Goal: Task Accomplishment & Management: Complete application form

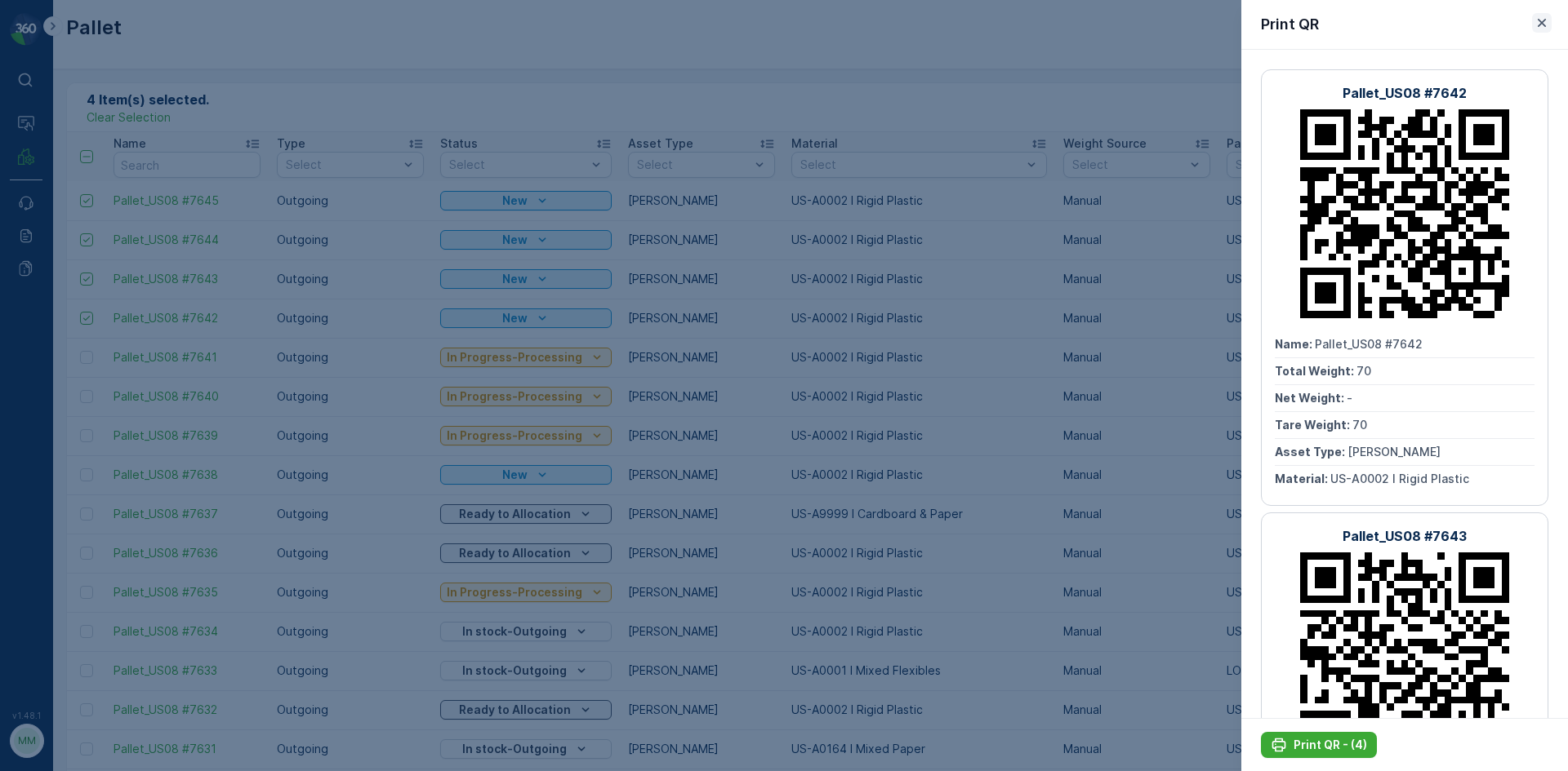
click at [1536, 18] on icon "button" at bounding box center [1542, 22] width 16 height 16
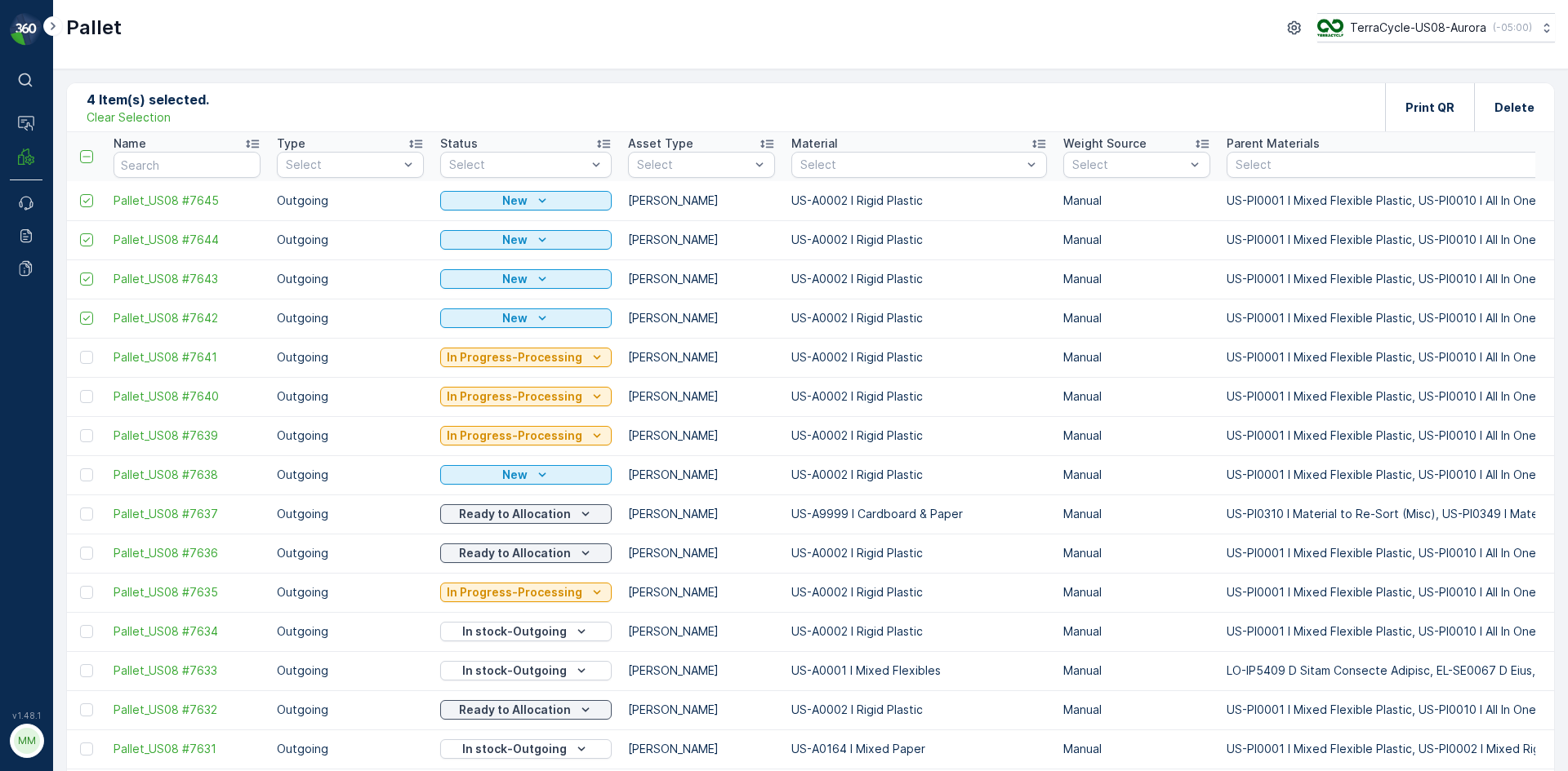
click at [90, 123] on p "Clear Selection" at bounding box center [129, 117] width 84 height 16
click at [115, 120] on div "Pallet Add Clear Filters Export Import" at bounding box center [811, 107] width 1487 height 49
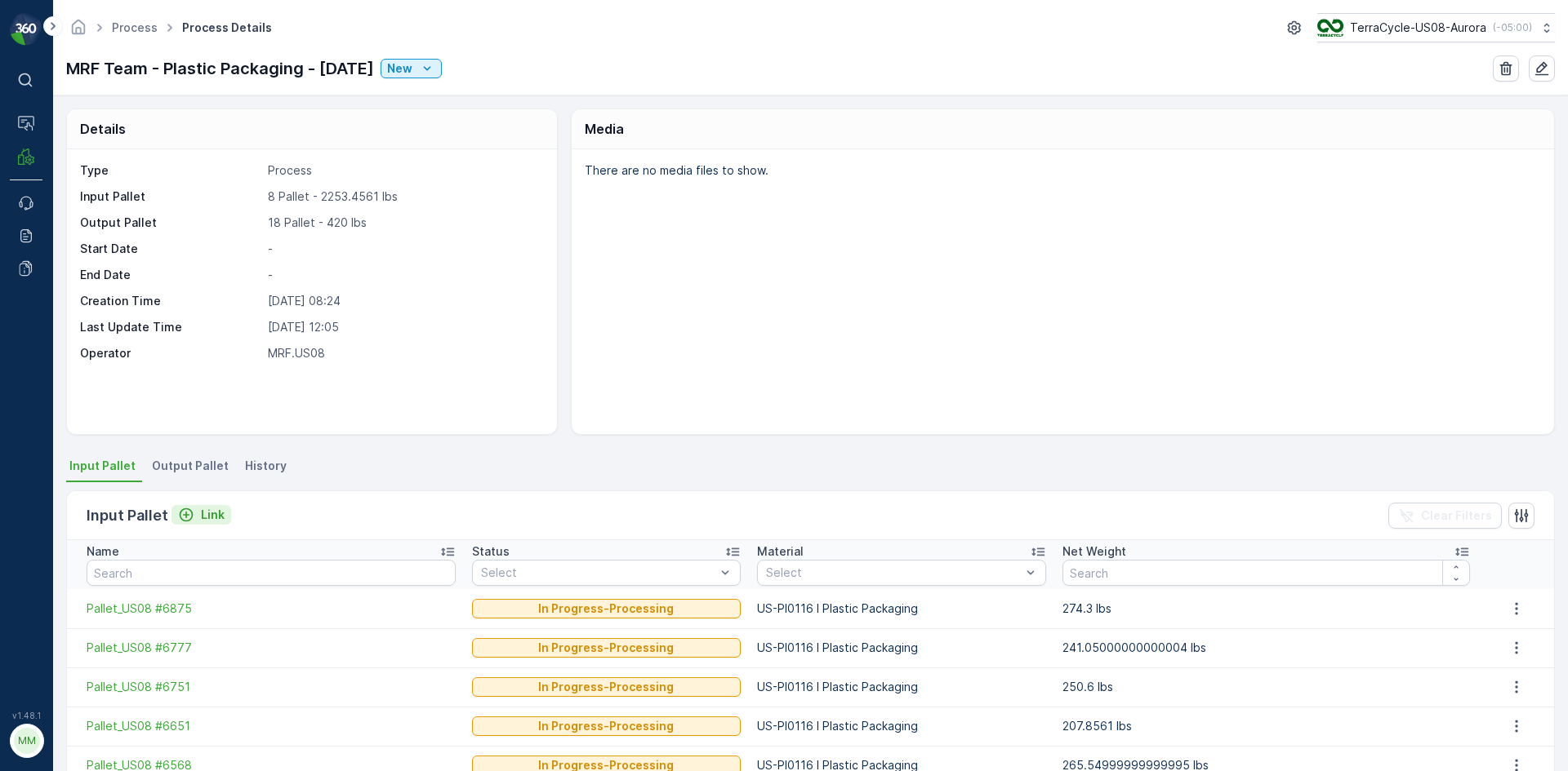
click at [209, 507] on p "Link" at bounding box center [212, 515] width 23 height 16
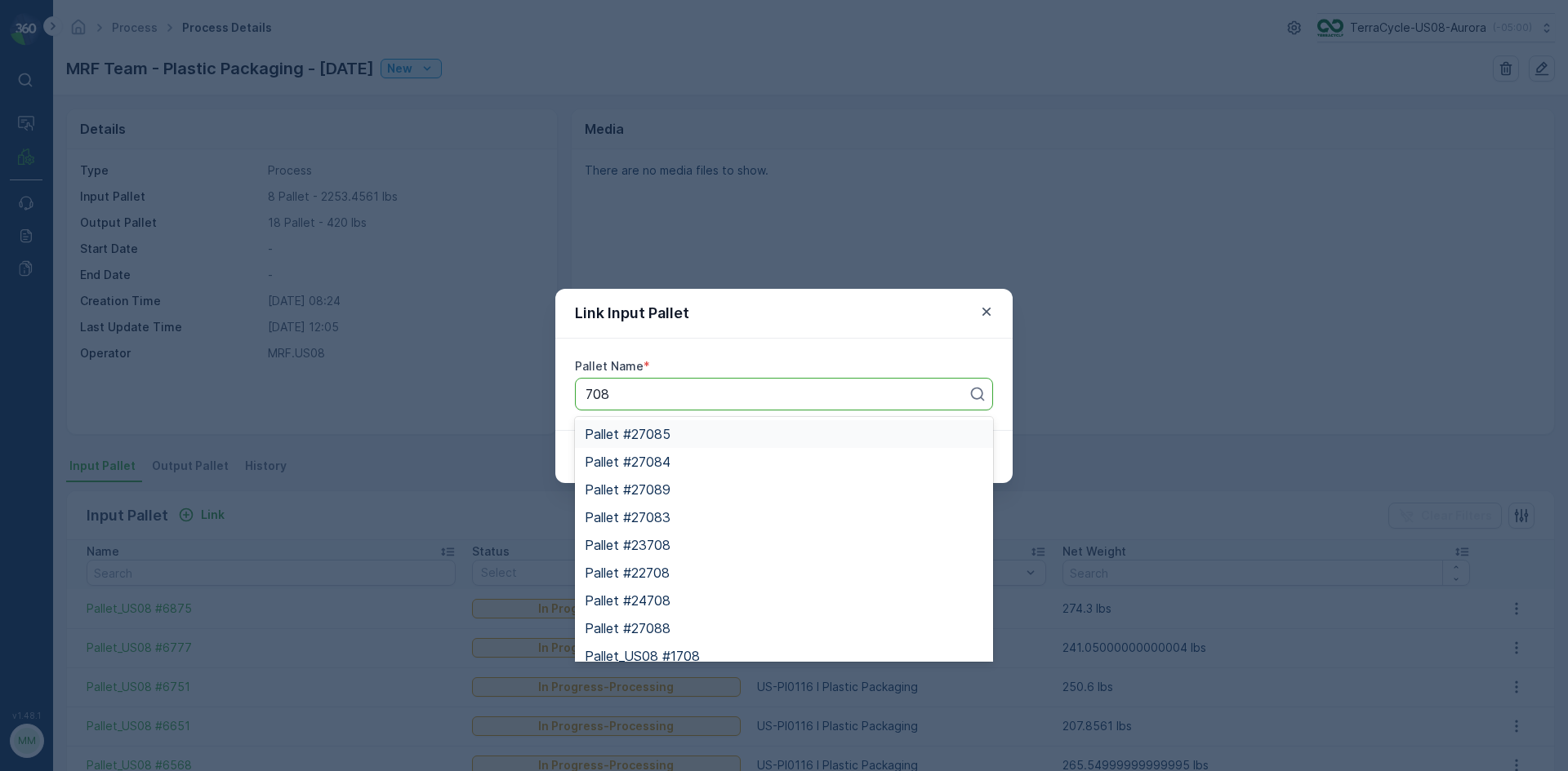
type input "7082"
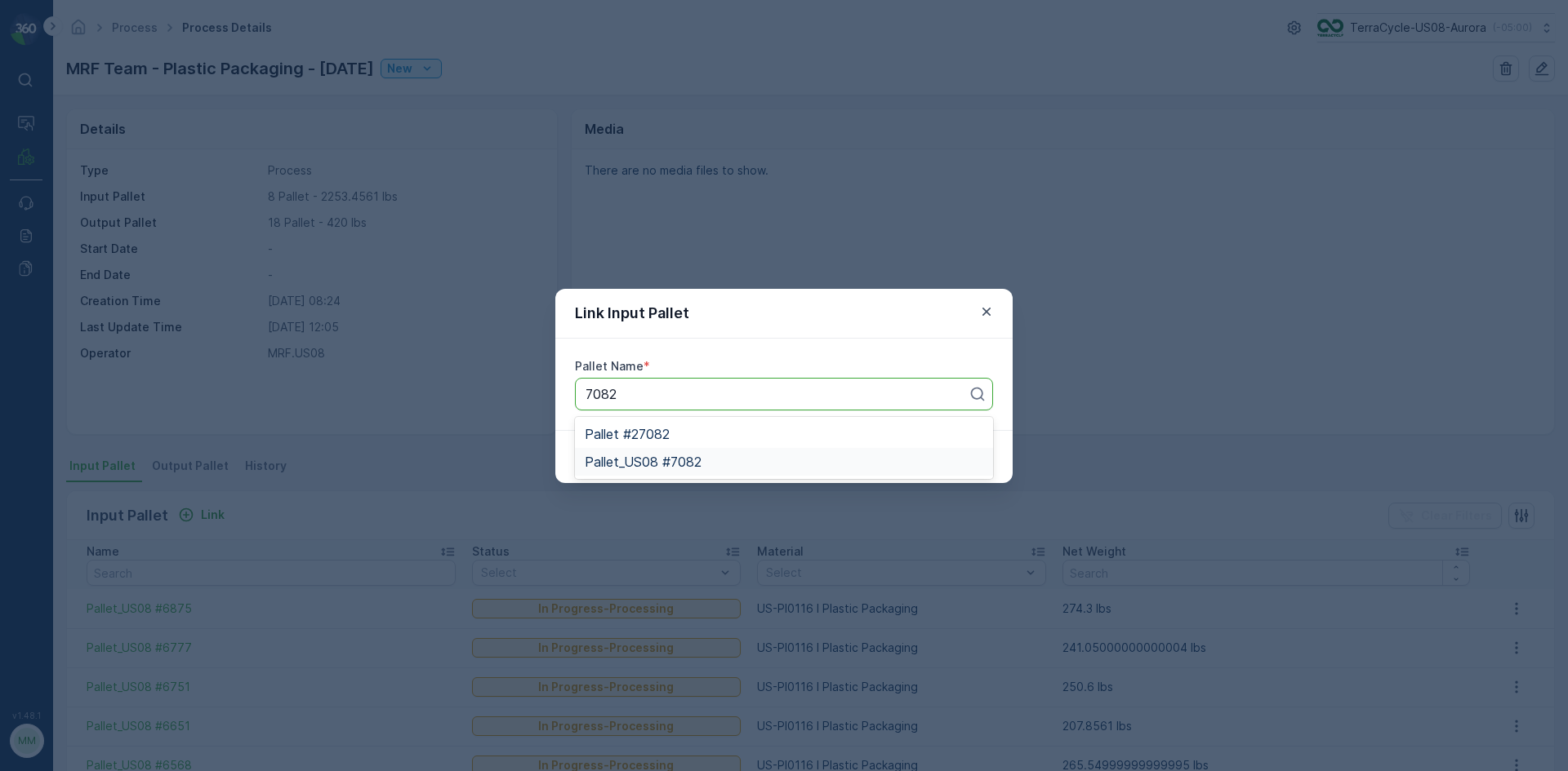
click at [682, 458] on span "Pallet_US08 #7082" at bounding box center [643, 462] width 116 height 14
click at [972, 464] on p "Submit" at bounding box center [963, 457] width 40 height 16
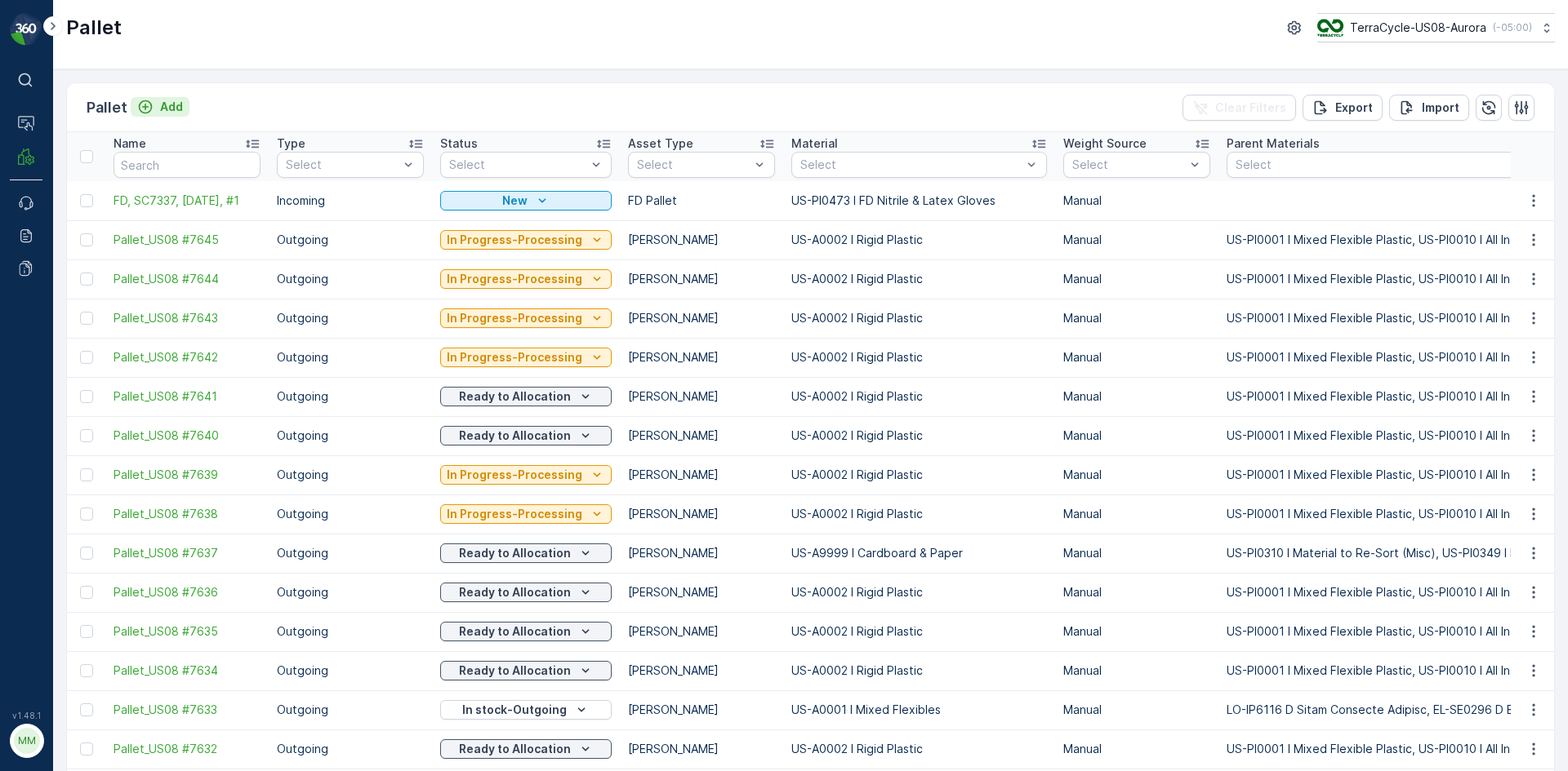
click at [160, 103] on p "Add" at bounding box center [172, 107] width 23 height 16
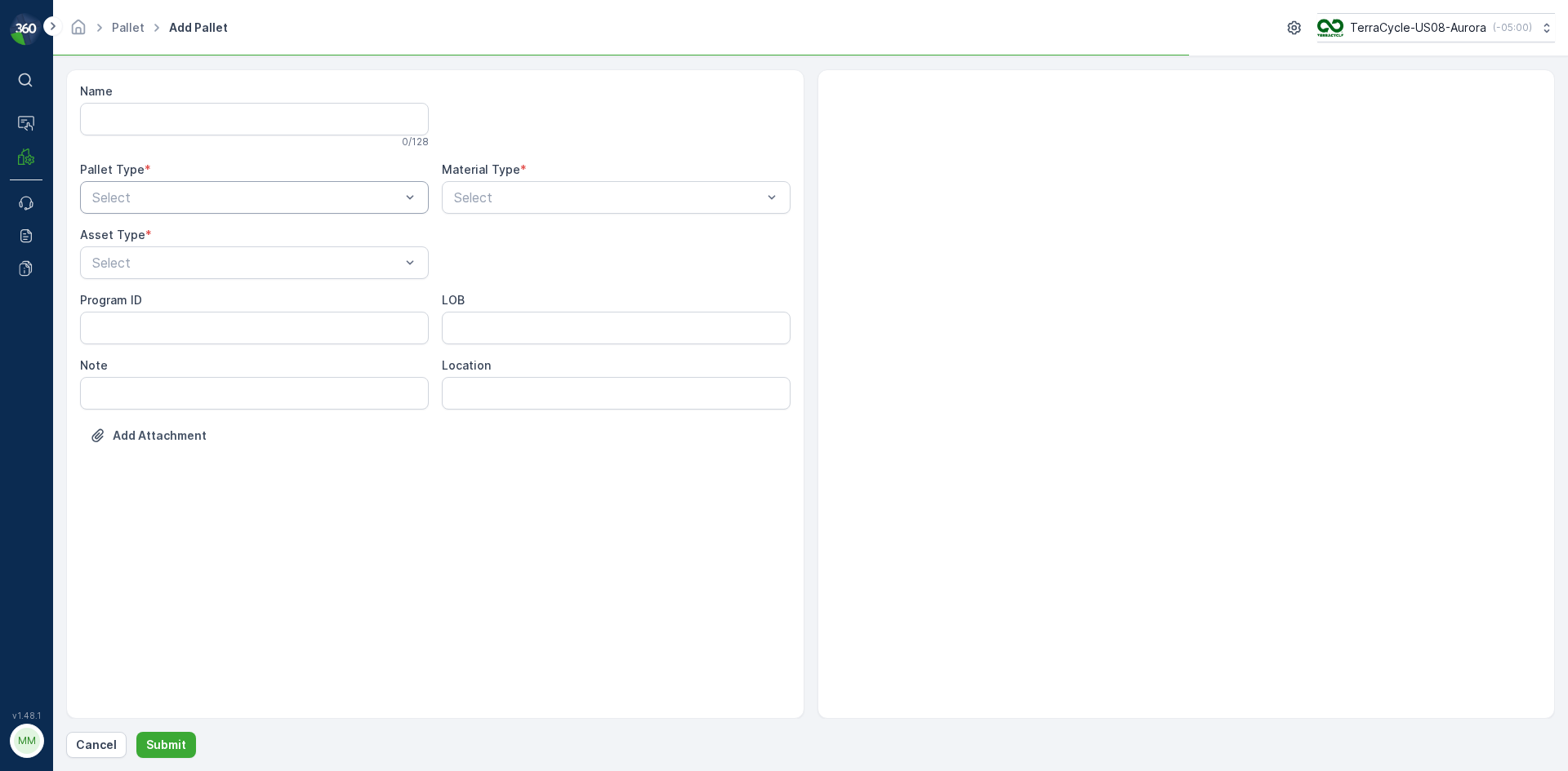
click at [323, 213] on div "Select" at bounding box center [254, 197] width 349 height 32
click at [340, 270] on div "Outgoing" at bounding box center [254, 265] width 329 height 14
click at [342, 274] on div "Select" at bounding box center [254, 262] width 349 height 32
click at [349, 299] on div "Gaylord" at bounding box center [254, 303] width 329 height 14
click at [530, 193] on div at bounding box center [607, 197] width 311 height 14
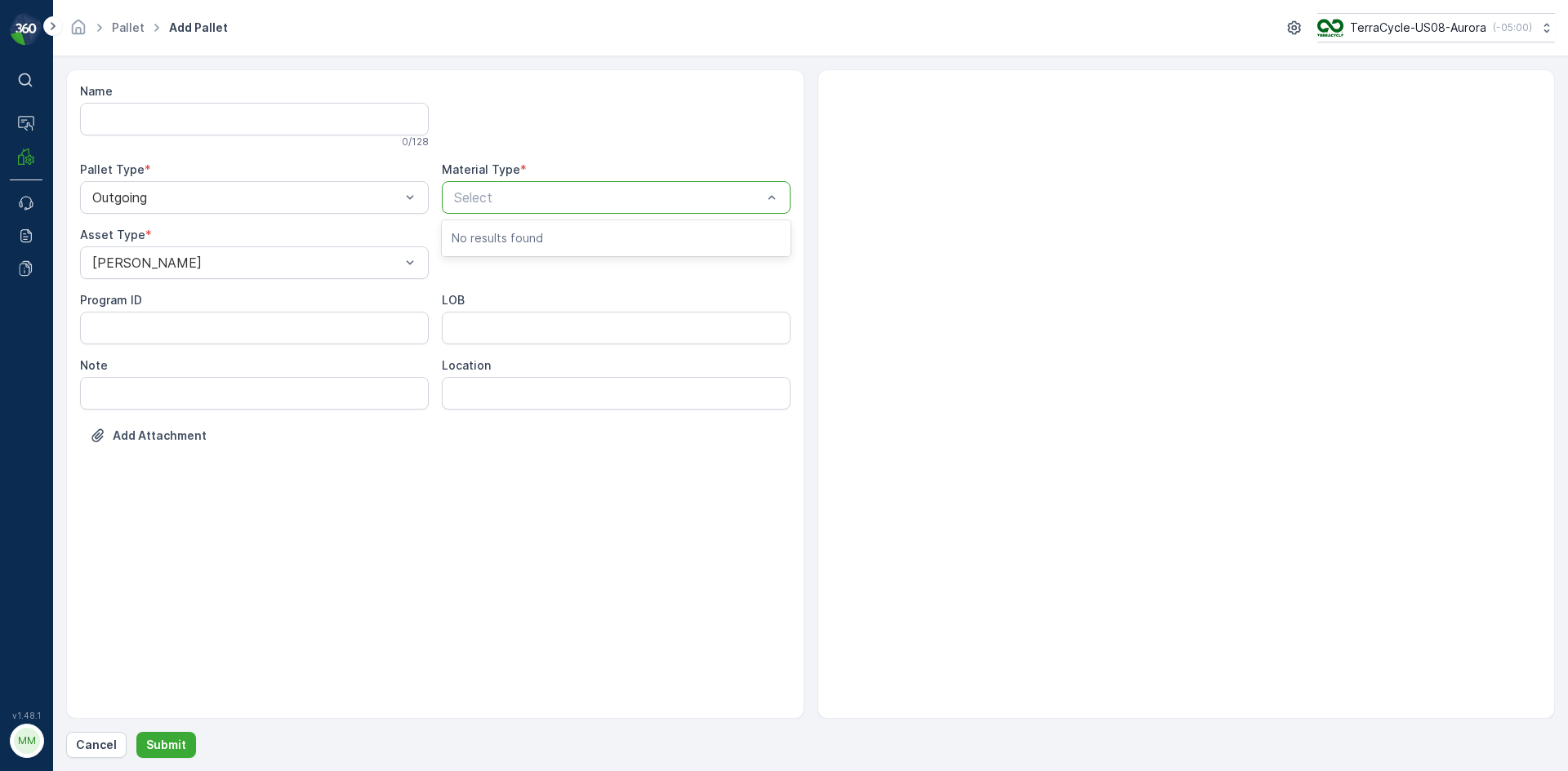
click at [483, 196] on div at bounding box center [607, 197] width 311 height 14
click at [483, 189] on p "Select" at bounding box center [608, 198] width 308 height 20
click at [493, 198] on div at bounding box center [607, 197] width 311 height 14
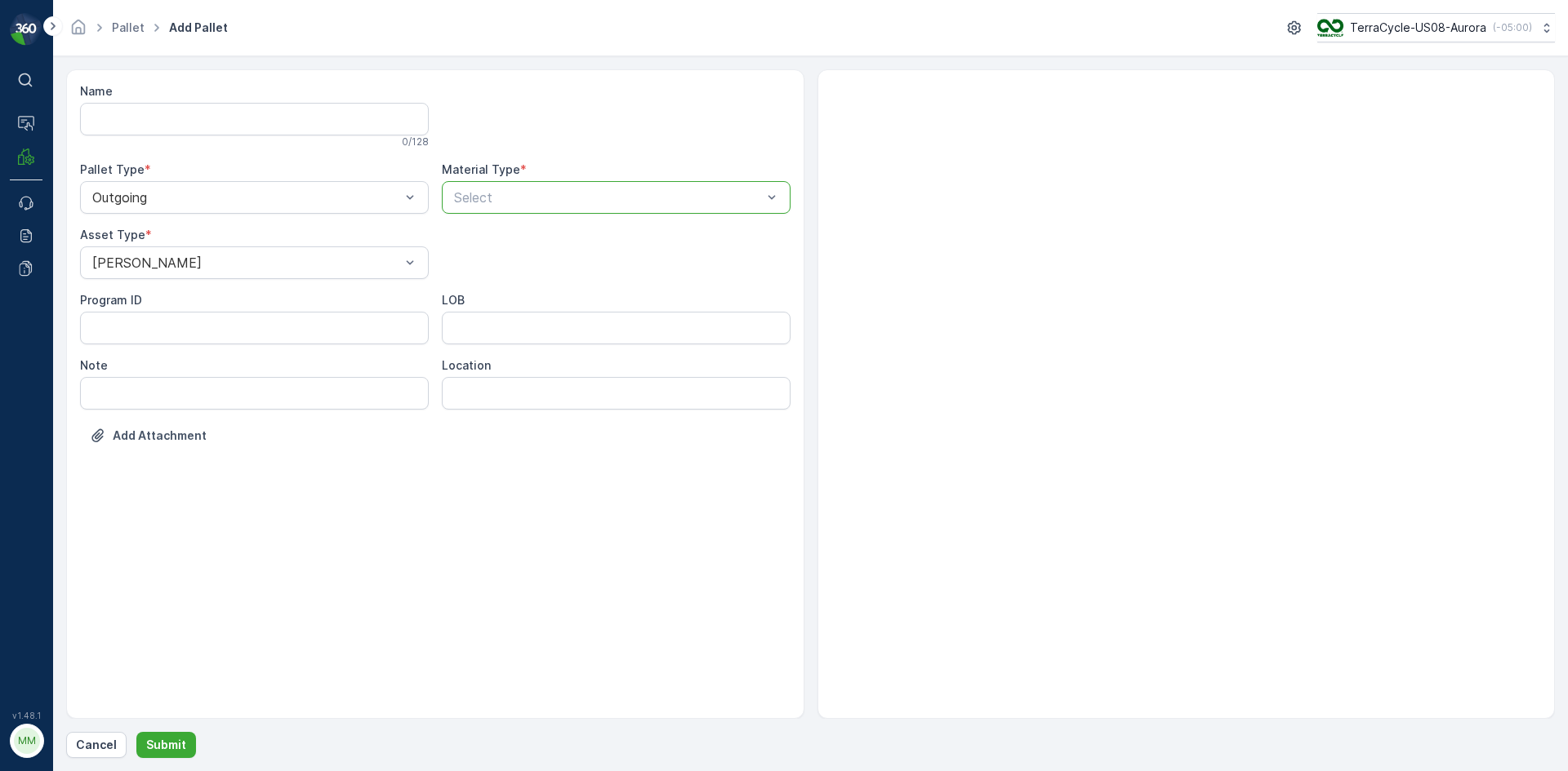
click at [683, 207] on p "Select" at bounding box center [608, 198] width 308 height 20
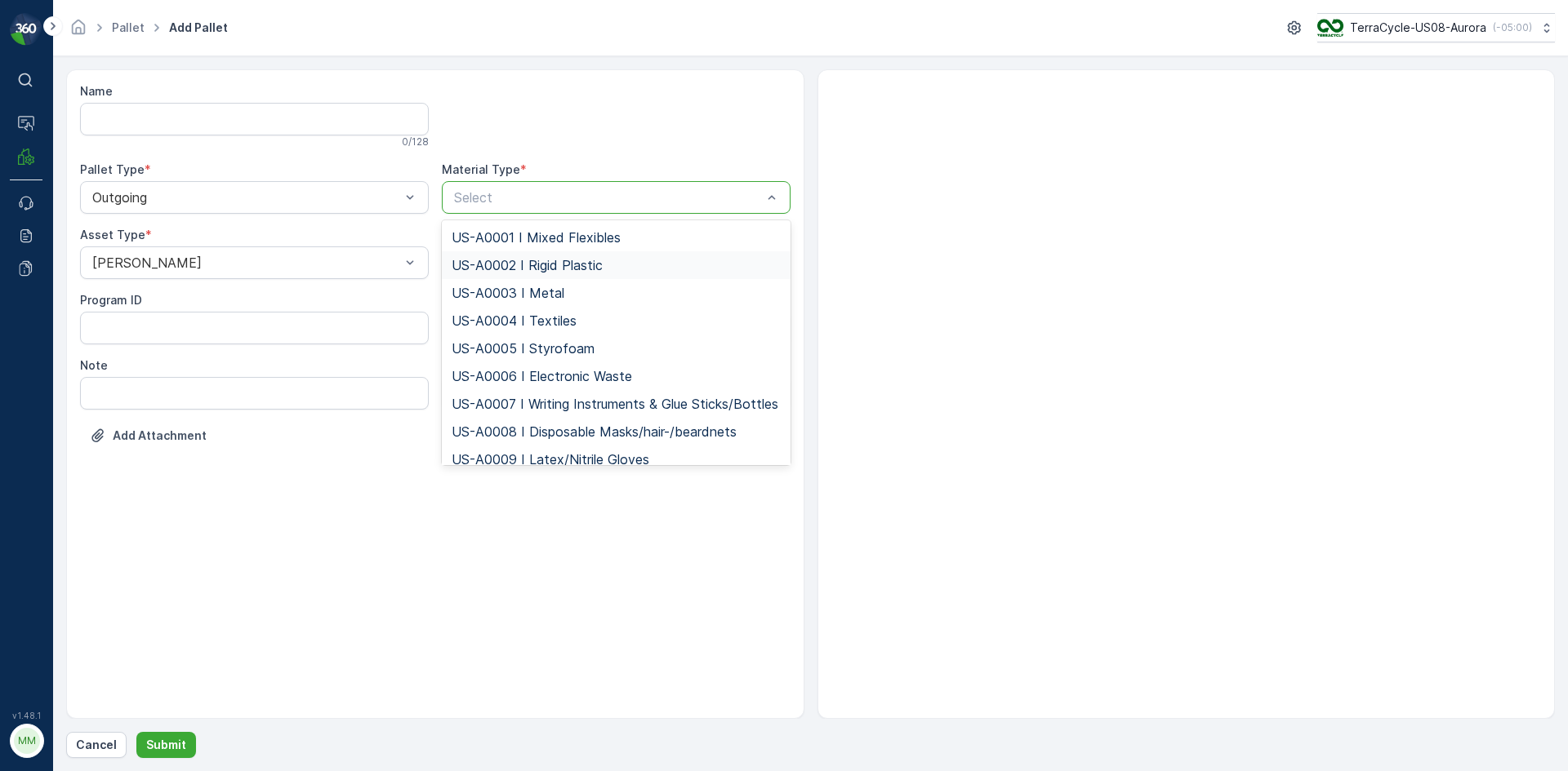
click at [637, 263] on div "US-A0002 I Rigid Plastic" at bounding box center [616, 265] width 329 height 14
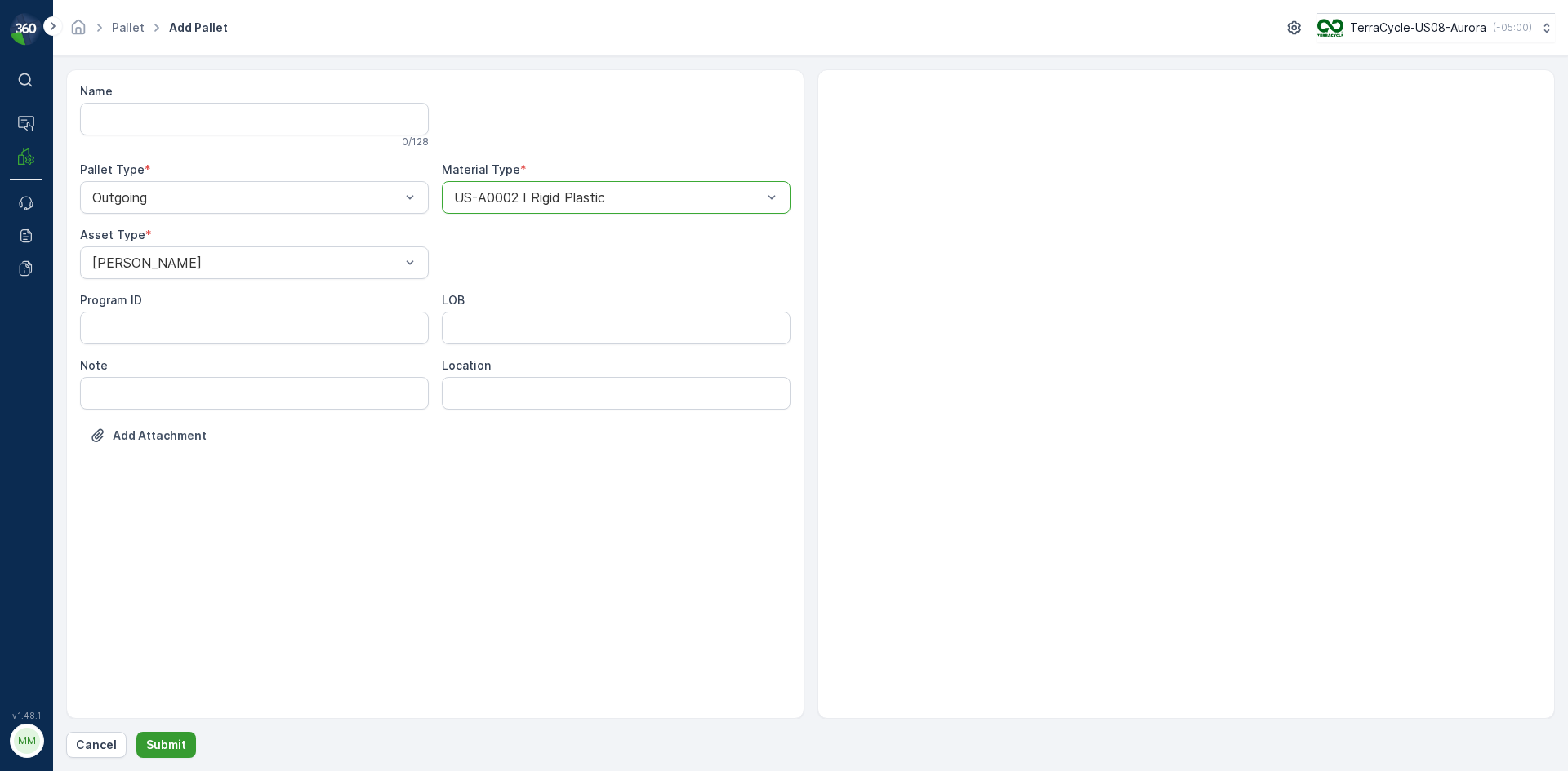
click at [171, 738] on p "Submit" at bounding box center [166, 745] width 40 height 16
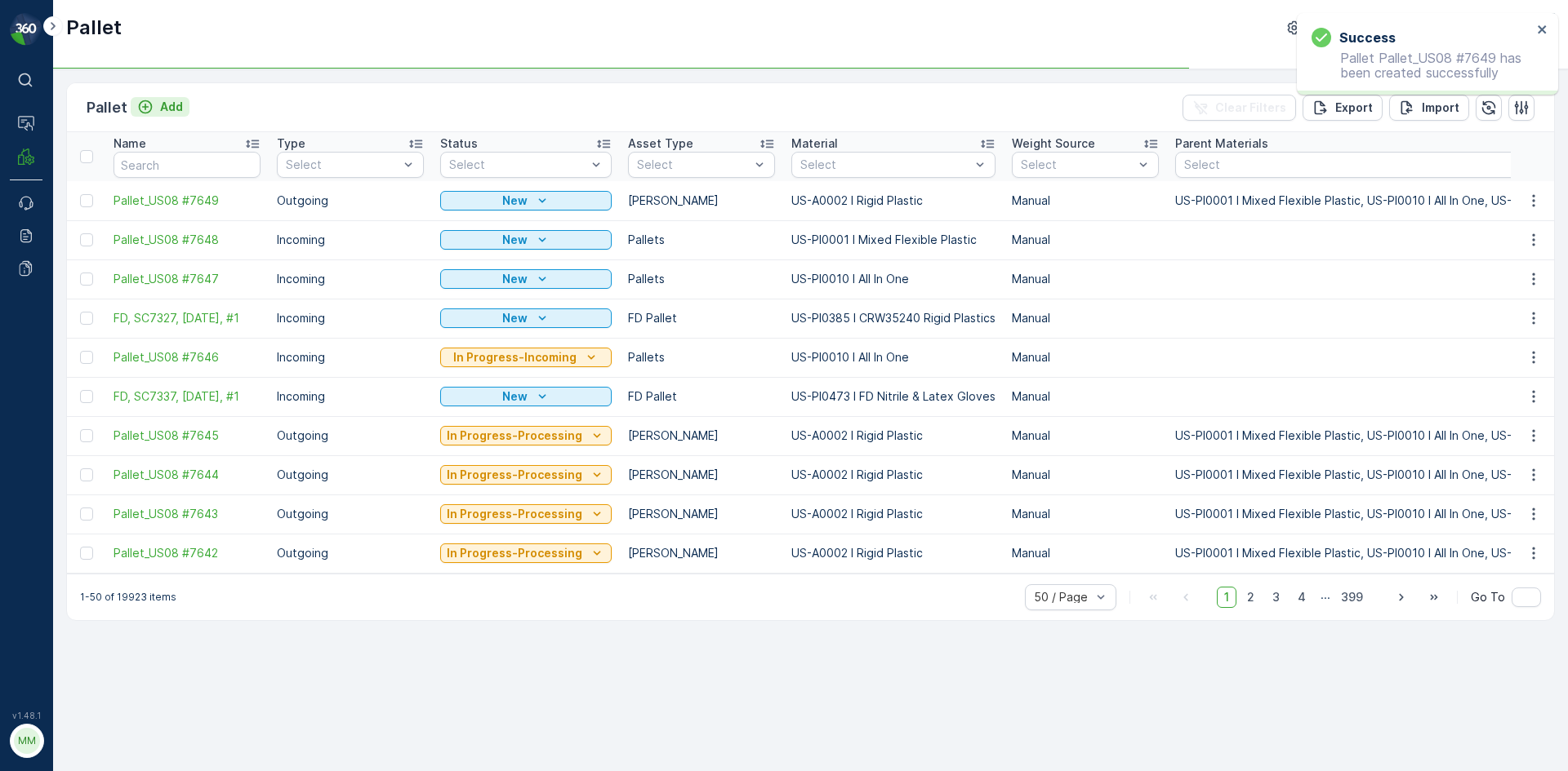
click at [151, 99] on icon "Add" at bounding box center [145, 107] width 16 height 16
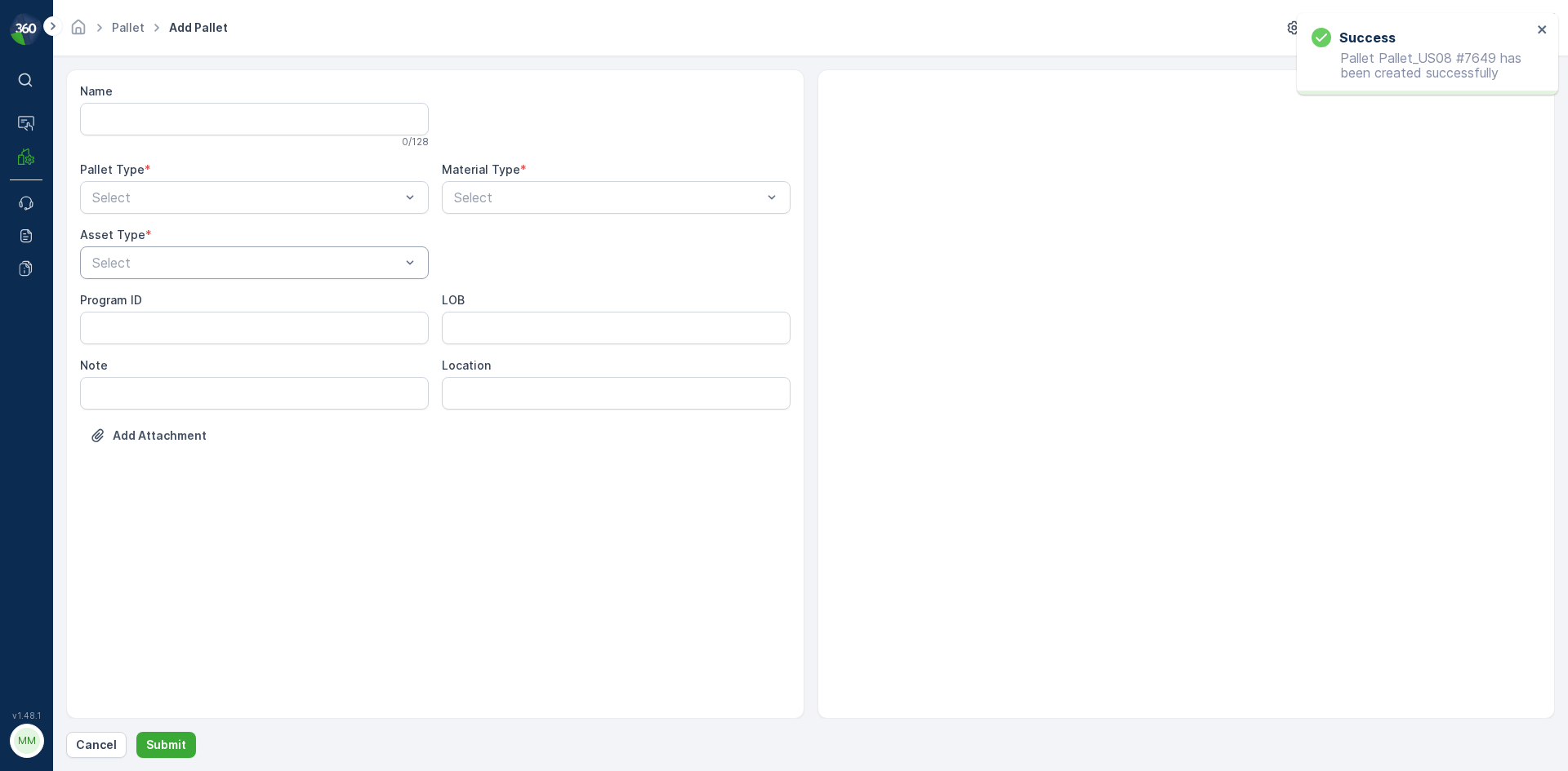
click at [193, 258] on div at bounding box center [246, 262] width 311 height 14
click at [171, 306] on div "Gaylord" at bounding box center [254, 303] width 329 height 14
click at [208, 208] on div "Select" at bounding box center [254, 197] width 349 height 32
click at [205, 268] on div "Outgoing" at bounding box center [254, 265] width 329 height 14
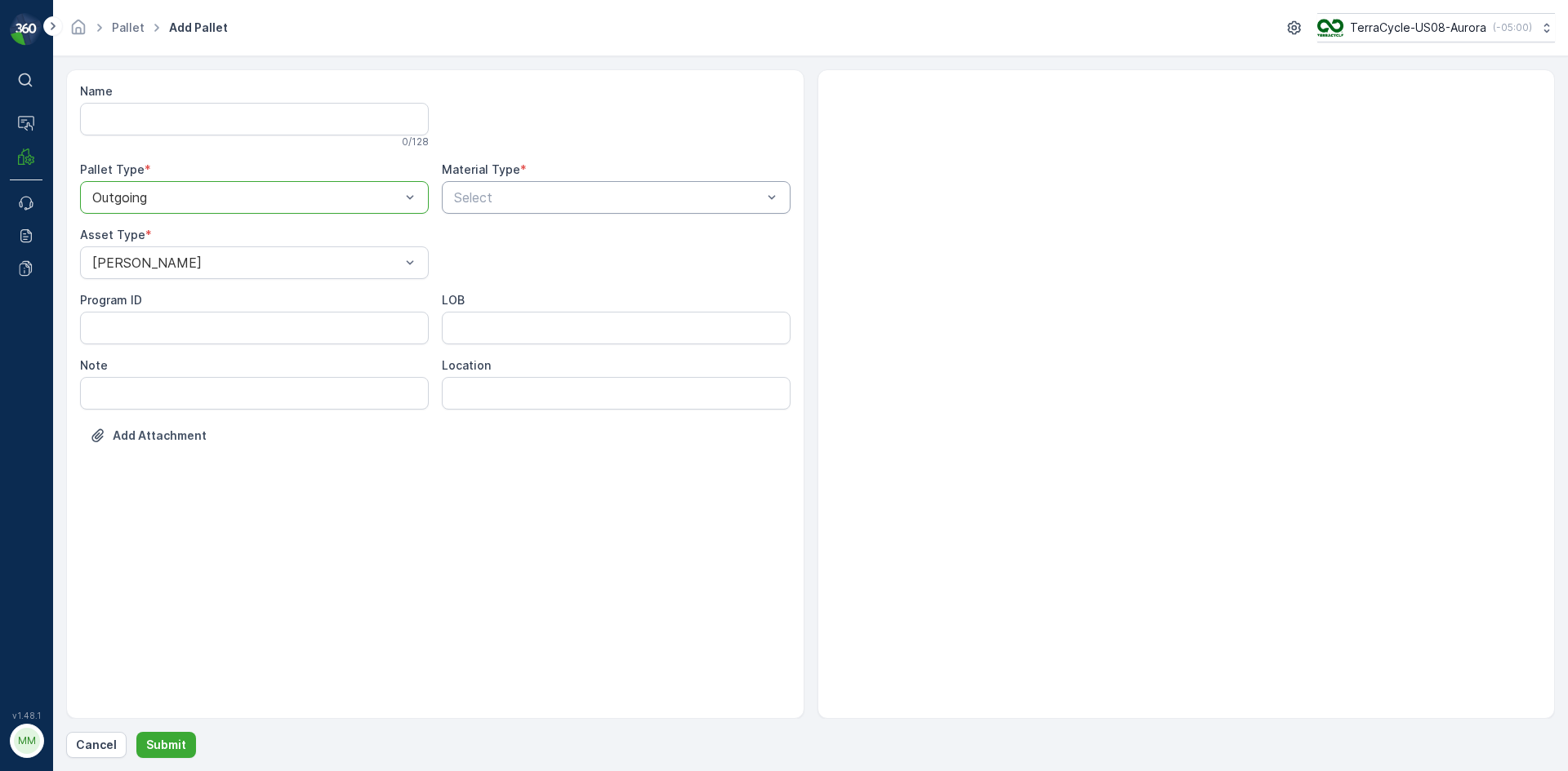
click at [495, 202] on div at bounding box center [607, 197] width 311 height 14
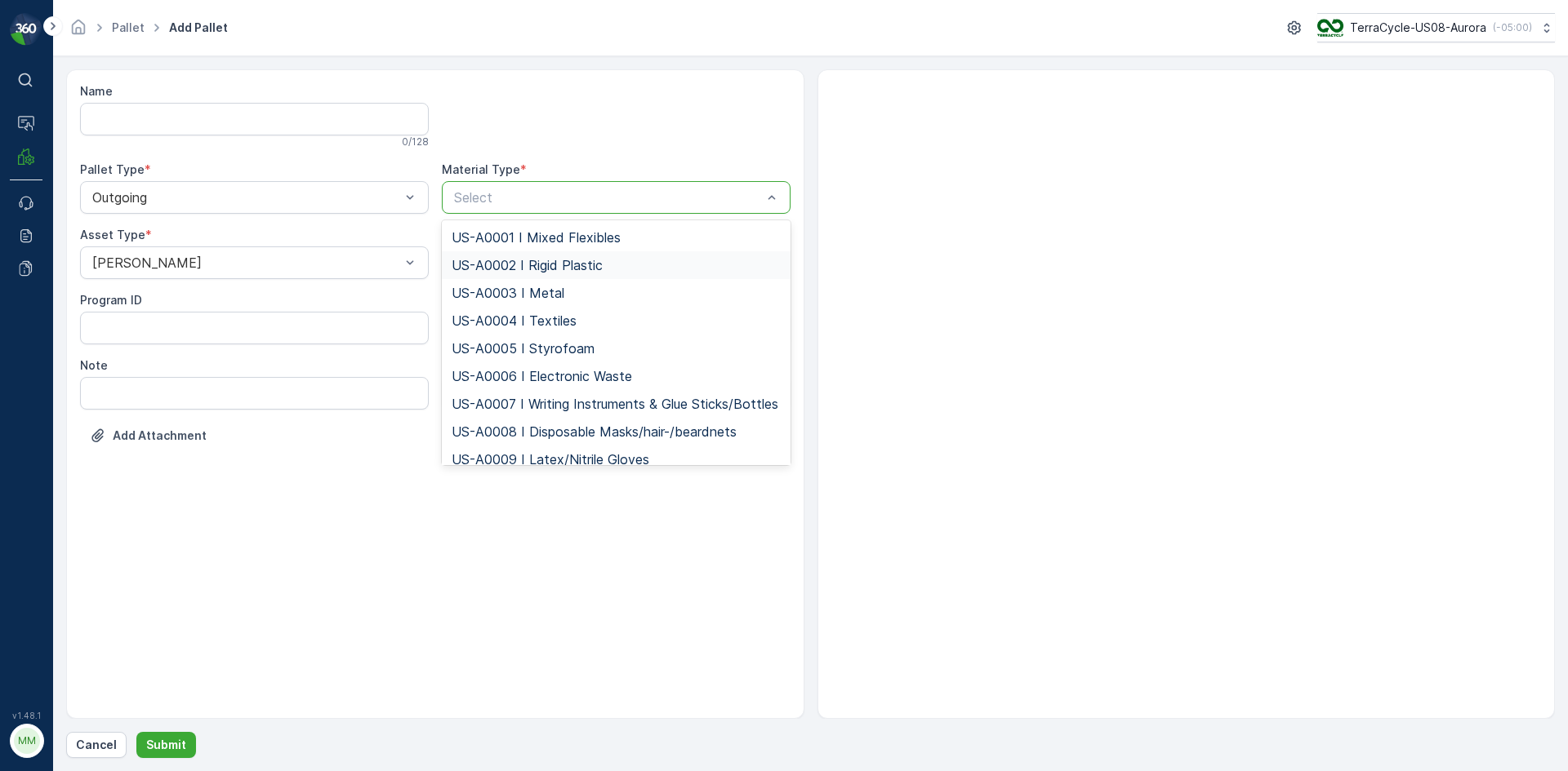
click at [504, 258] on span "US-A0002 I Rigid Plastic" at bounding box center [527, 265] width 151 height 14
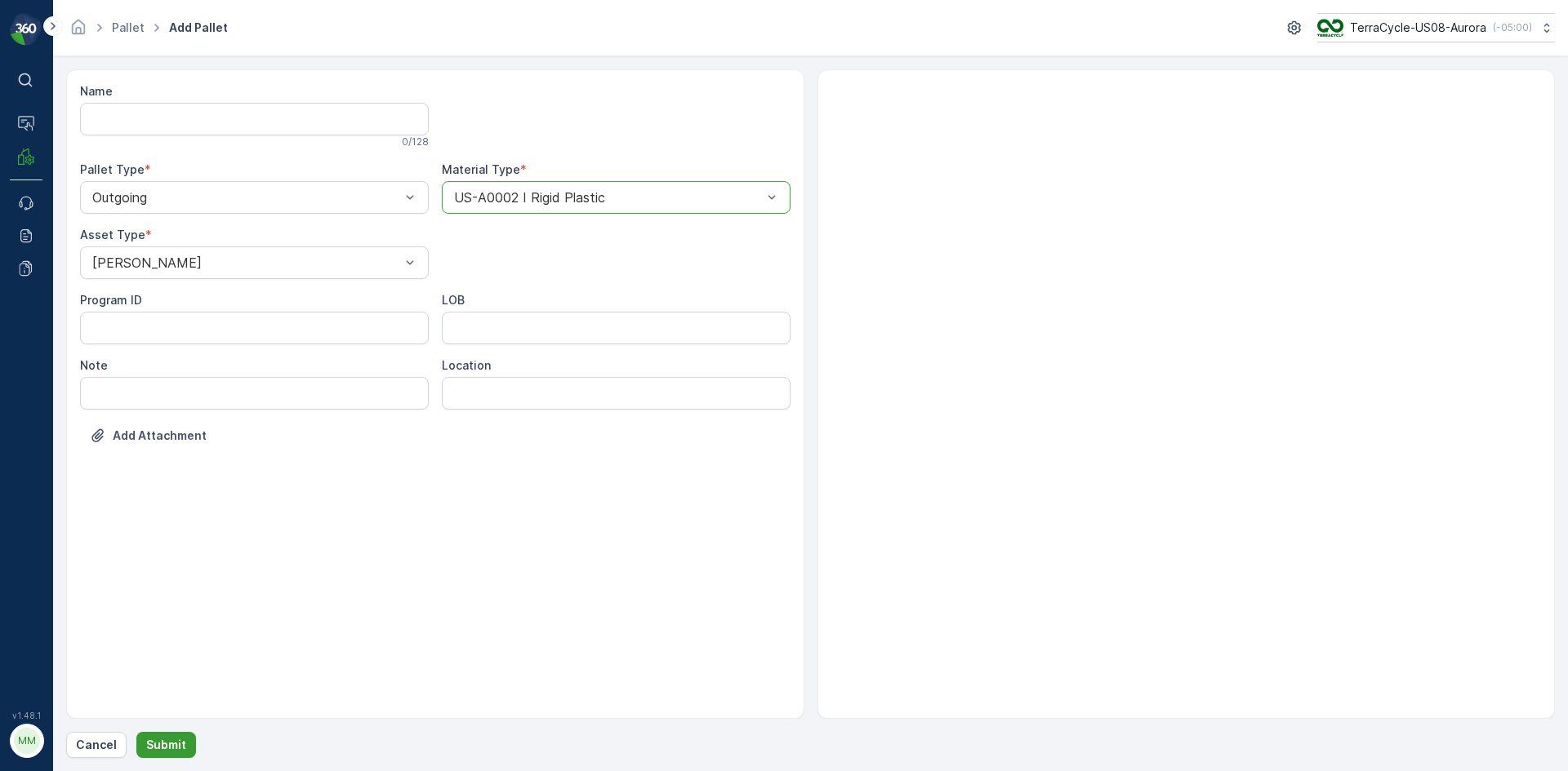
click at [175, 746] on p "Submit" at bounding box center [166, 745] width 40 height 16
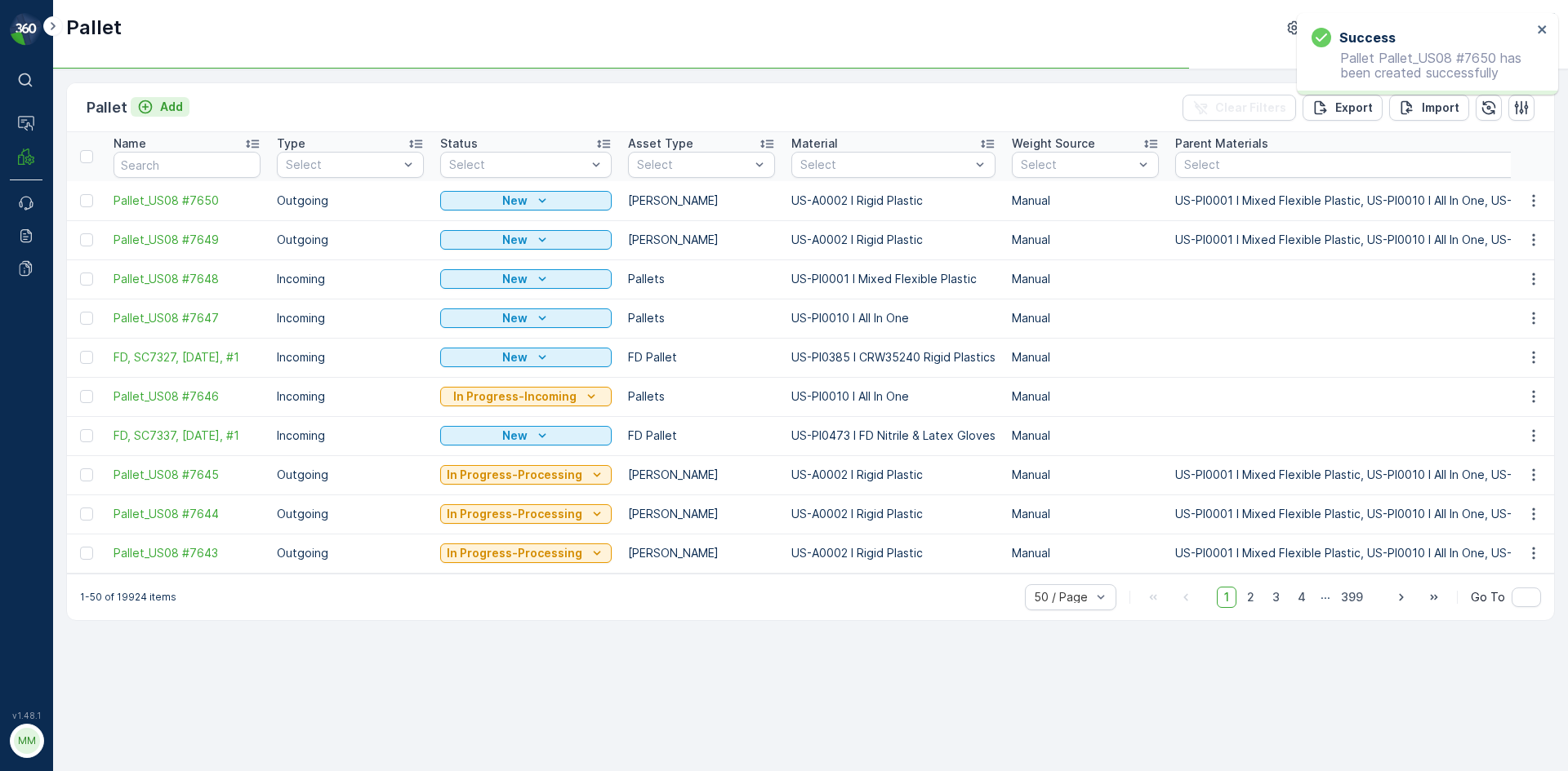
click at [169, 107] on p "Add" at bounding box center [172, 107] width 23 height 16
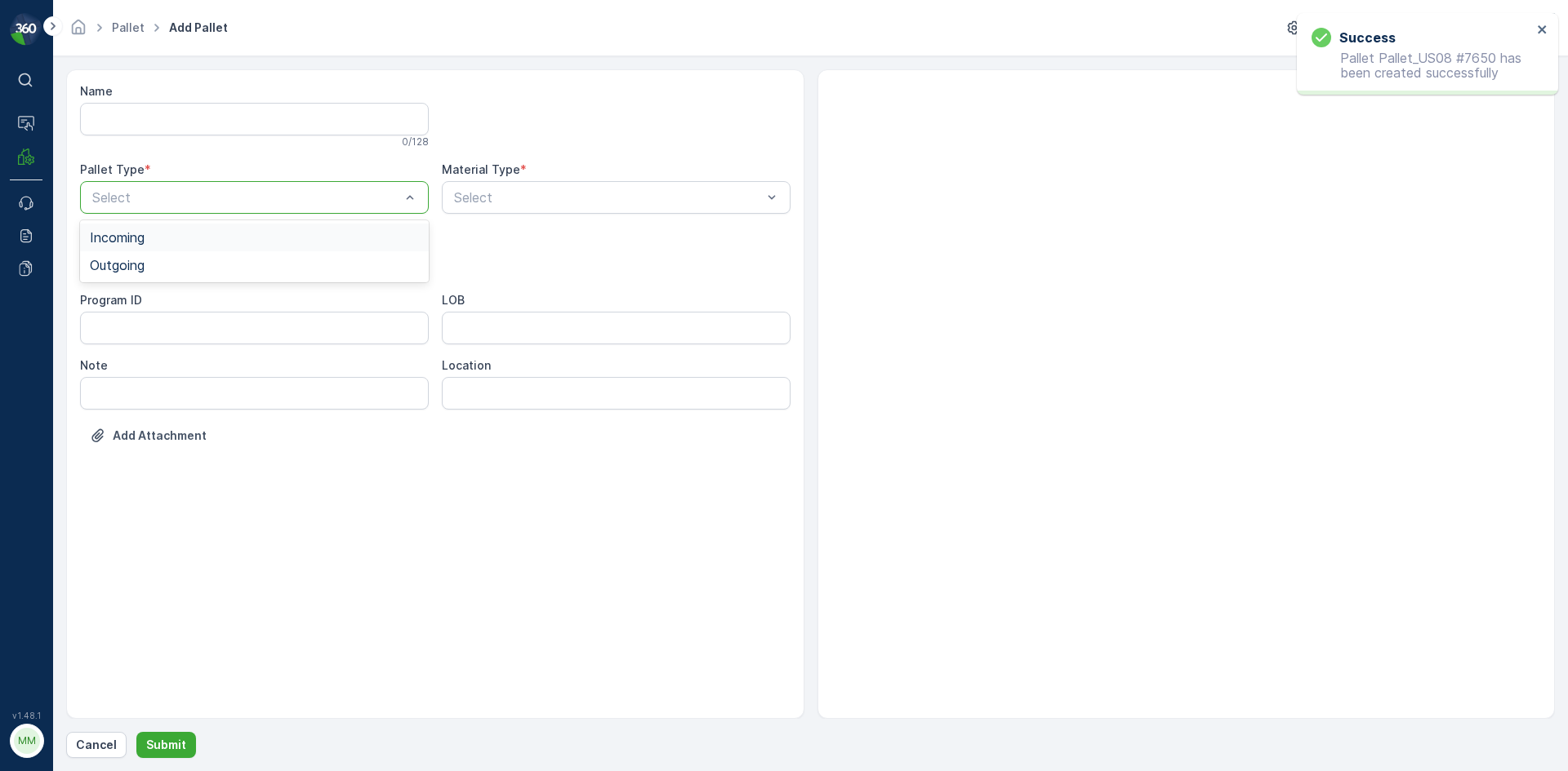
click at [217, 187] on div "Select" at bounding box center [254, 197] width 349 height 32
click at [209, 267] on div "Outgoing" at bounding box center [254, 265] width 329 height 14
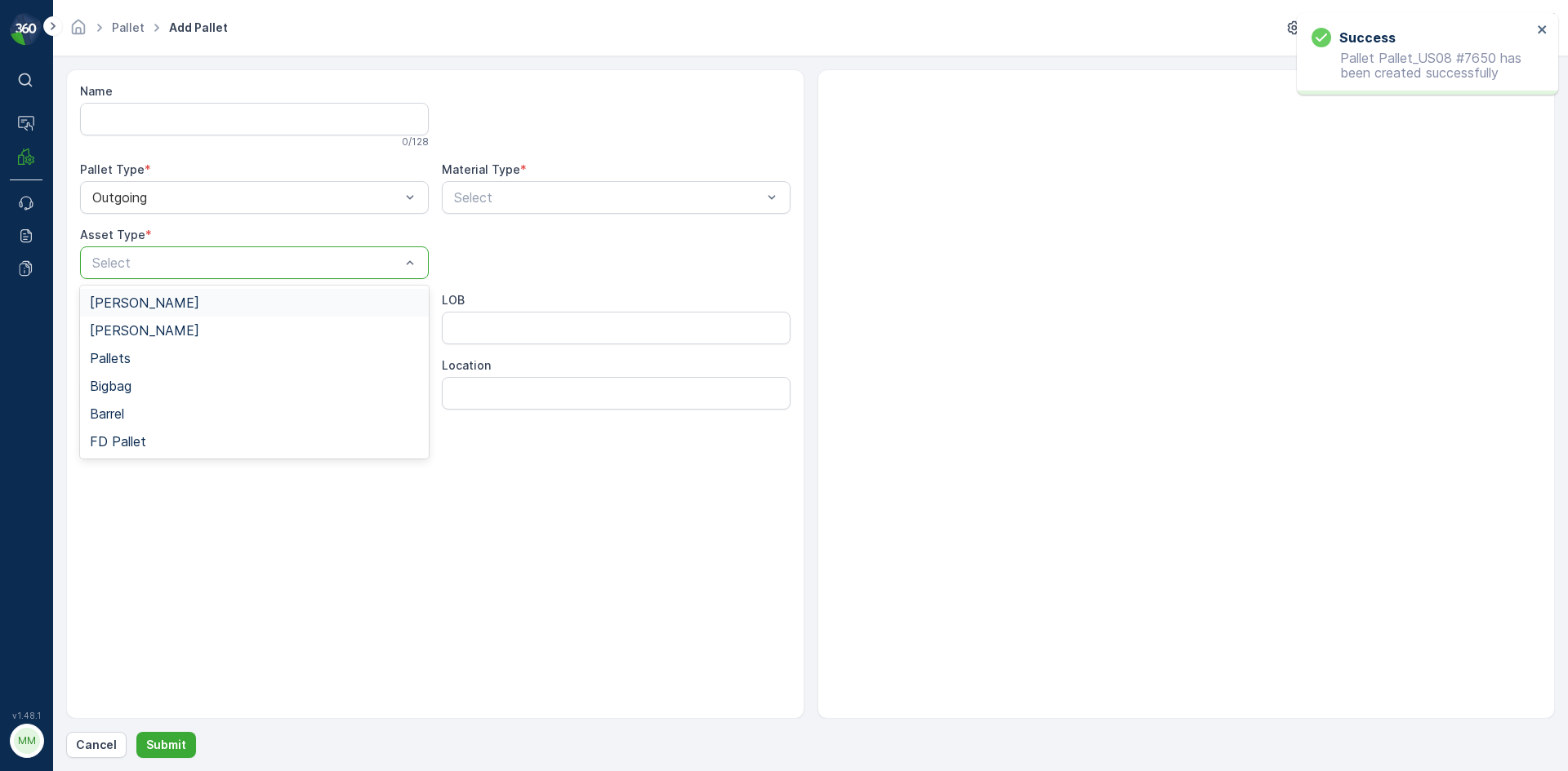
click at [209, 267] on div at bounding box center [246, 262] width 311 height 14
click at [211, 313] on div "Gaylord" at bounding box center [254, 303] width 349 height 28
click at [611, 196] on div at bounding box center [607, 197] width 311 height 14
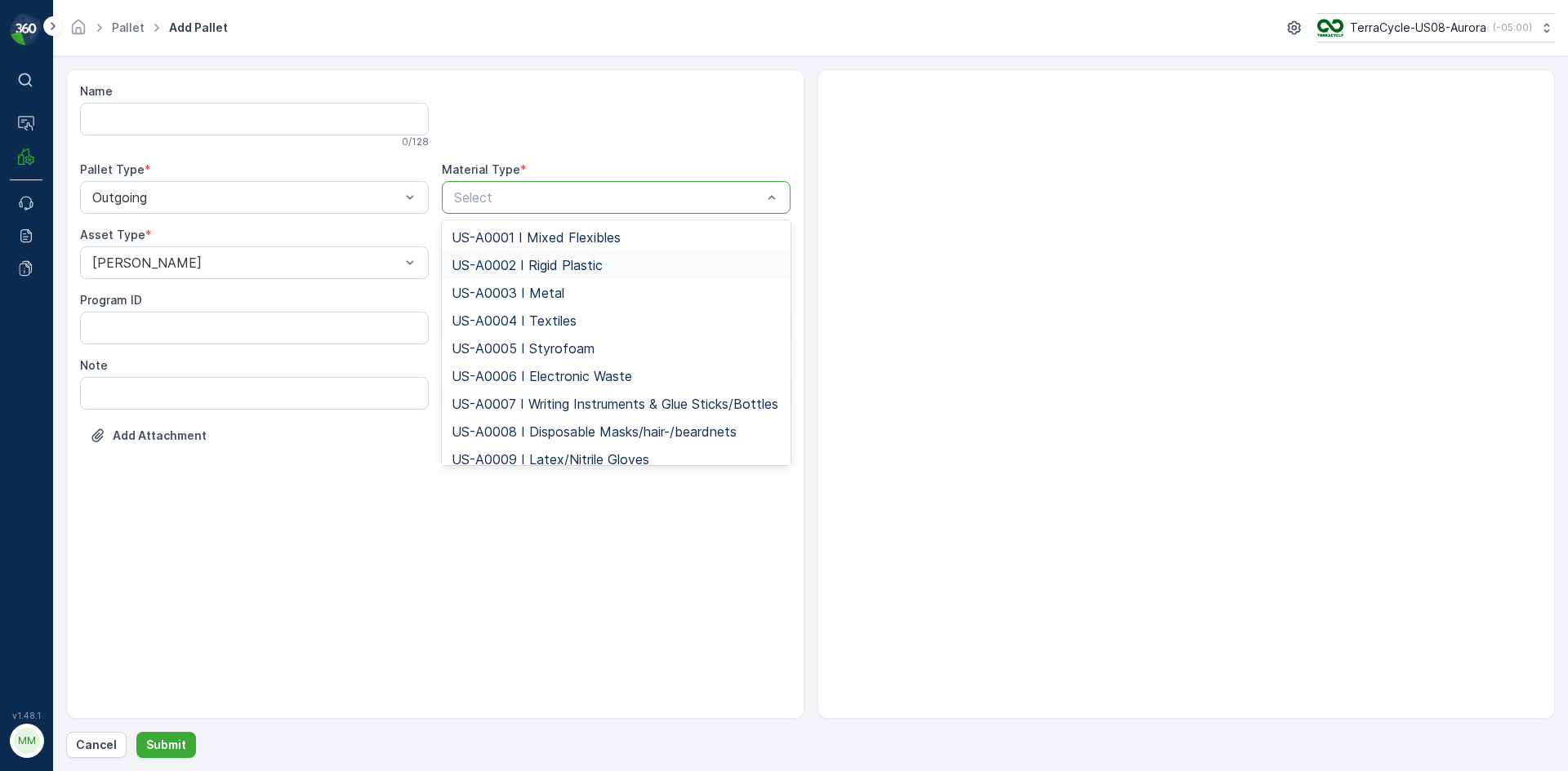
click at [589, 259] on span "US-A0002 I Rigid Plastic" at bounding box center [527, 265] width 151 height 14
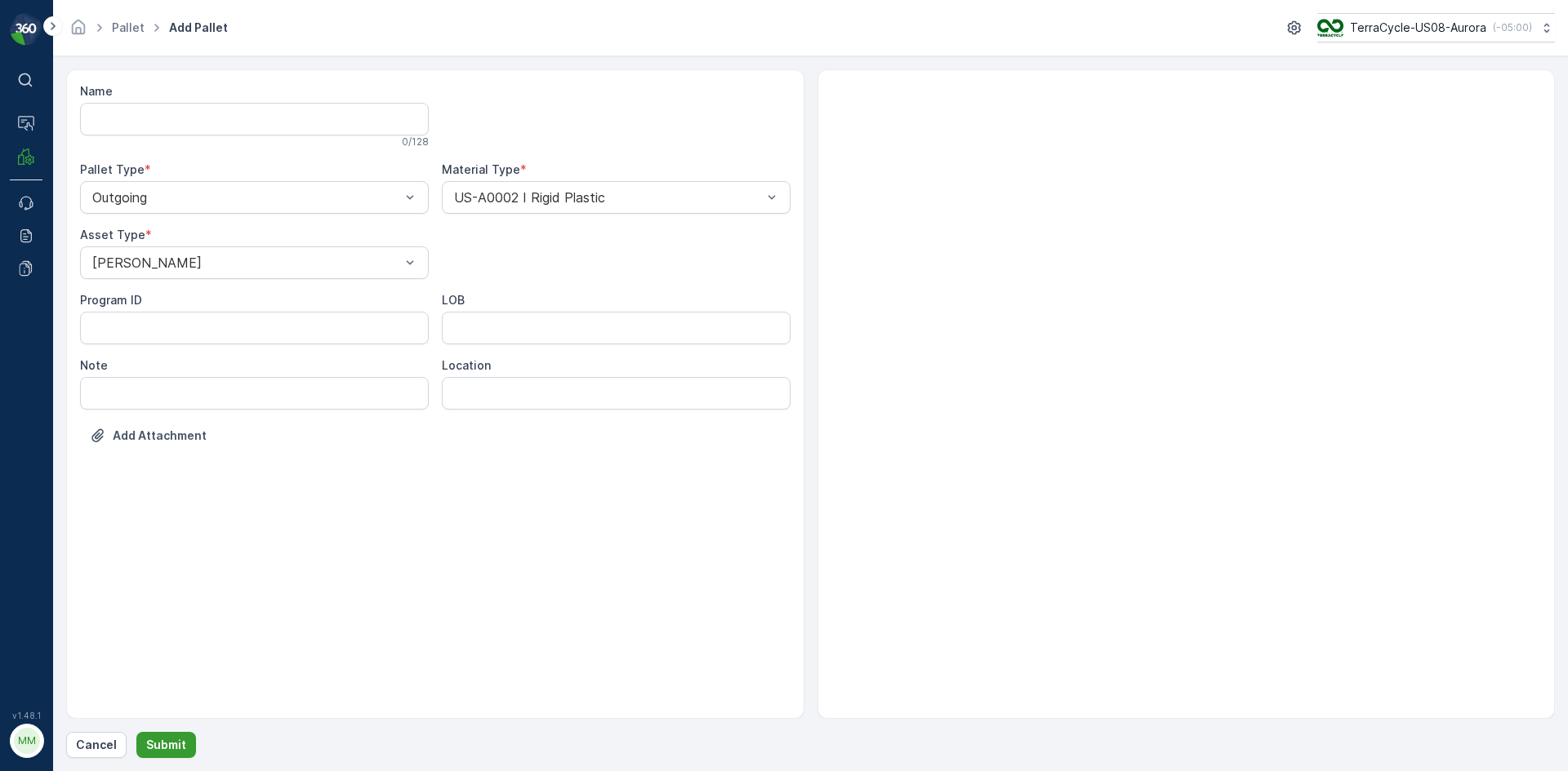
click at [170, 744] on p "Submit" at bounding box center [166, 745] width 40 height 16
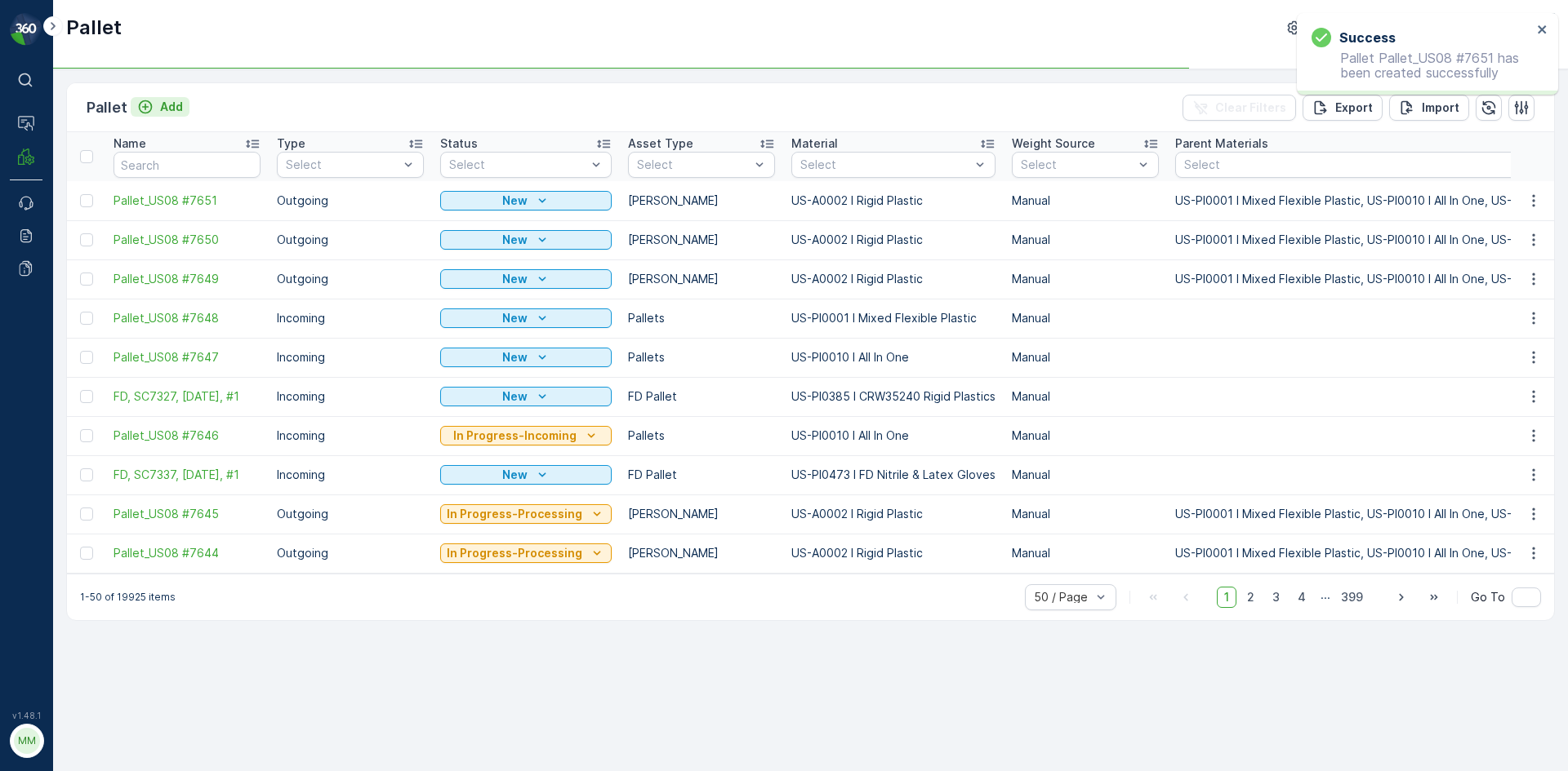
click at [168, 106] on p "Add" at bounding box center [172, 107] width 23 height 16
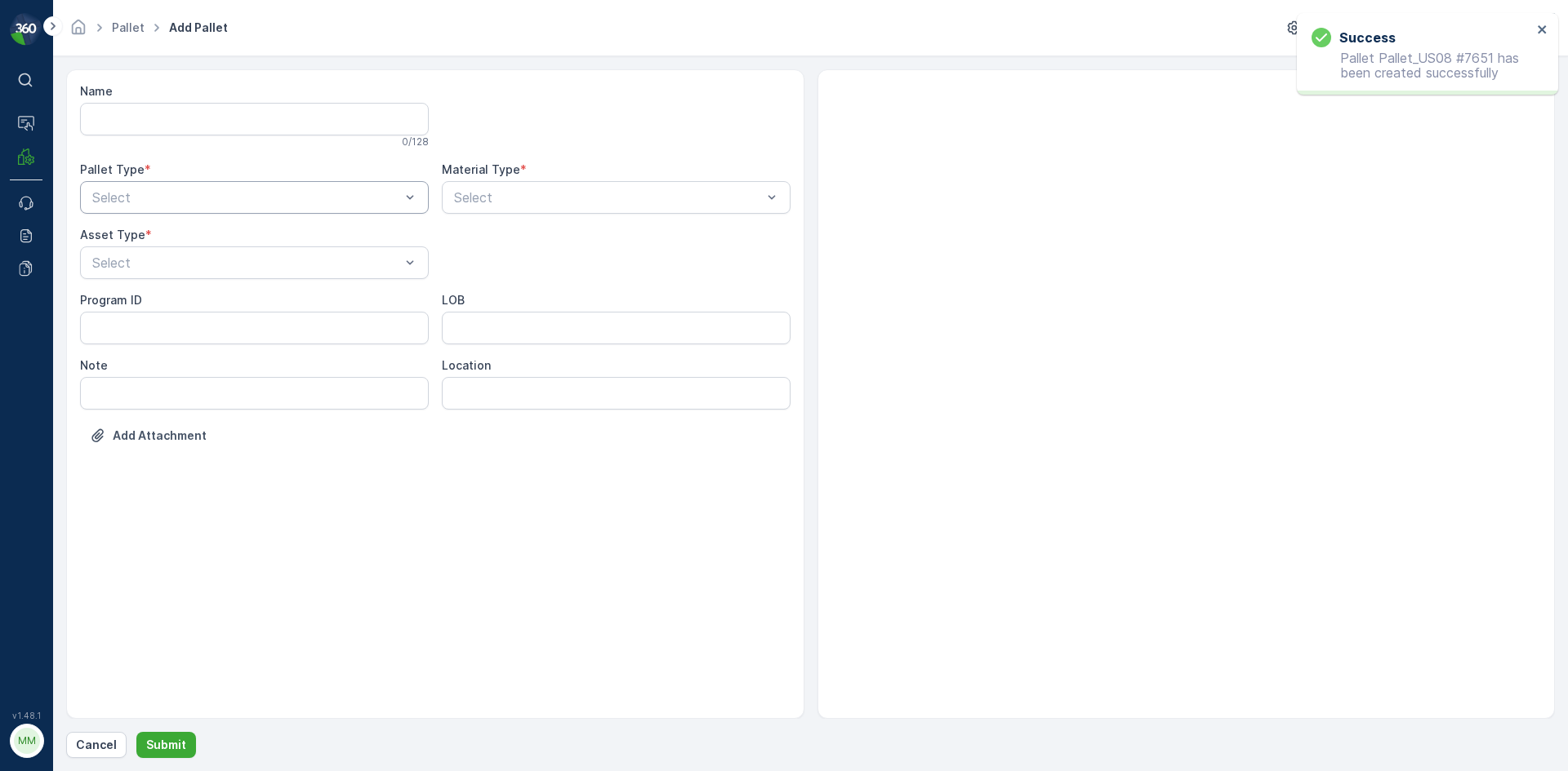
click at [263, 198] on div at bounding box center [246, 197] width 311 height 14
click at [263, 258] on div "Outgoing" at bounding box center [254, 265] width 329 height 14
click at [263, 258] on div at bounding box center [246, 262] width 311 height 14
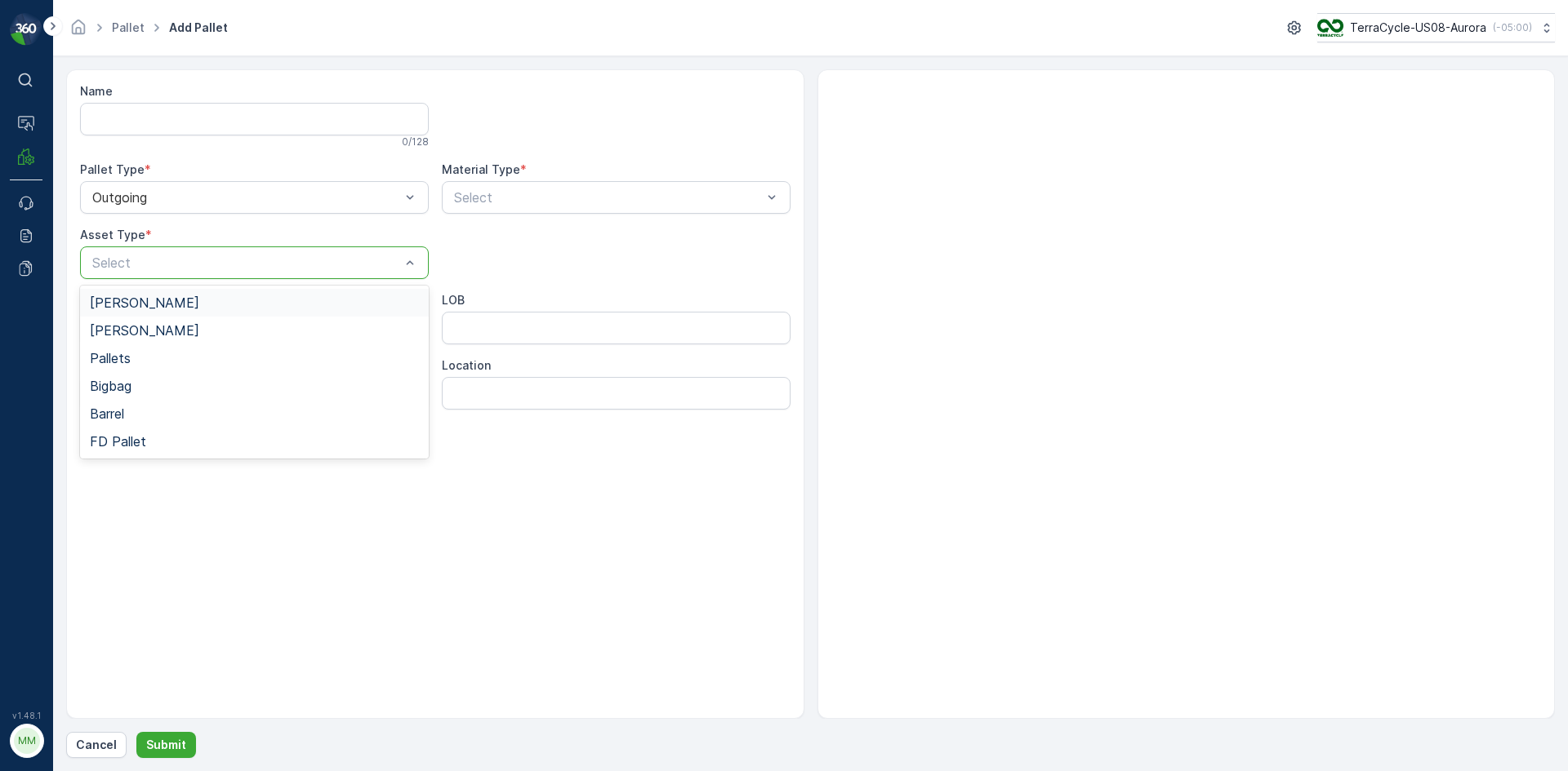
click at [256, 303] on div "Gaylord" at bounding box center [254, 303] width 329 height 14
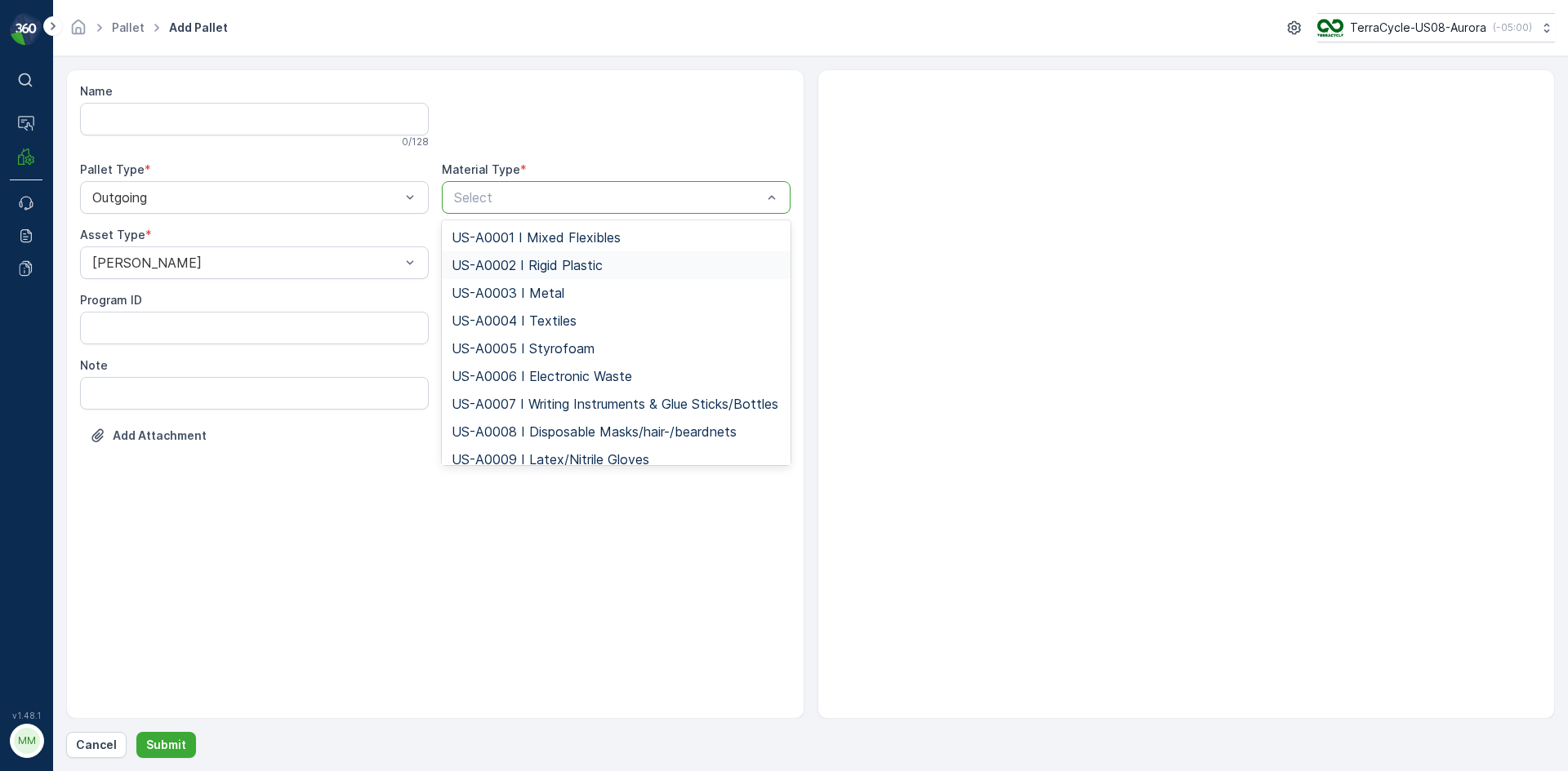
click at [569, 268] on span "US-A0002 I Rigid Plastic" at bounding box center [527, 265] width 151 height 14
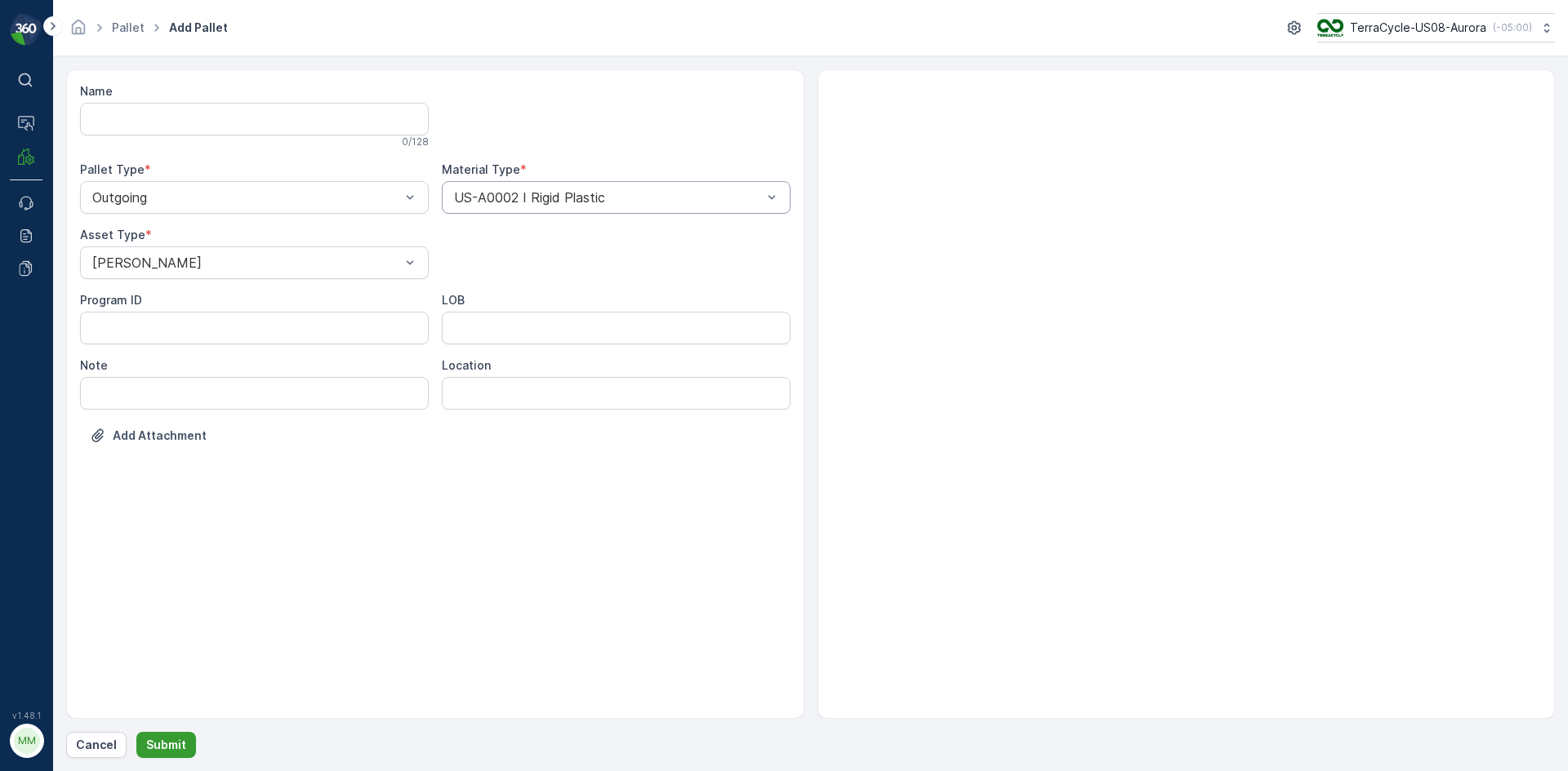
click at [192, 747] on button "Submit" at bounding box center [166, 745] width 60 height 26
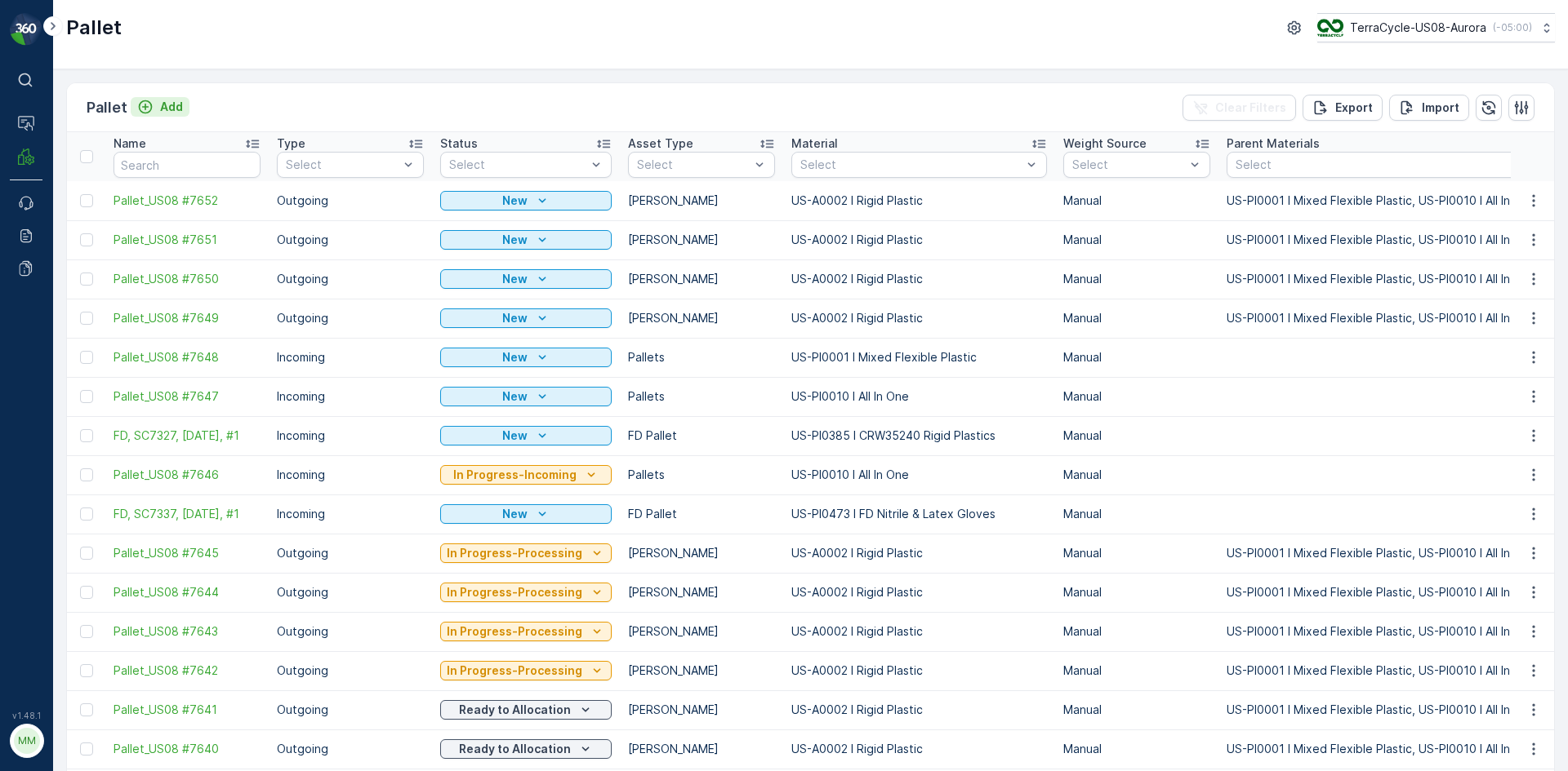
click at [177, 110] on p "Add" at bounding box center [172, 107] width 23 height 16
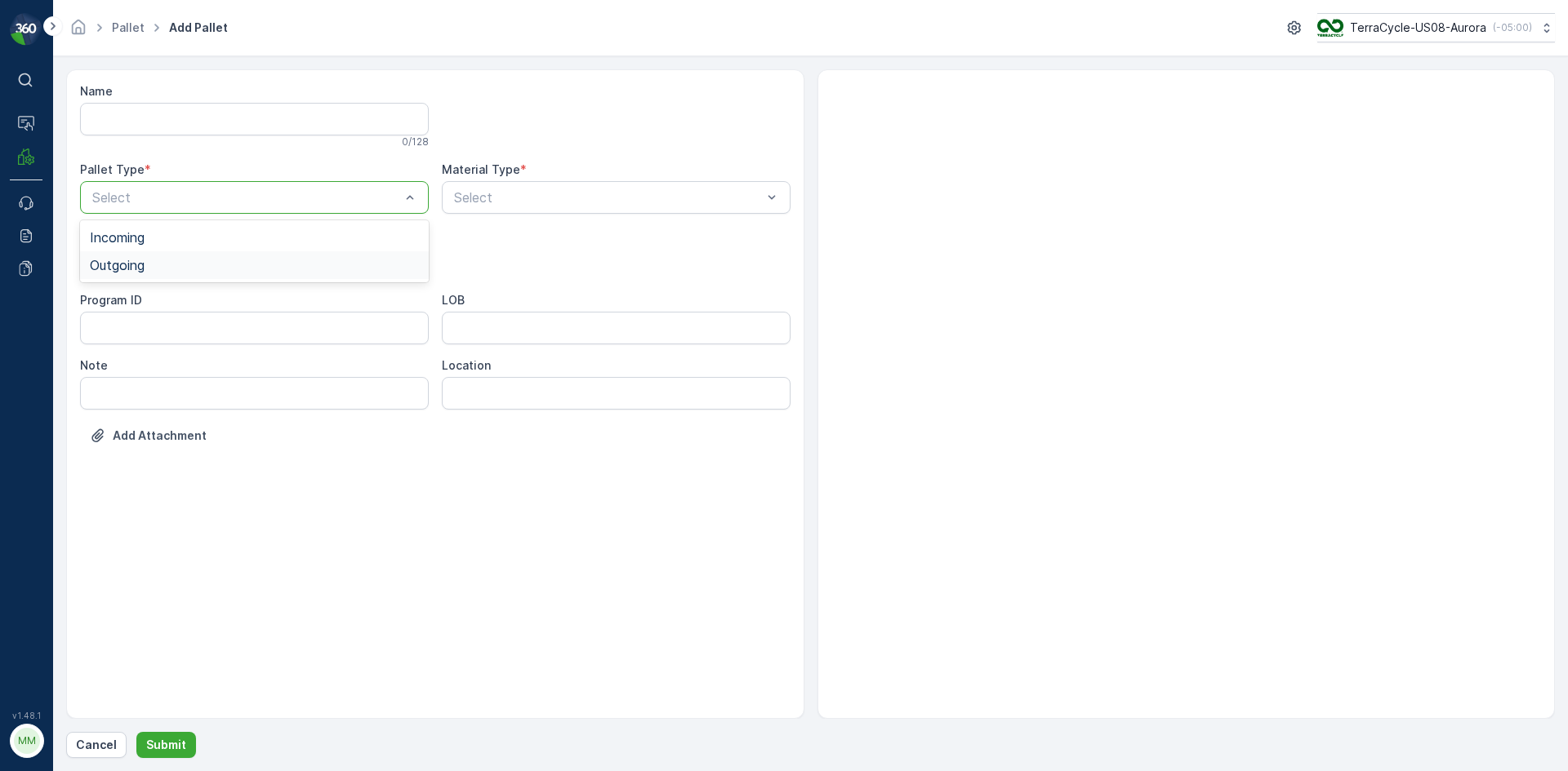
click at [248, 259] on div "Outgoing" at bounding box center [254, 265] width 329 height 14
click at [248, 259] on div at bounding box center [246, 262] width 311 height 14
click at [291, 313] on div "Gaylord" at bounding box center [254, 303] width 349 height 28
click at [549, 196] on div at bounding box center [607, 197] width 311 height 14
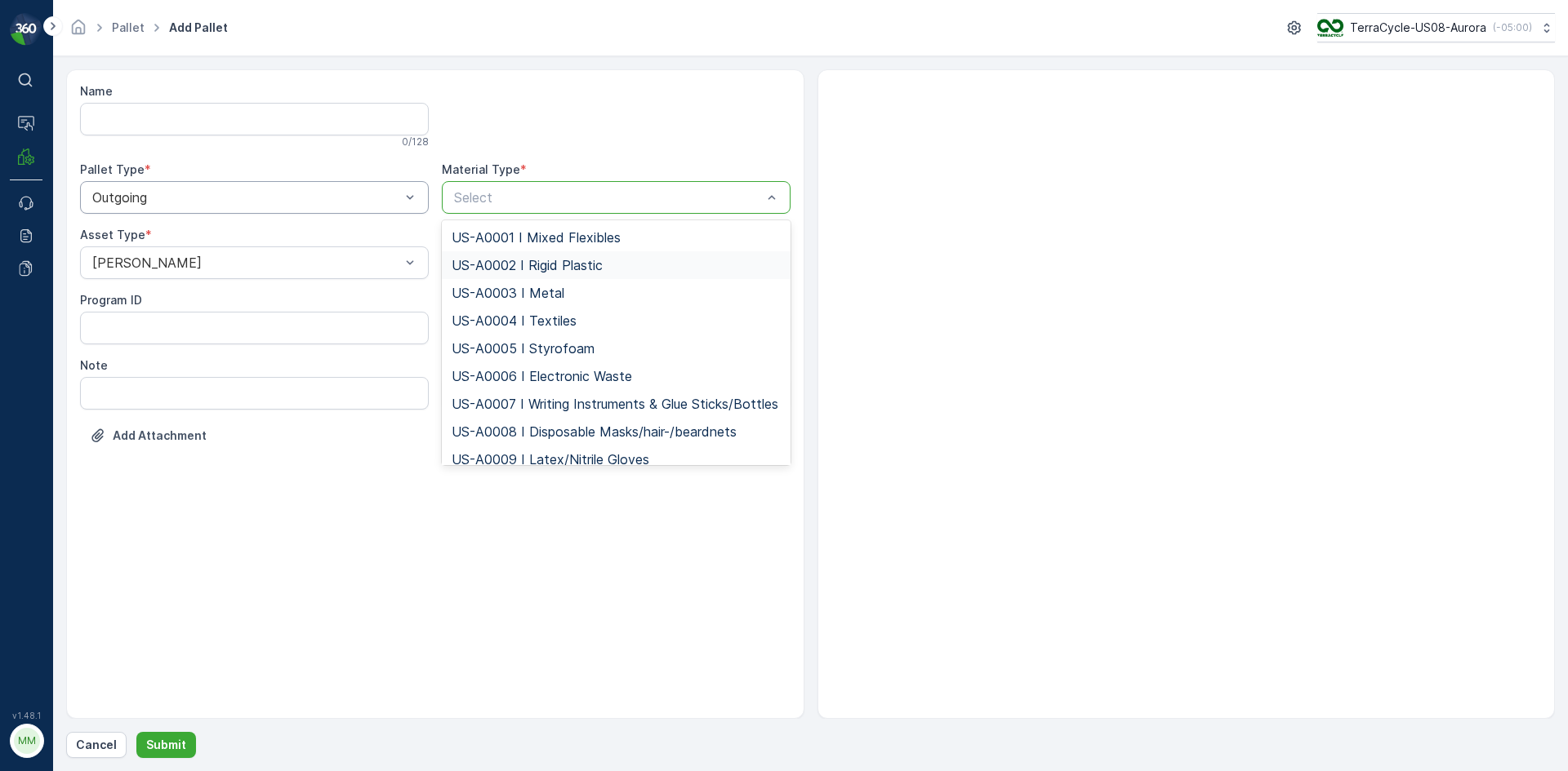
click at [558, 262] on span "US-A0002 I Rigid Plastic" at bounding box center [527, 265] width 151 height 14
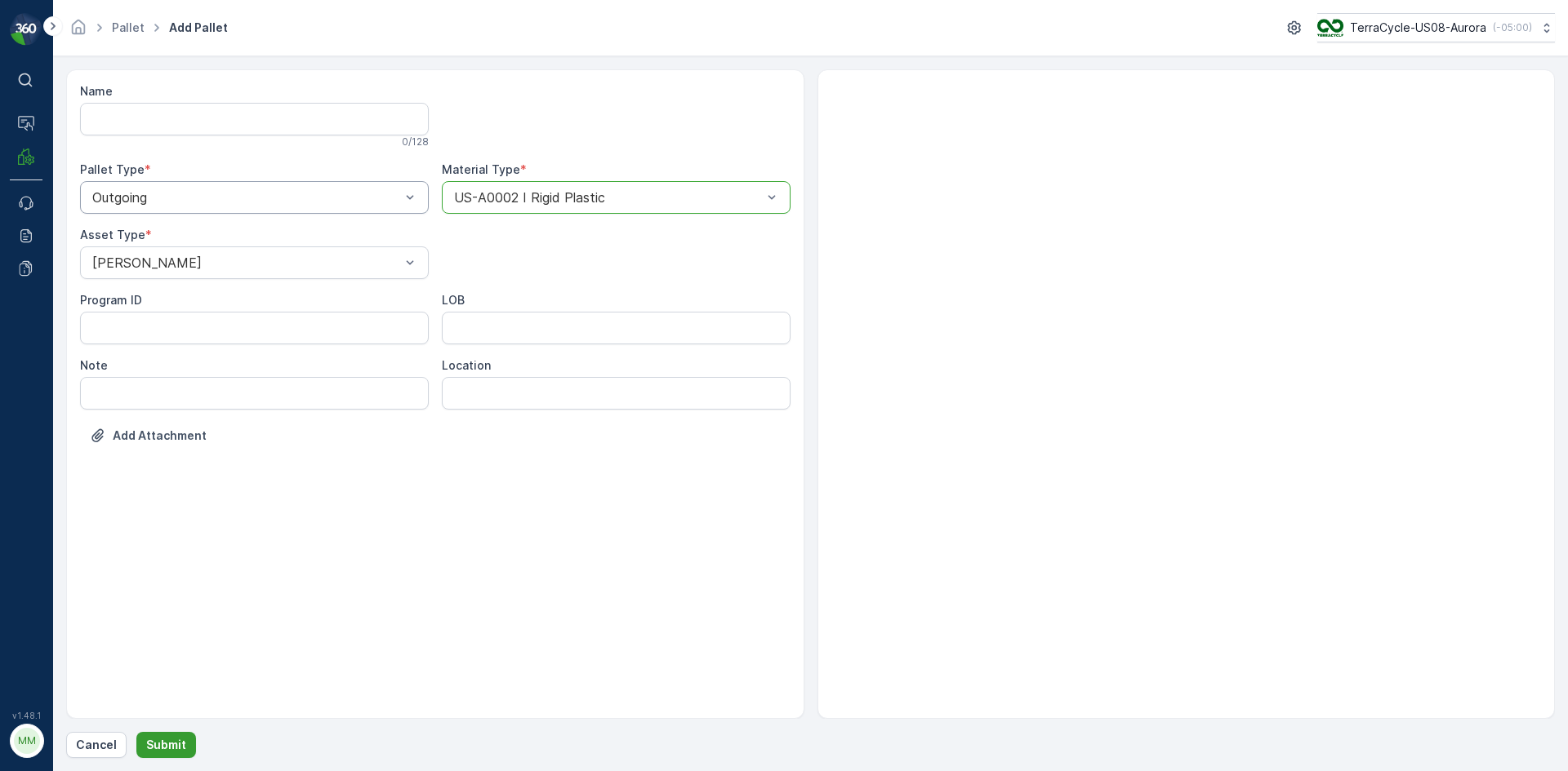
click at [176, 744] on p "Submit" at bounding box center [166, 745] width 40 height 16
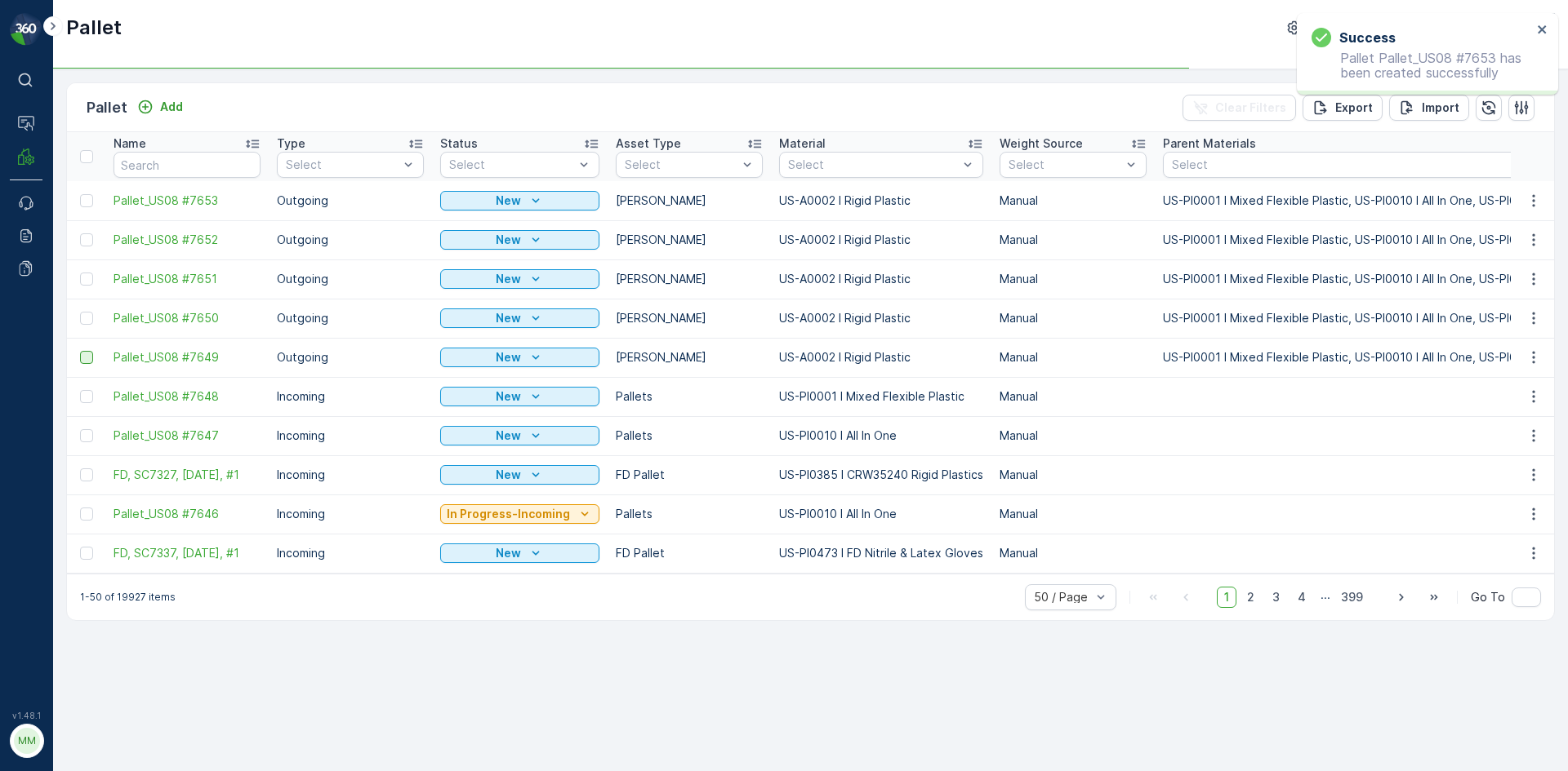
click at [85, 363] on div at bounding box center [86, 357] width 13 height 13
click at [80, 351] on input "checkbox" at bounding box center [80, 351] width 0 height 0
click at [90, 315] on div at bounding box center [86, 318] width 13 height 13
click at [80, 312] on input "checkbox" at bounding box center [80, 312] width 0 height 0
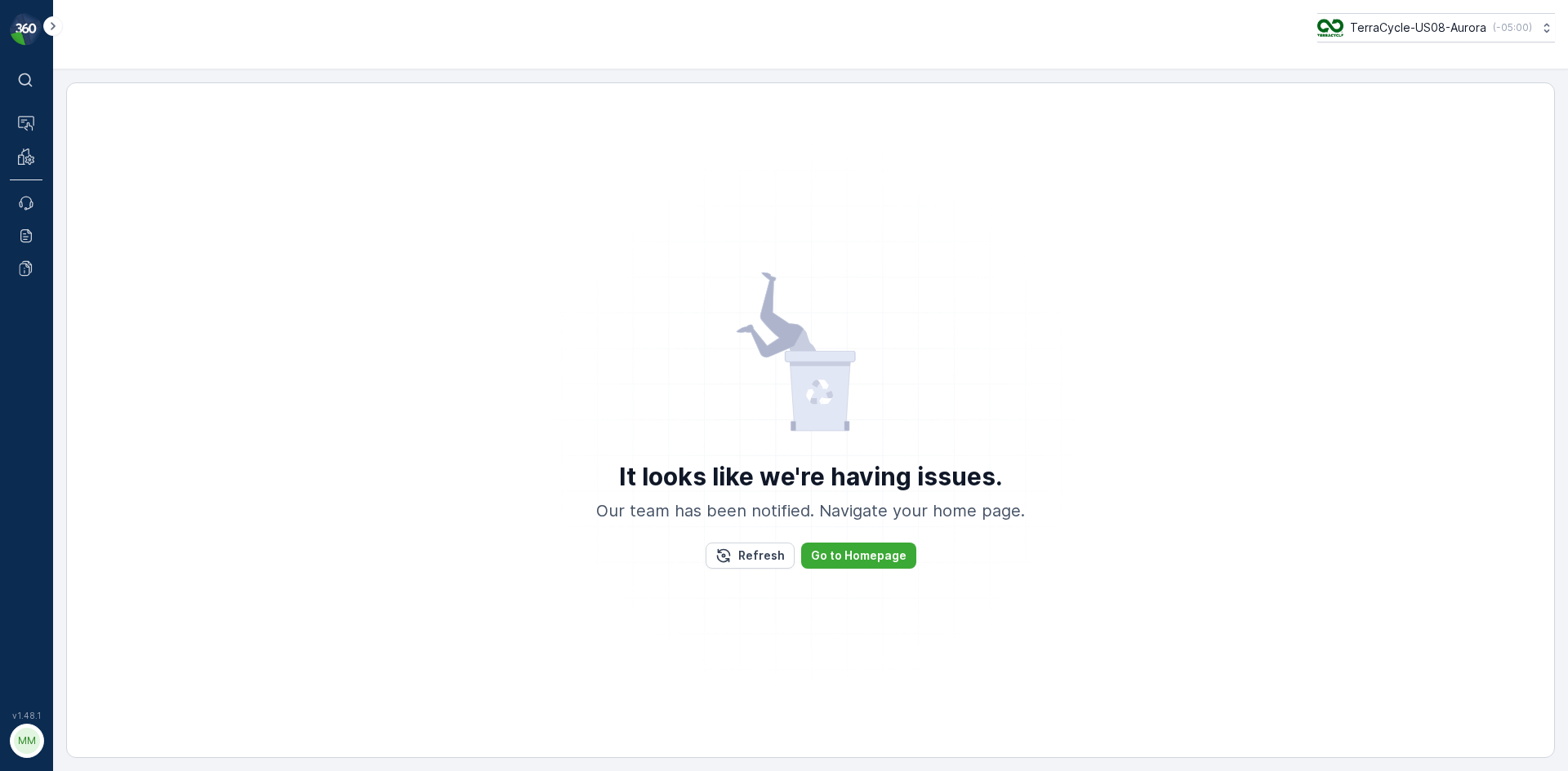
click at [87, 281] on div "It looks like we're having issues. Our team has been notified. Navigate your ho…" at bounding box center [811, 420] width 1448 height 642
click at [82, 280] on div "It looks like we're having issues. Our team has been notified. Navigate your ho…" at bounding box center [811, 420] width 1489 height 676
click at [88, 275] on div "It looks like we're having issues. Our team has been notified. Navigate your ho…" at bounding box center [811, 420] width 1448 height 642
click at [88, 277] on div "It looks like we're having issues. Our team has been notified. Navigate your ho…" at bounding box center [811, 420] width 1448 height 642
click at [91, 237] on div "It looks like we're having issues. Our team has been notified. Navigate your ho…" at bounding box center [811, 420] width 1448 height 642
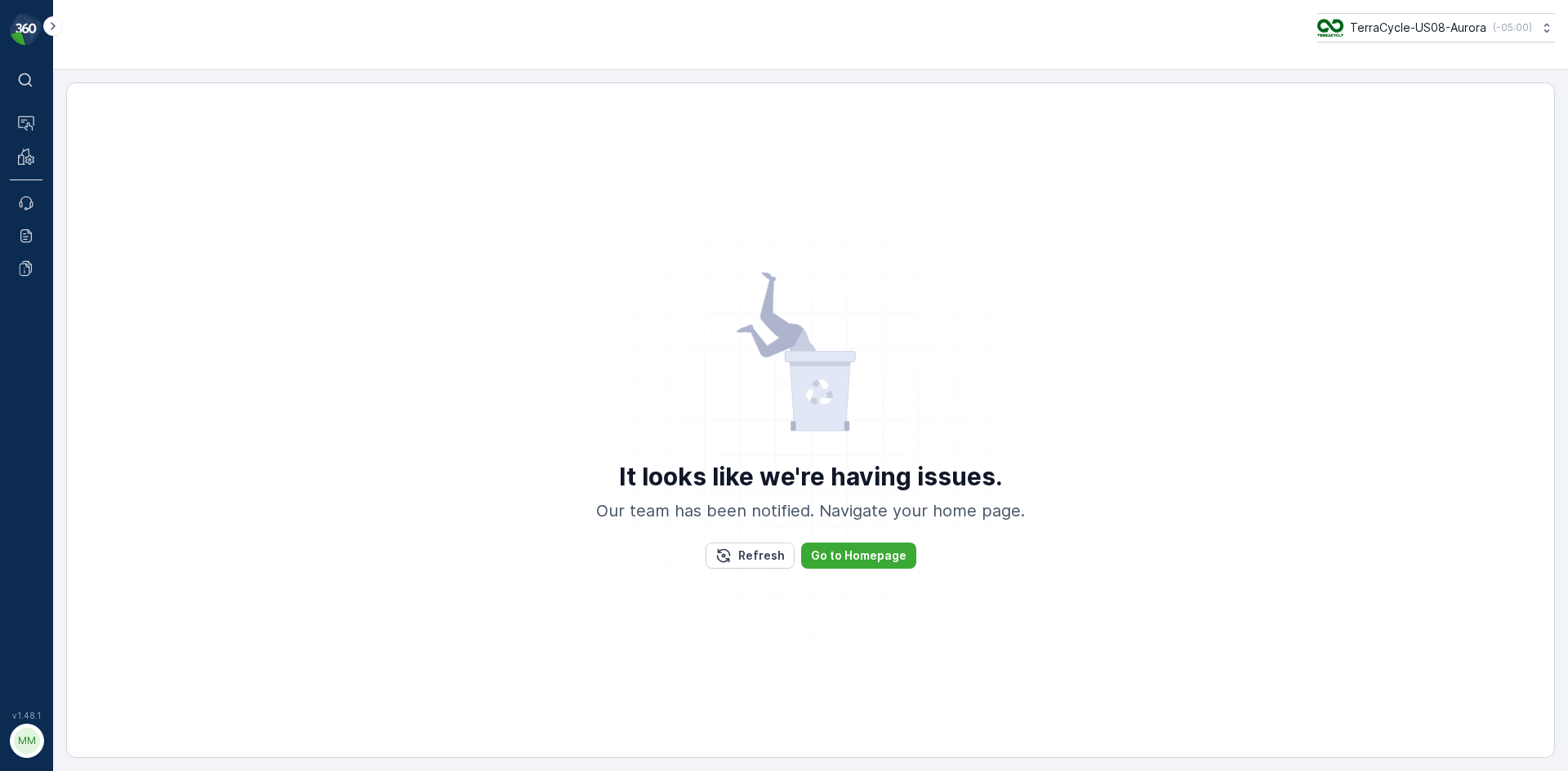
click at [91, 237] on div "It looks like we're having issues. Our team has been notified. Navigate your ho…" at bounding box center [811, 420] width 1448 height 642
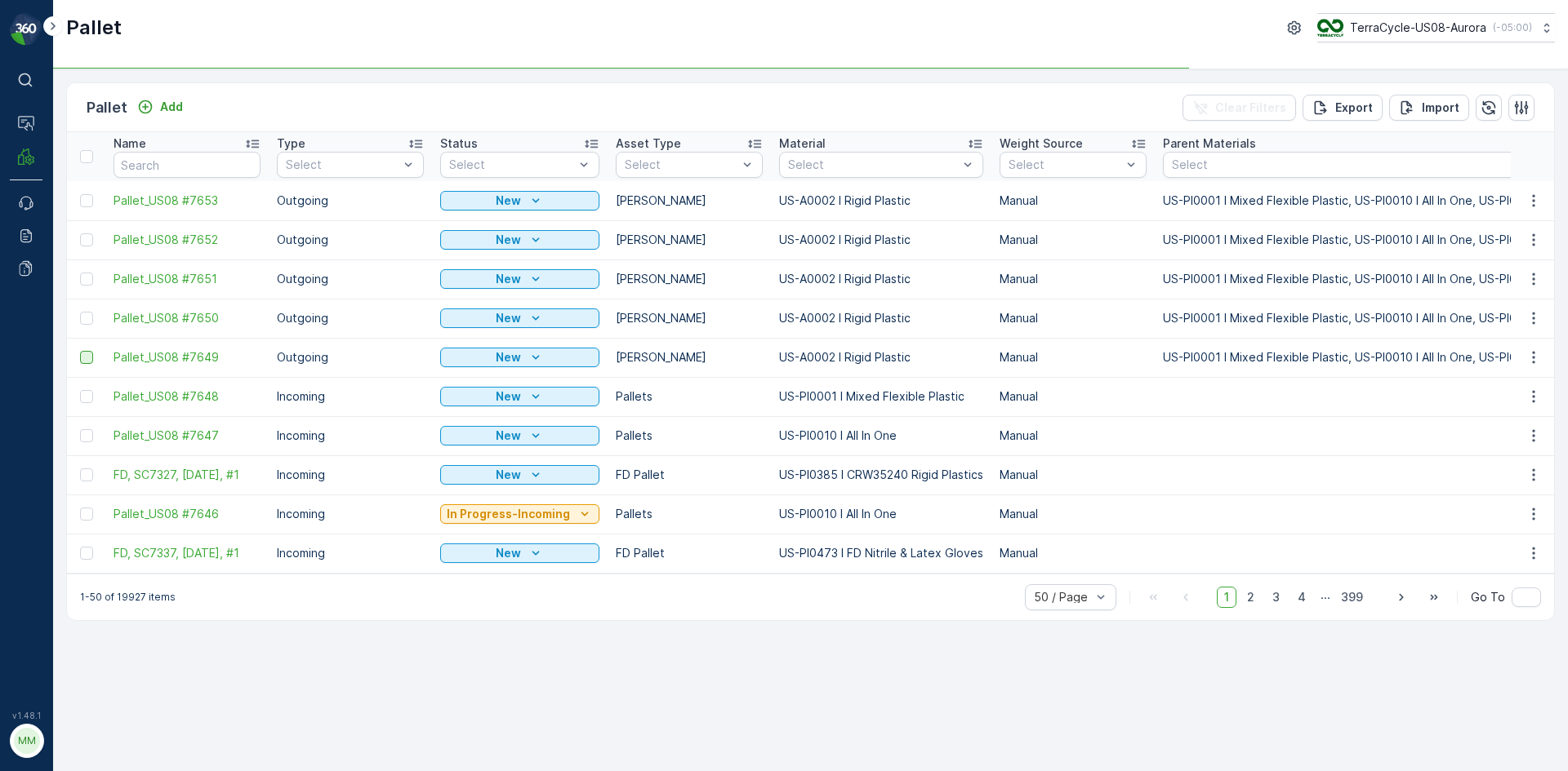
click at [87, 356] on div at bounding box center [86, 357] width 13 height 13
click at [80, 351] on input "checkbox" at bounding box center [80, 351] width 0 height 0
click at [83, 319] on div at bounding box center [86, 318] width 13 height 13
click at [80, 312] on input "checkbox" at bounding box center [80, 312] width 0 height 0
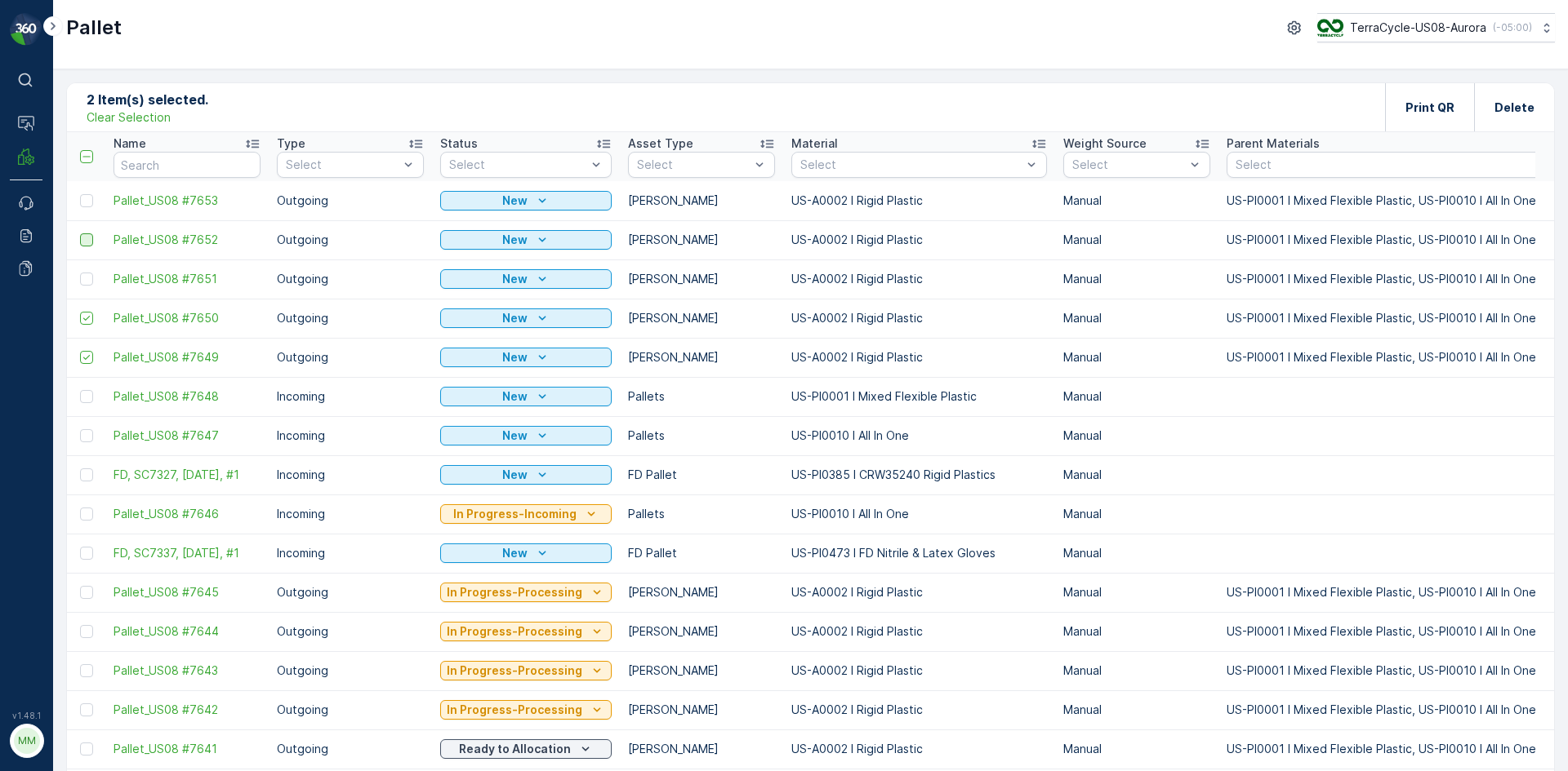
click at [87, 238] on div at bounding box center [86, 240] width 13 height 13
click at [80, 234] on input "checkbox" at bounding box center [80, 234] width 0 height 0
click at [87, 238] on div at bounding box center [86, 240] width 13 height 13
click at [80, 234] on input "checkbox" at bounding box center [80, 234] width 0 height 0
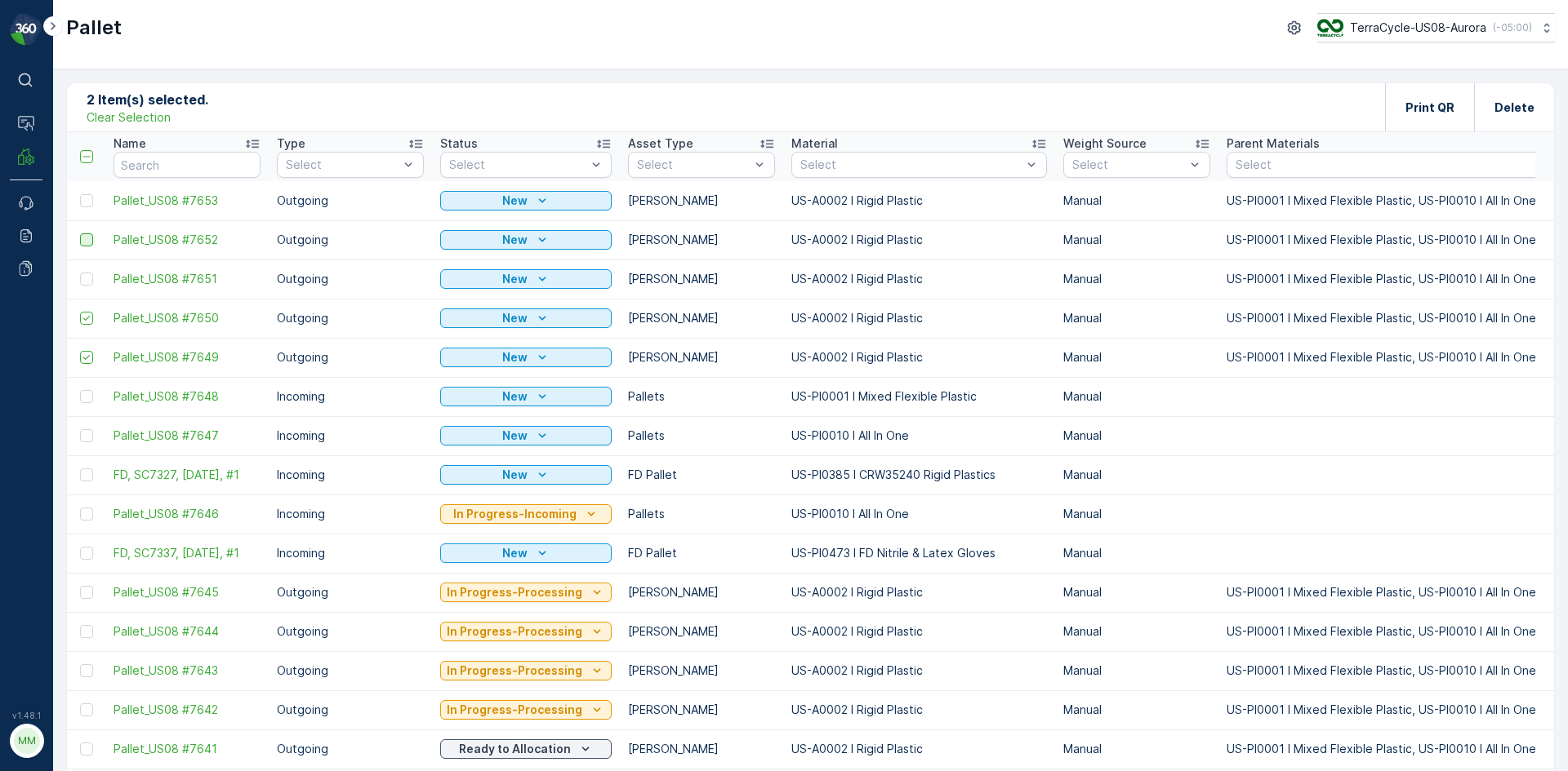
click at [80, 234] on input "checkbox" at bounding box center [80, 234] width 0 height 0
click at [87, 238] on div at bounding box center [86, 240] width 13 height 13
click at [80, 234] on input "checkbox" at bounding box center [80, 234] width 0 height 0
click at [87, 230] on td at bounding box center [86, 240] width 39 height 39
click at [87, 196] on div at bounding box center [86, 201] width 13 height 13
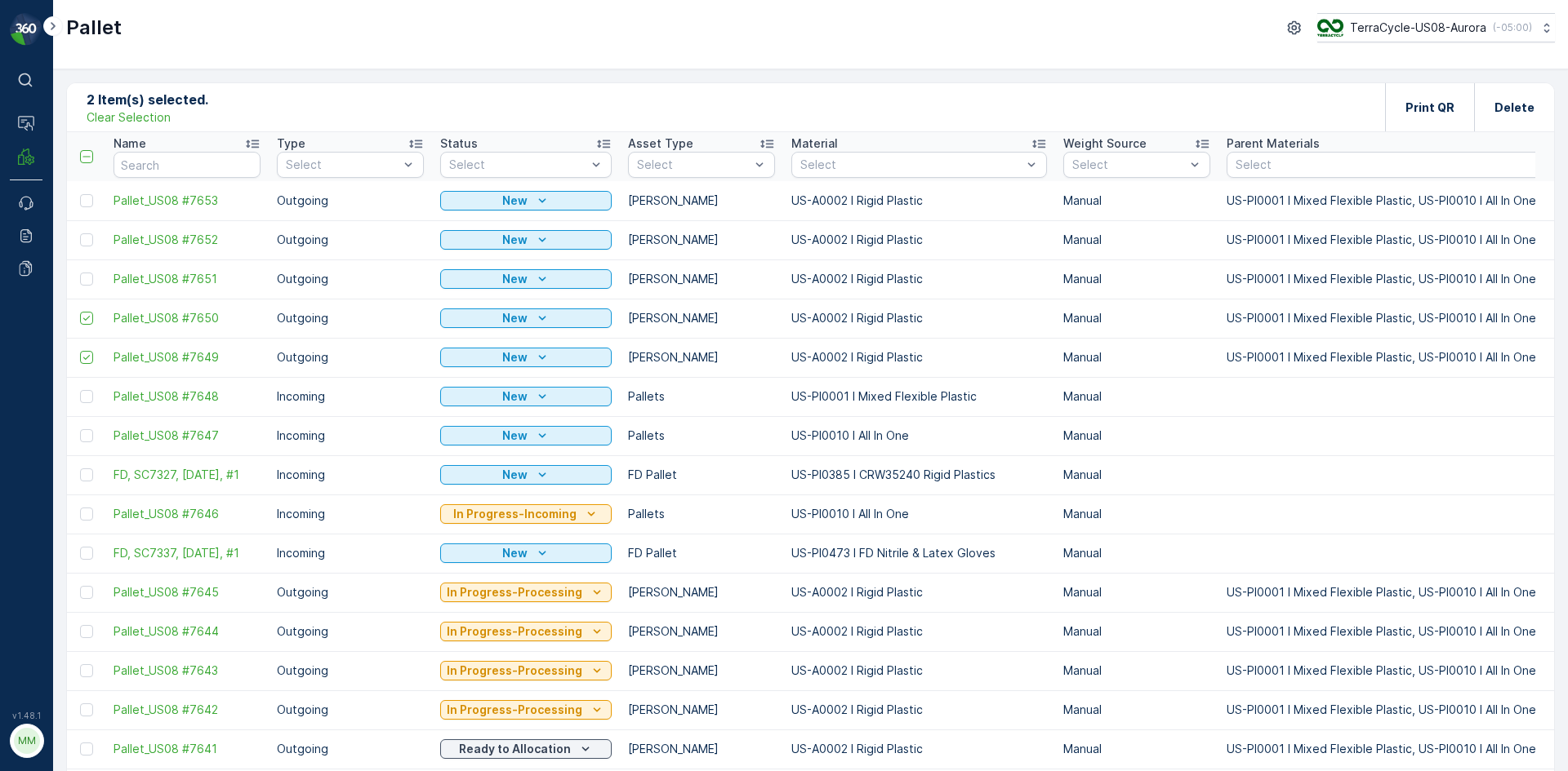
click at [80, 194] on input "checkbox" at bounding box center [80, 194] width 0 height 0
click at [88, 277] on div at bounding box center [86, 278] width 13 height 13
click at [80, 272] on input "checkbox" at bounding box center [80, 272] width 0 height 0
click at [1415, 108] on p "Print QR" at bounding box center [1430, 107] width 49 height 16
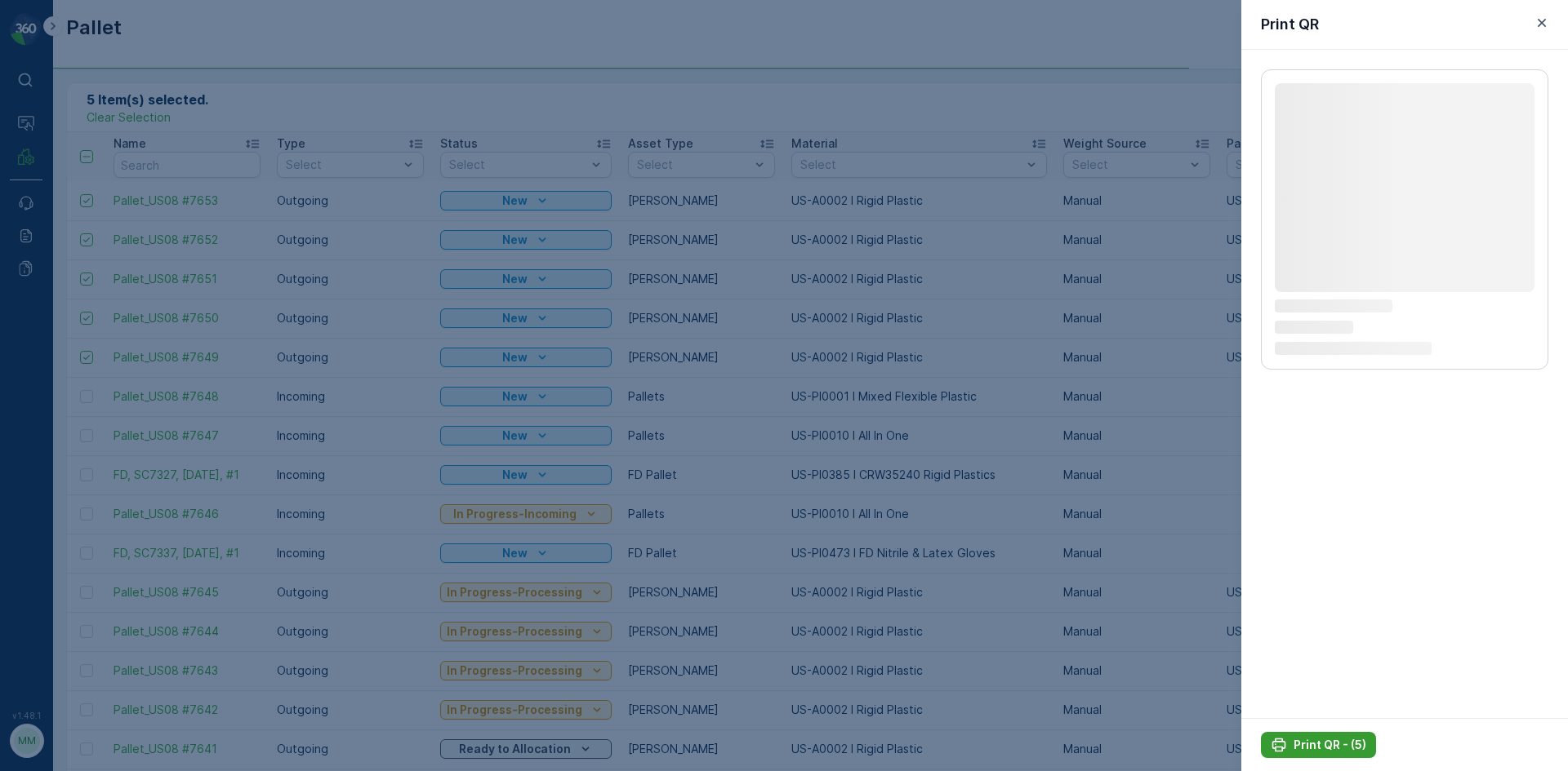
click at [1345, 743] on p "Print QR - (5)" at bounding box center [1330, 745] width 73 height 16
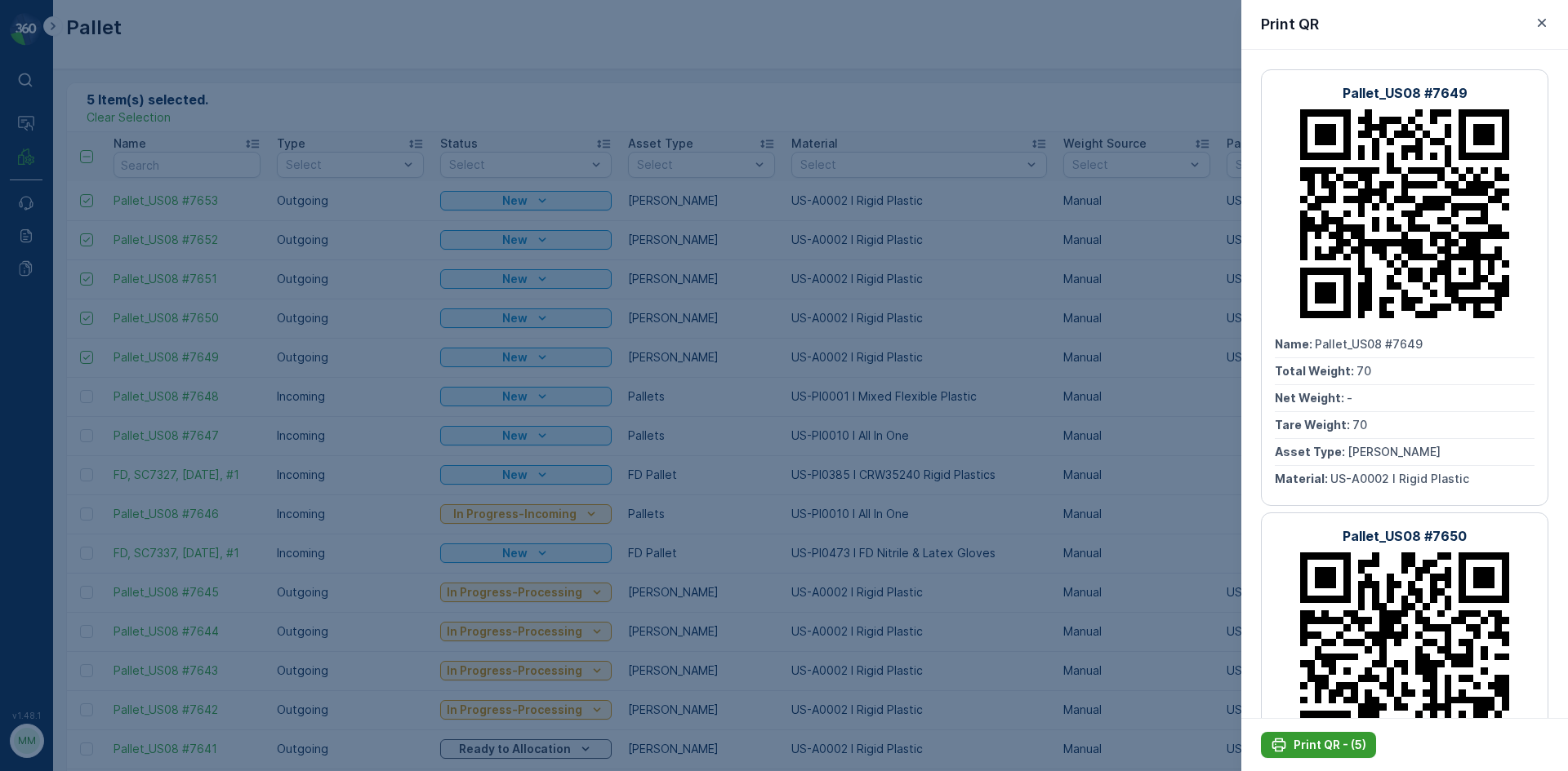
click at [1347, 742] on p "Print QR - (5)" at bounding box center [1330, 745] width 73 height 16
click at [1328, 747] on p "Print QR - (5)" at bounding box center [1330, 745] width 73 height 16
click at [1540, 24] on icon "button" at bounding box center [1542, 22] width 8 height 8
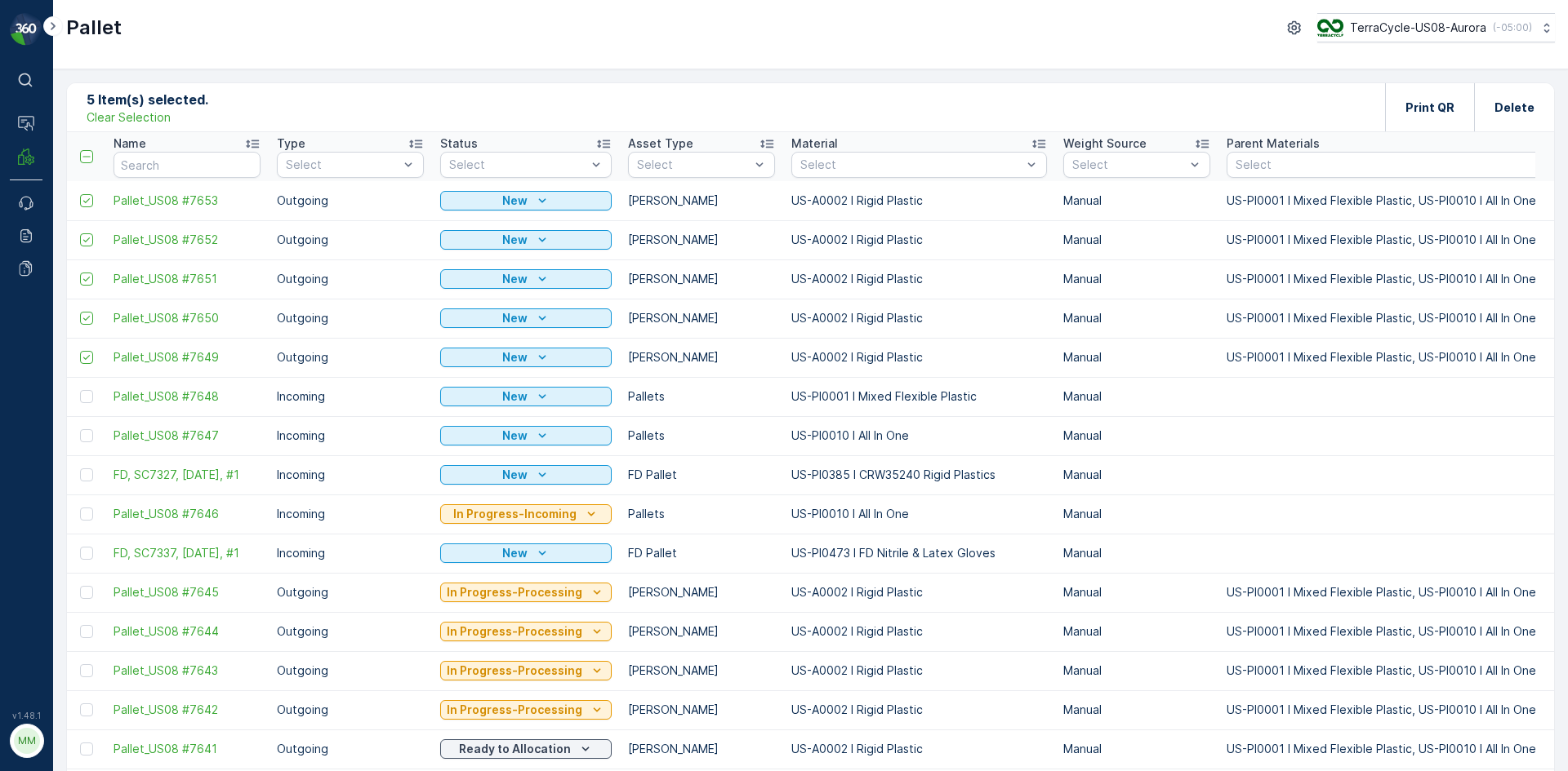
click at [140, 123] on p "Clear Selection" at bounding box center [129, 117] width 84 height 16
click at [160, 113] on p "Add" at bounding box center [172, 107] width 23 height 16
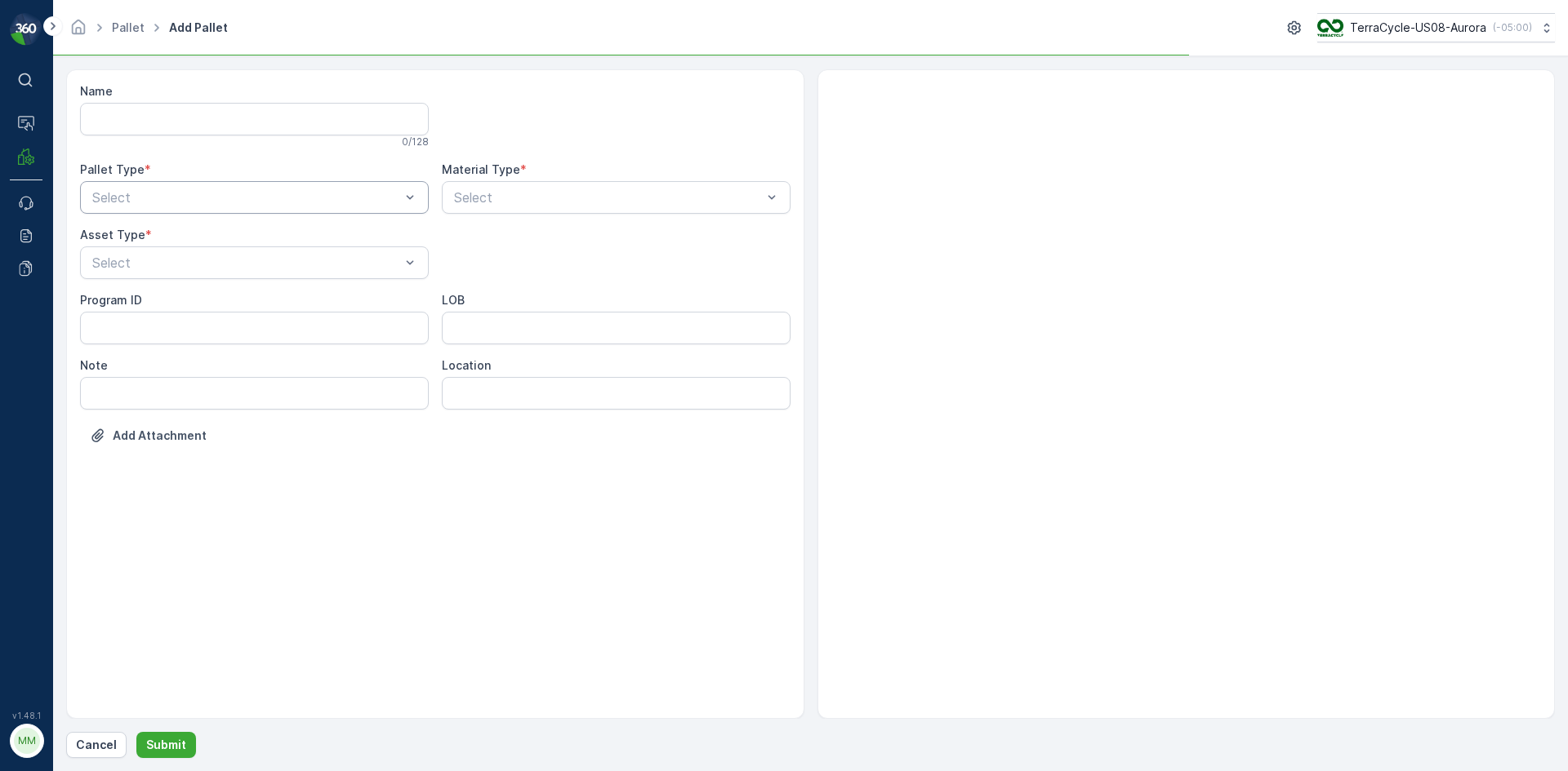
drag, startPoint x: 145, startPoint y: 177, endPoint x: 131, endPoint y: 198, distance: 25.2
click at [142, 182] on div "Pallet Type * Select" at bounding box center [254, 188] width 349 height 52
click at [131, 198] on div at bounding box center [246, 197] width 311 height 14
click at [112, 260] on span "Outgoing" at bounding box center [116, 265] width 55 height 14
click at [112, 260] on div at bounding box center [246, 262] width 311 height 14
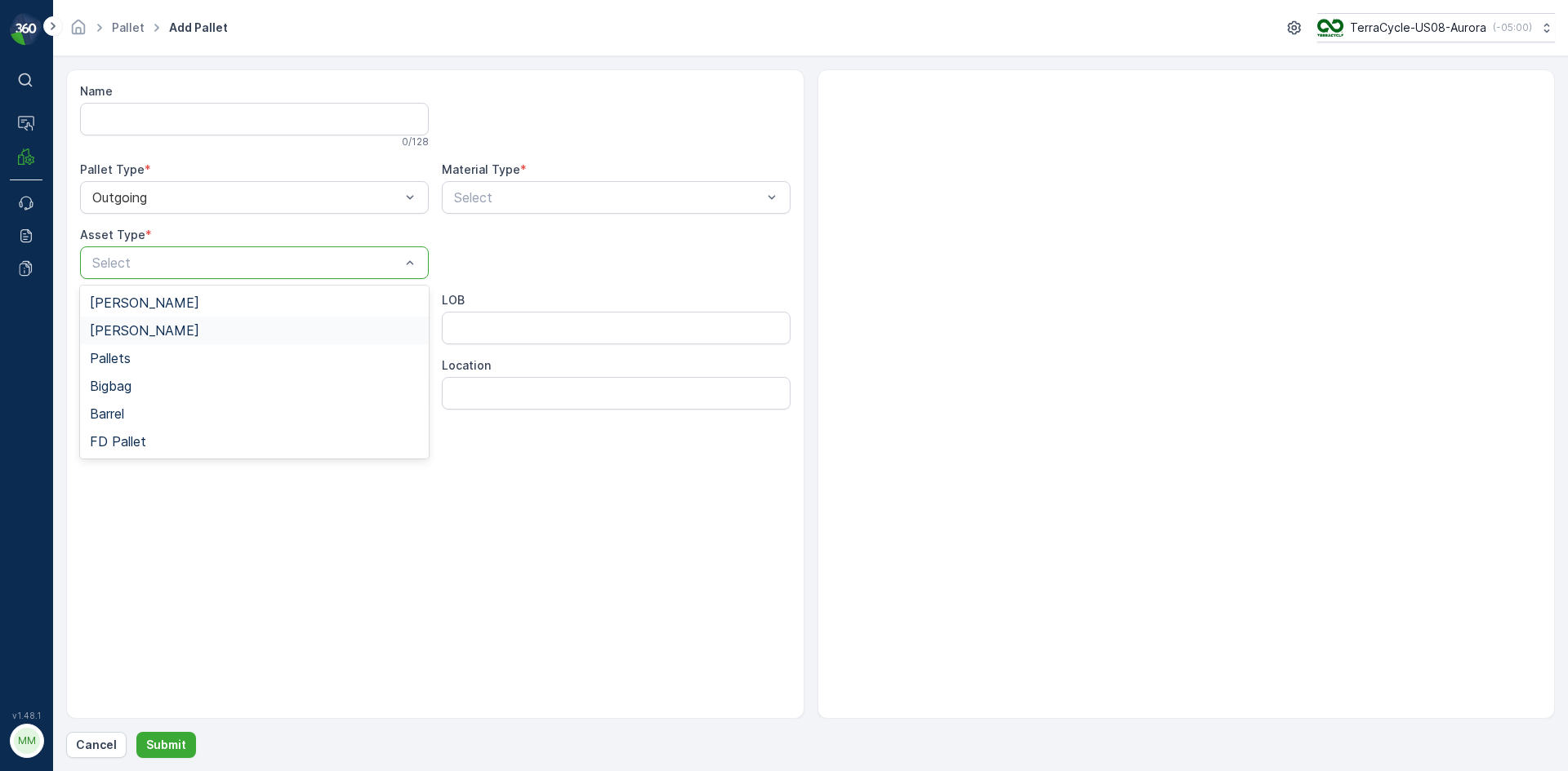
click at [107, 320] on div "Bales" at bounding box center [254, 330] width 349 height 28
click at [594, 180] on div "Material Type * Select" at bounding box center [616, 188] width 349 height 52
click at [578, 201] on div at bounding box center [607, 197] width 311 height 14
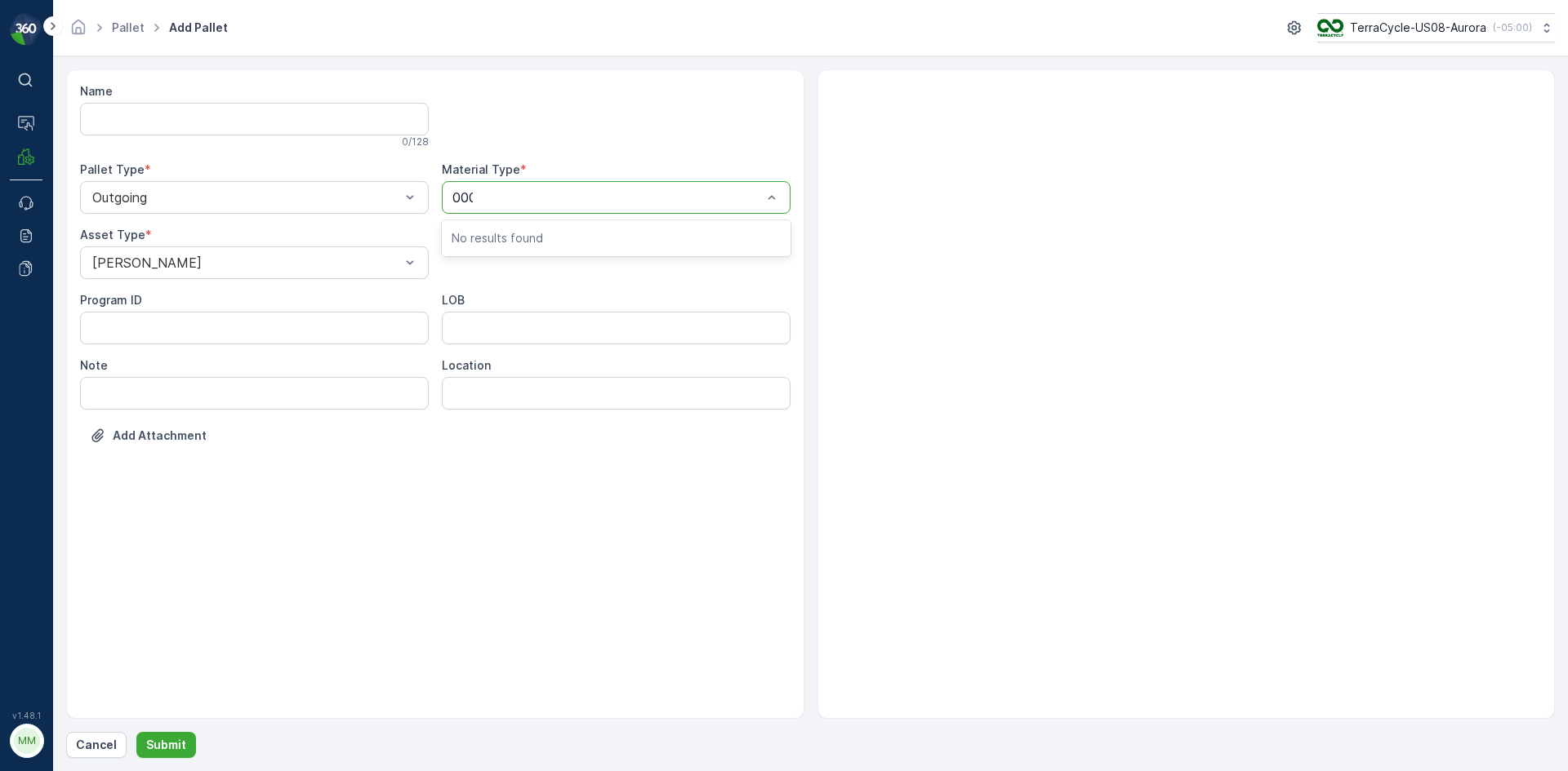
type input "0001"
click at [546, 244] on span "US-A0001 I Mixed Flexibles" at bounding box center [536, 237] width 169 height 14
click at [152, 752] on p "Submit" at bounding box center [166, 745] width 40 height 16
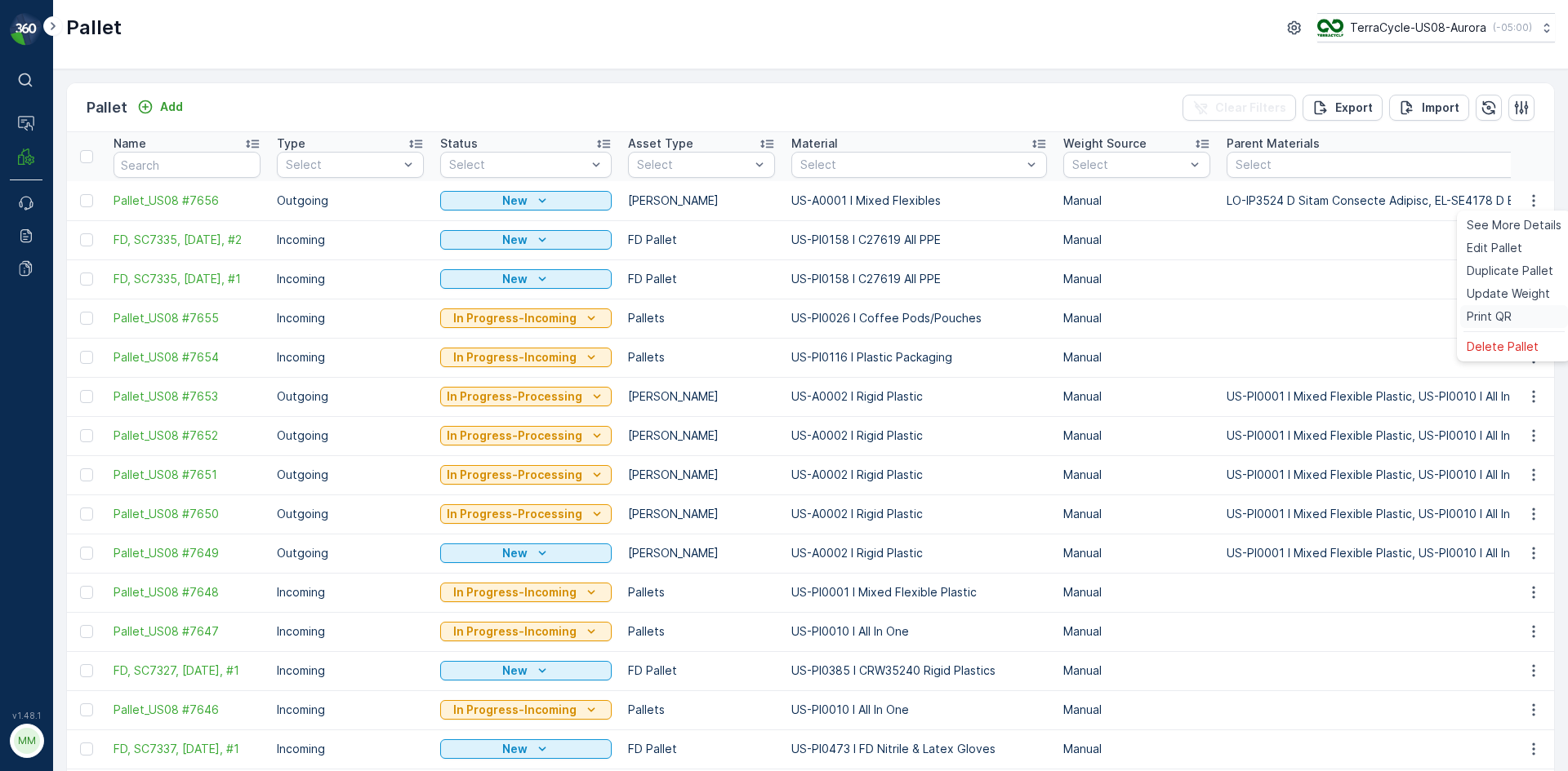
click at [1486, 321] on span "Print QR" at bounding box center [1489, 317] width 45 height 16
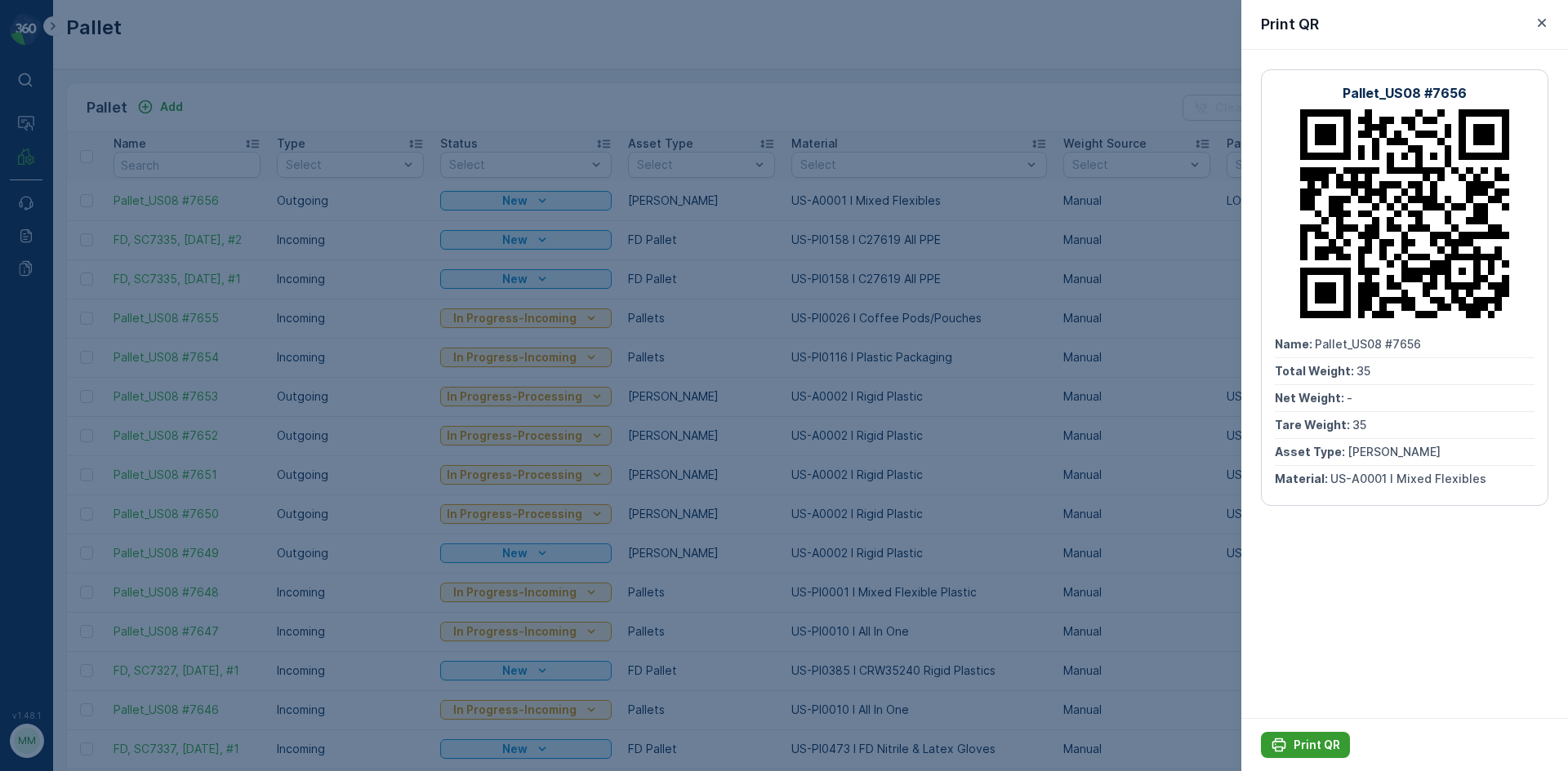
click at [1298, 754] on button "Print QR" at bounding box center [1305, 745] width 89 height 26
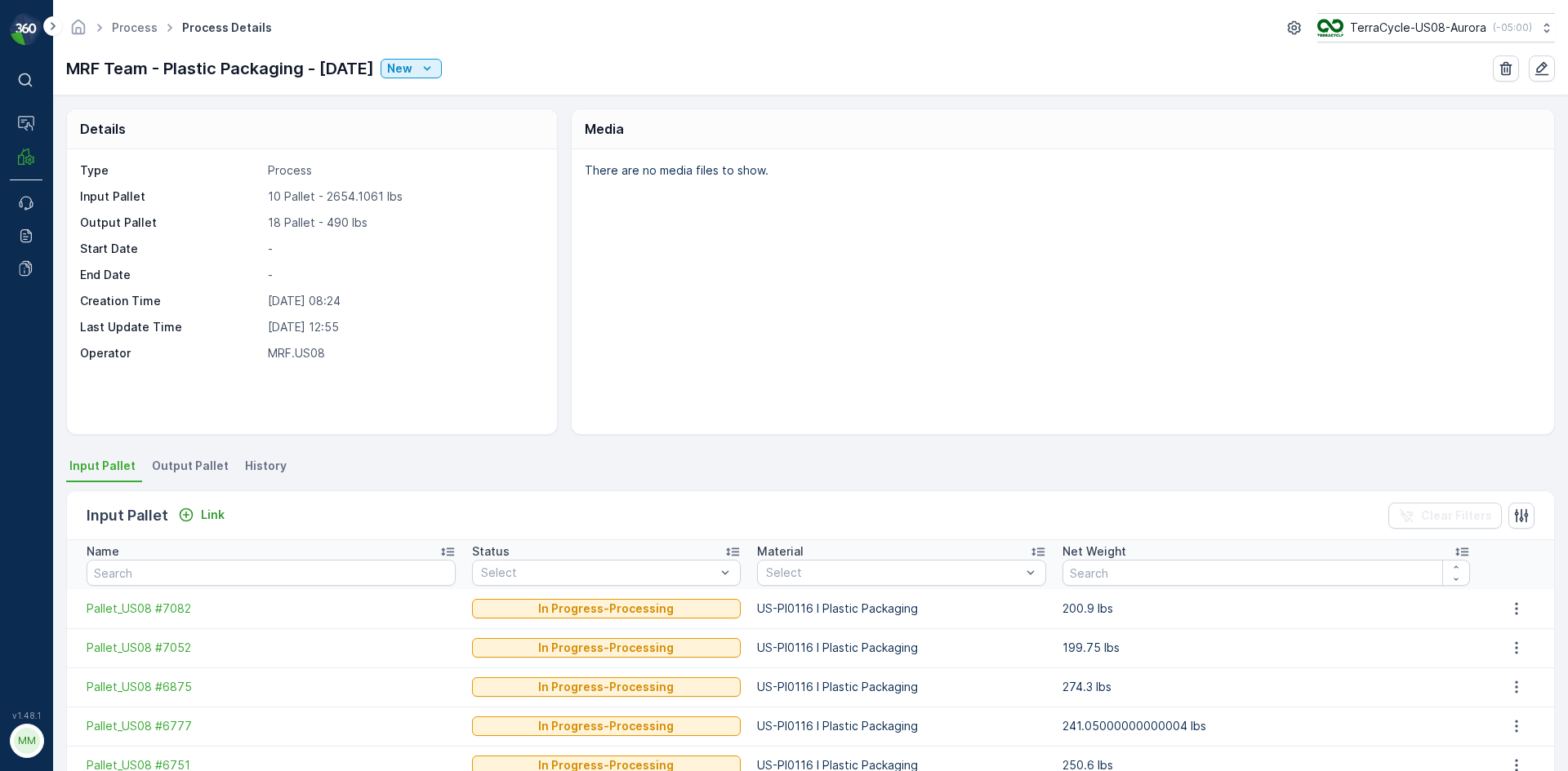
click at [162, 468] on span "Output Pallet" at bounding box center [191, 466] width 77 height 16
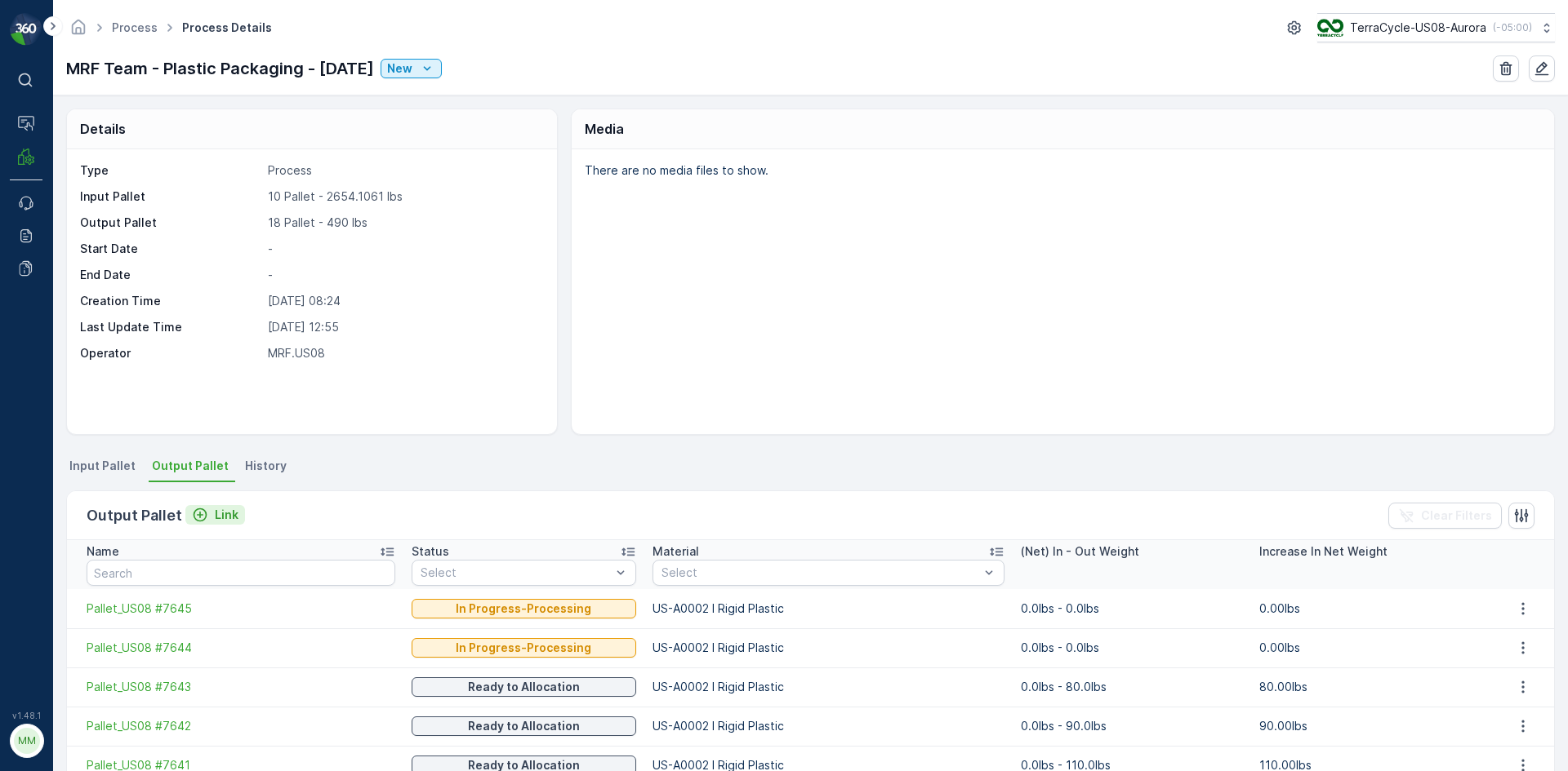
click at [197, 517] on icon "Link" at bounding box center [200, 515] width 16 height 16
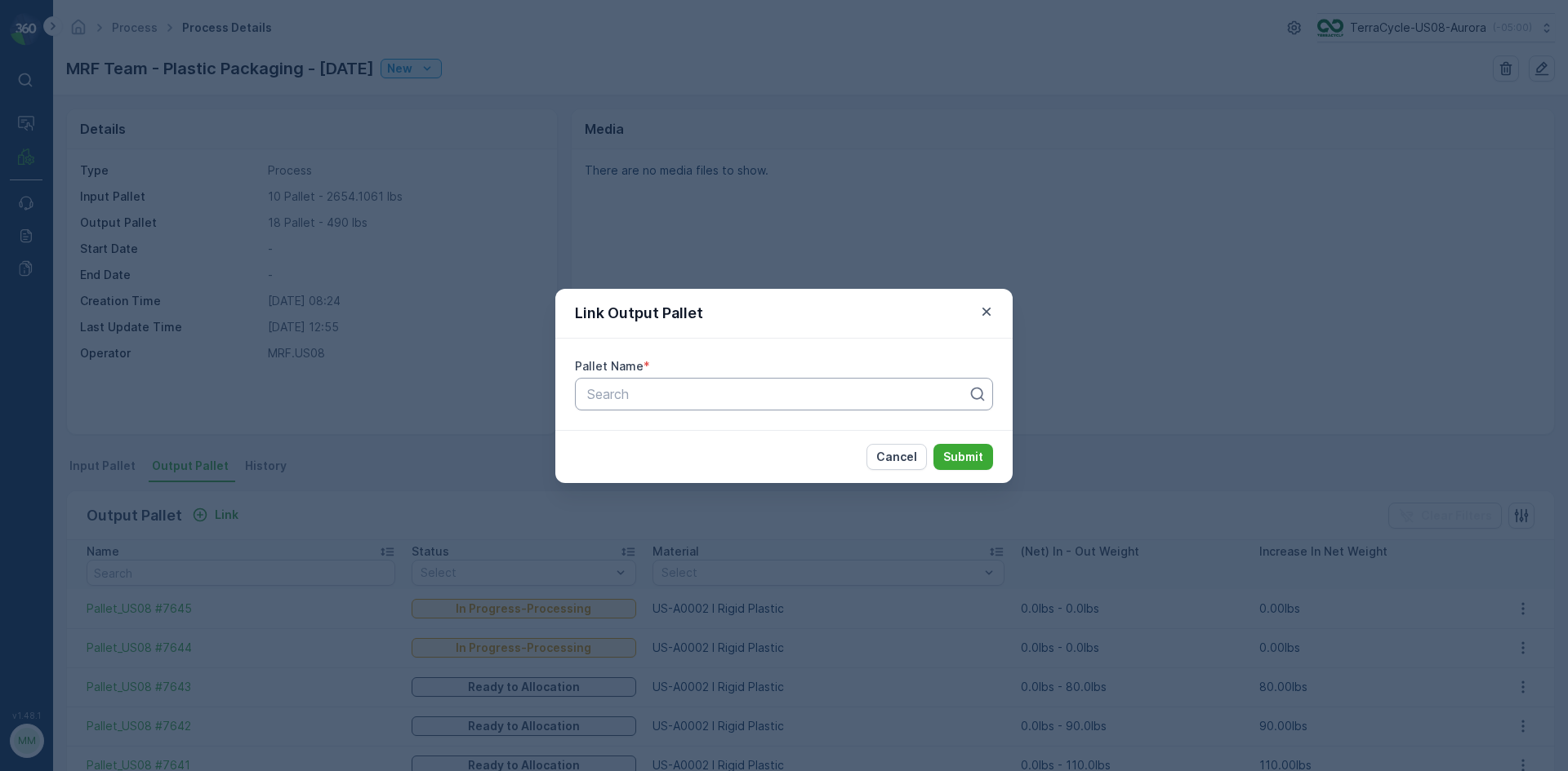
click at [644, 408] on div "Search" at bounding box center [784, 394] width 418 height 32
type input "7653"
click at [649, 467] on span "Pallet_US08 #7653" at bounding box center [643, 462] width 117 height 14
click at [962, 455] on p "Submit" at bounding box center [963, 457] width 40 height 16
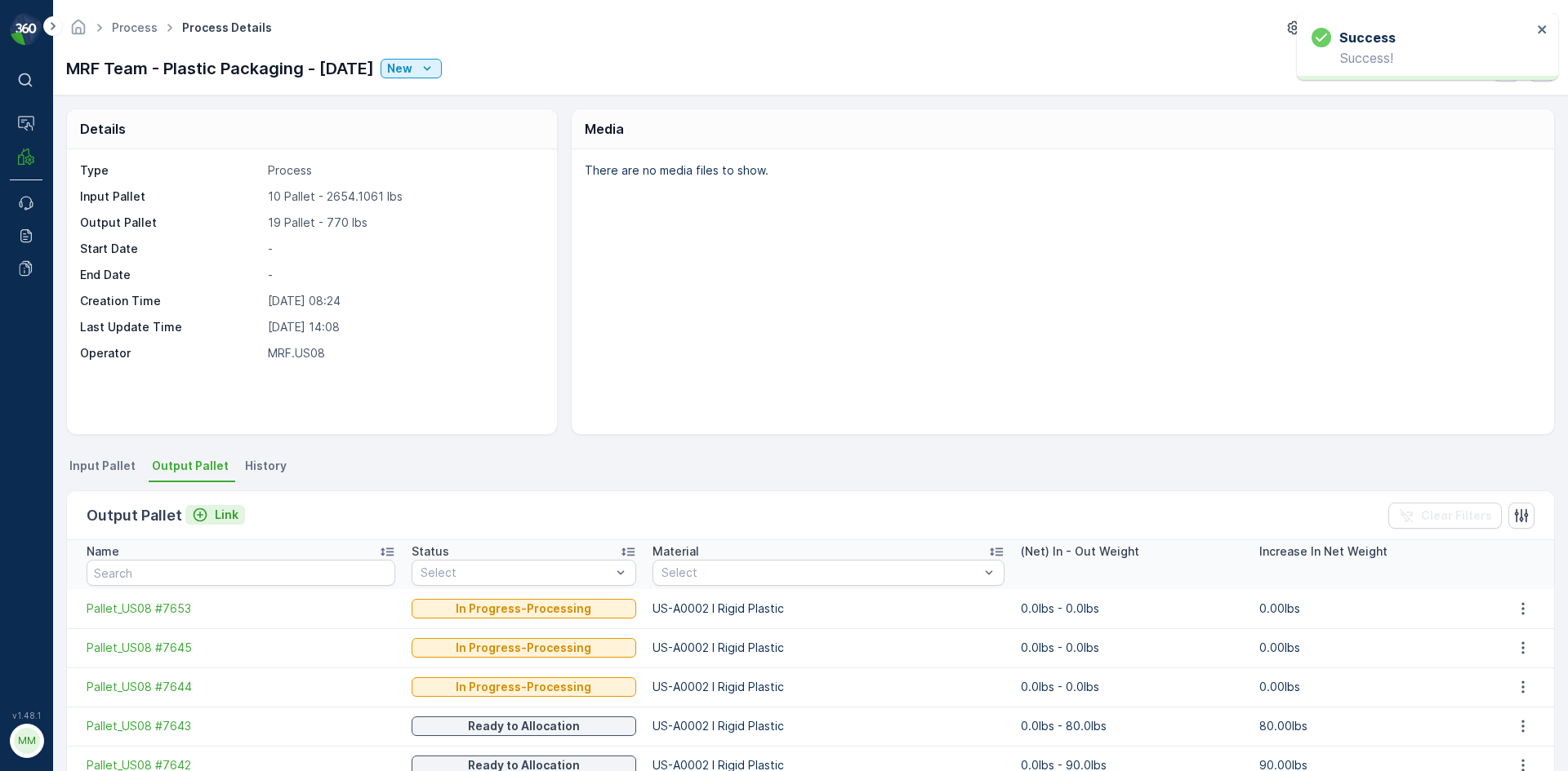
click at [215, 514] on p "Link" at bounding box center [227, 515] width 23 height 16
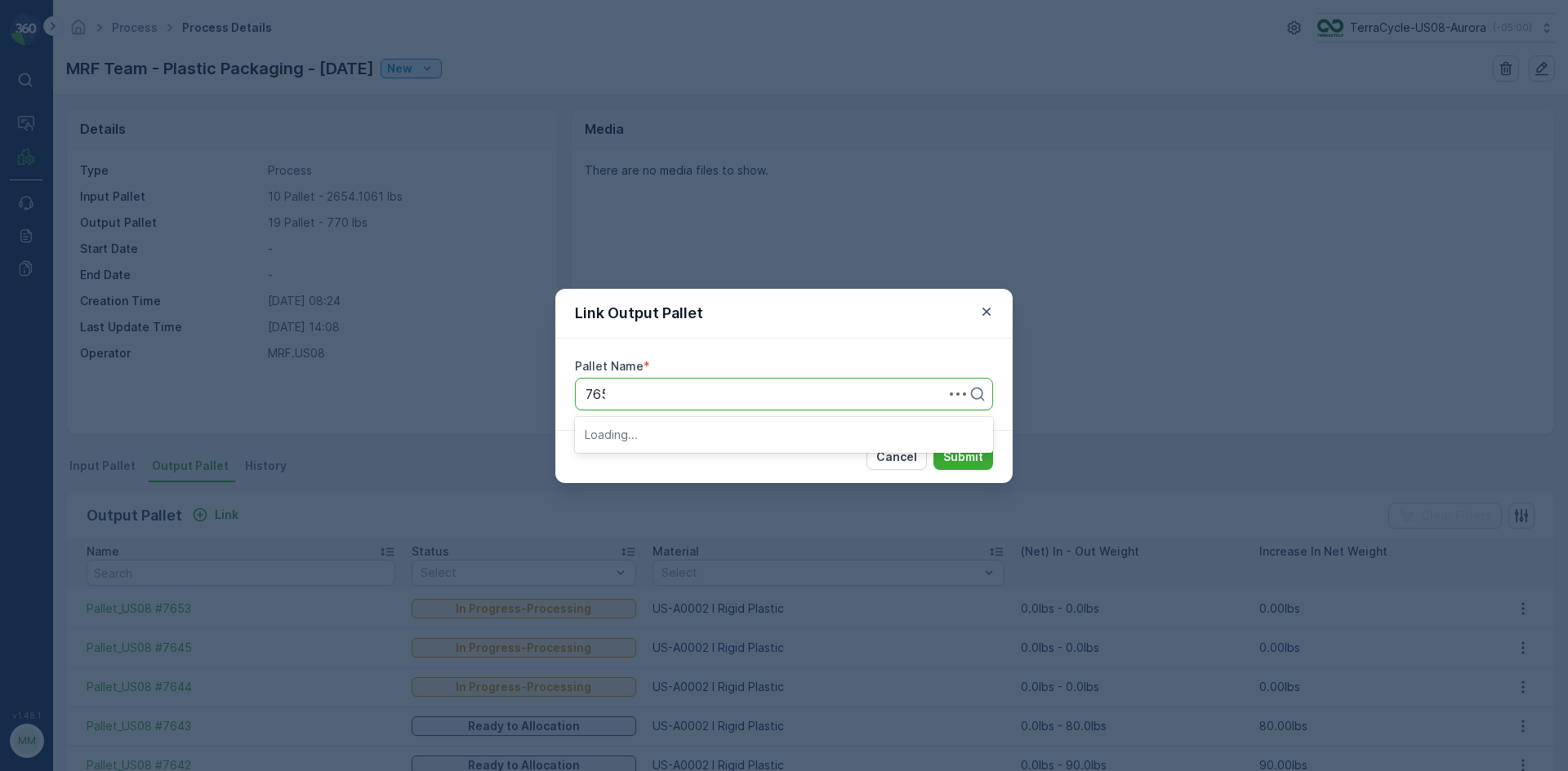
type input "7652"
click at [686, 428] on span "Pallet_US08 #7652" at bounding box center [643, 434] width 116 height 14
click at [964, 464] on p "Submit" at bounding box center [963, 457] width 40 height 16
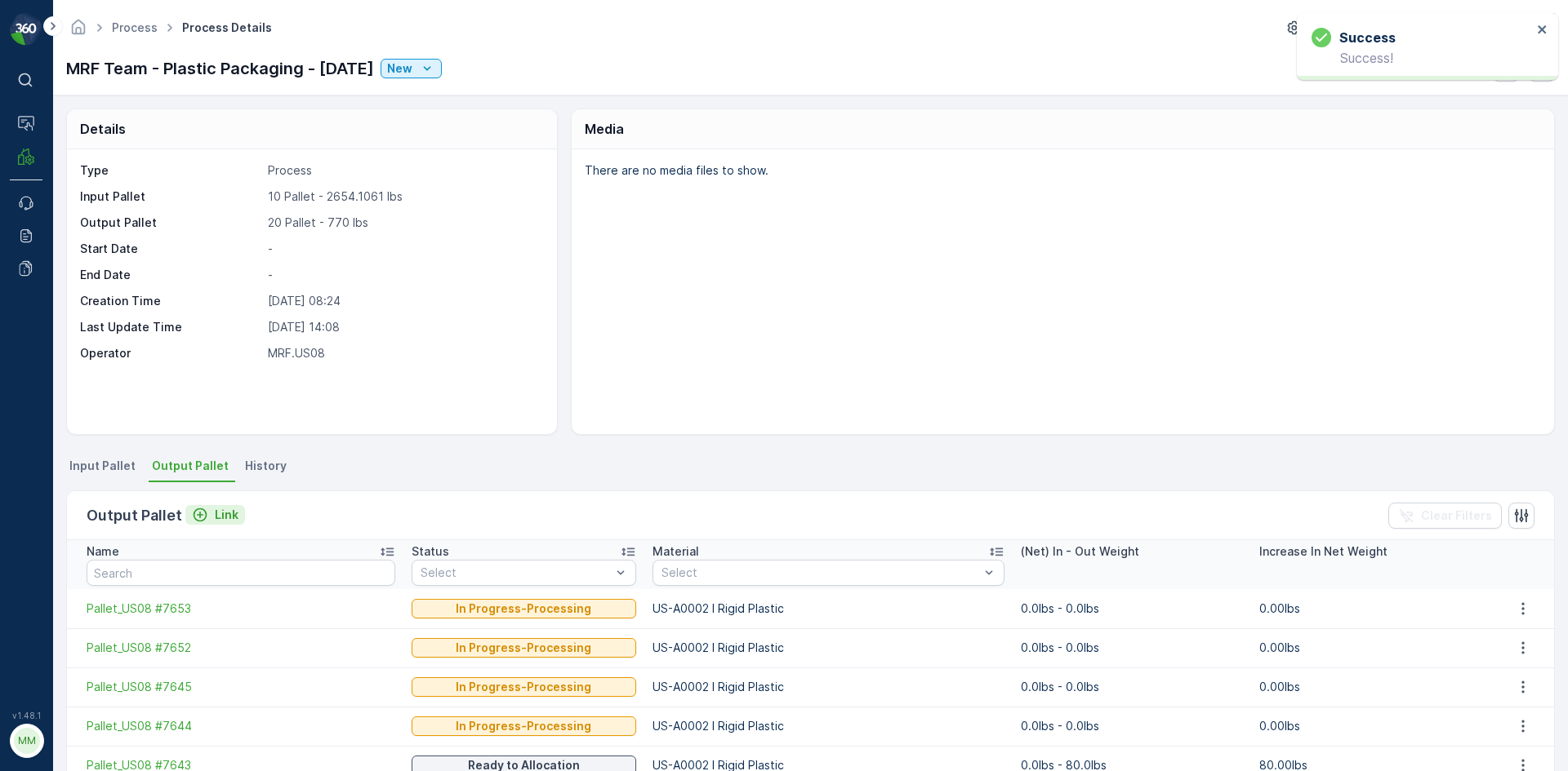
click at [224, 516] on p "Link" at bounding box center [227, 515] width 23 height 16
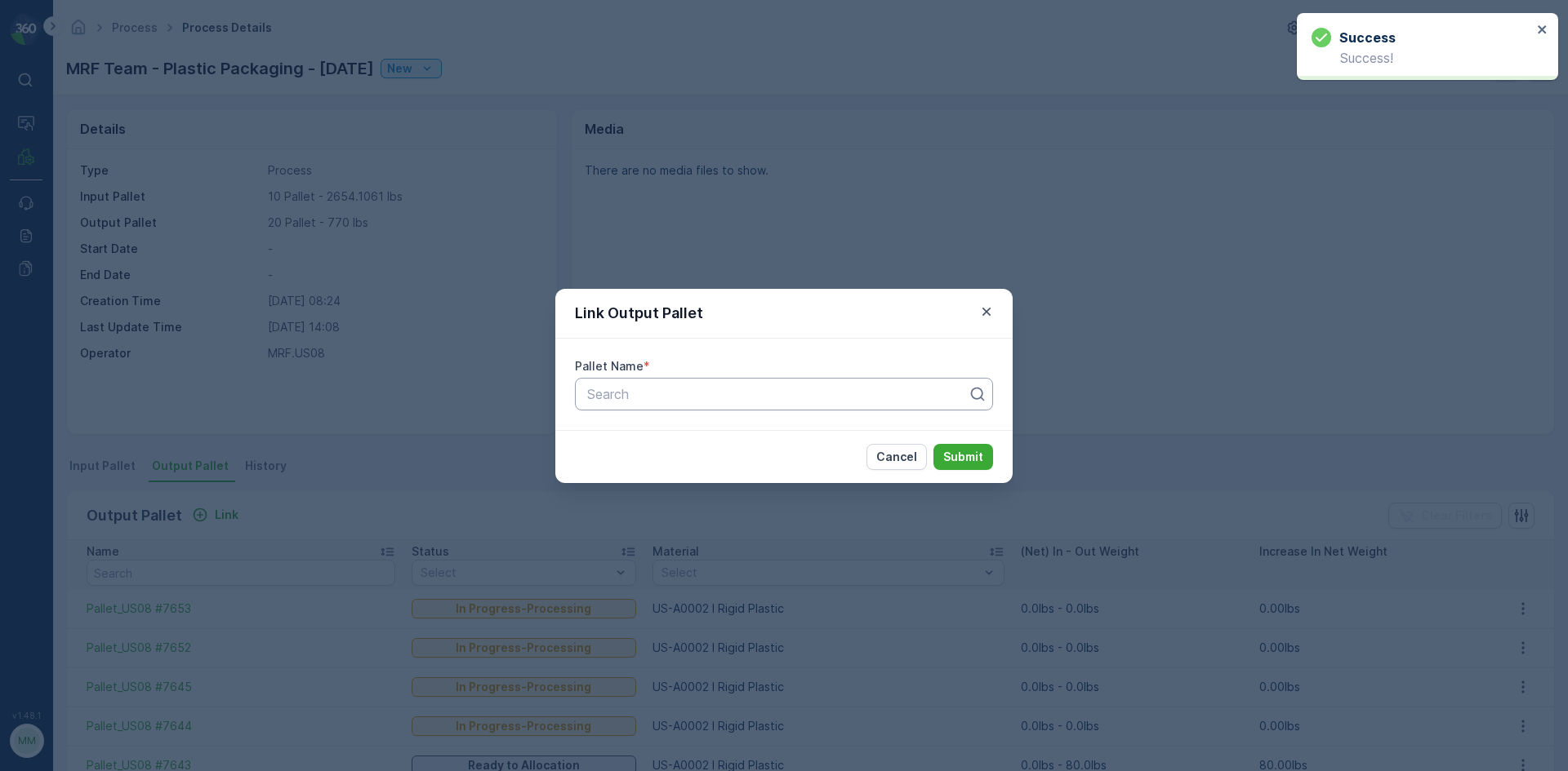
click at [758, 390] on div at bounding box center [778, 394] width 383 height 14
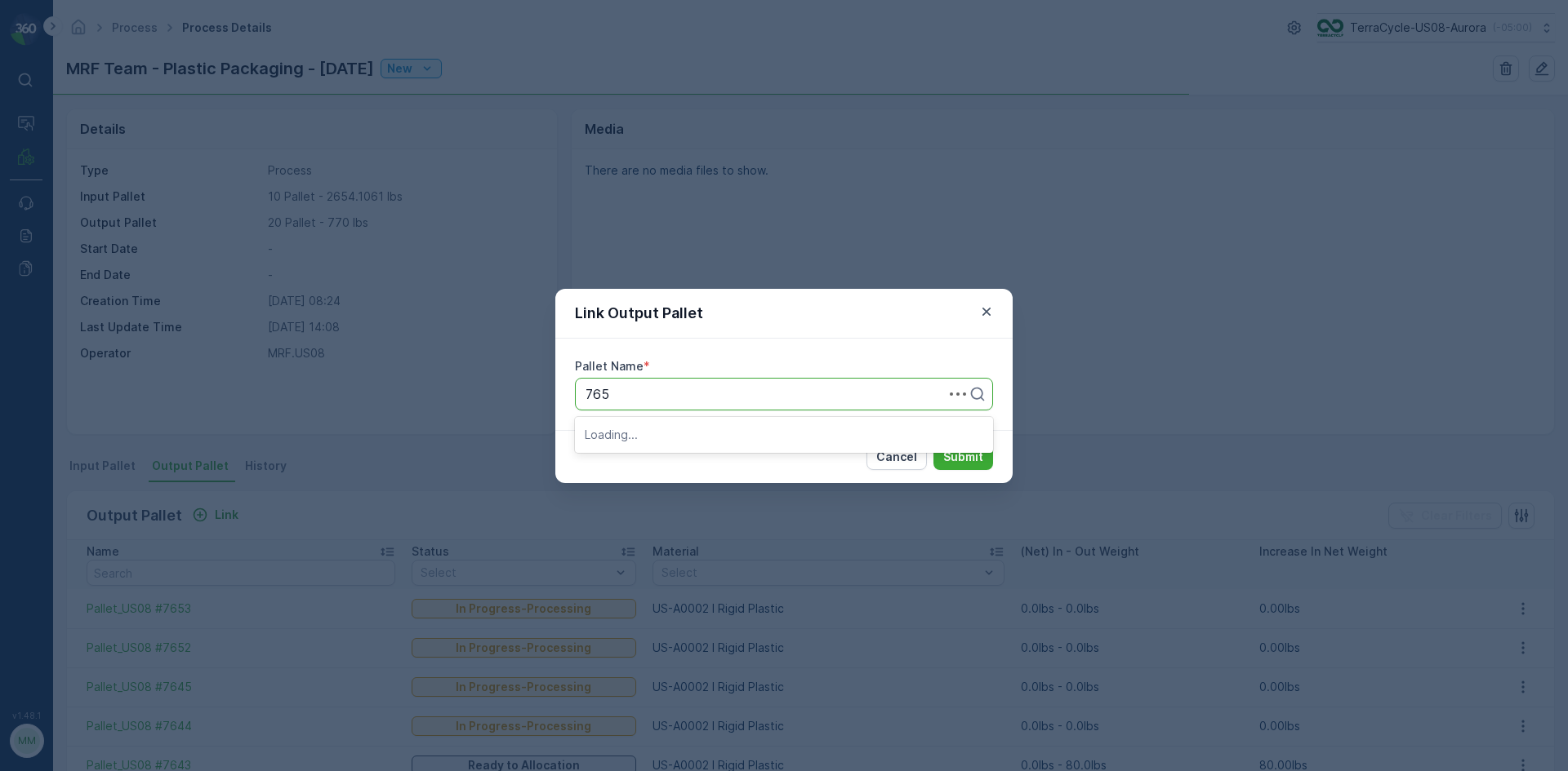
type input "7651"
click at [730, 469] on div "Pallet_US08 #7651" at bounding box center [784, 461] width 418 height 28
click at [957, 451] on p "Submit" at bounding box center [963, 457] width 40 height 16
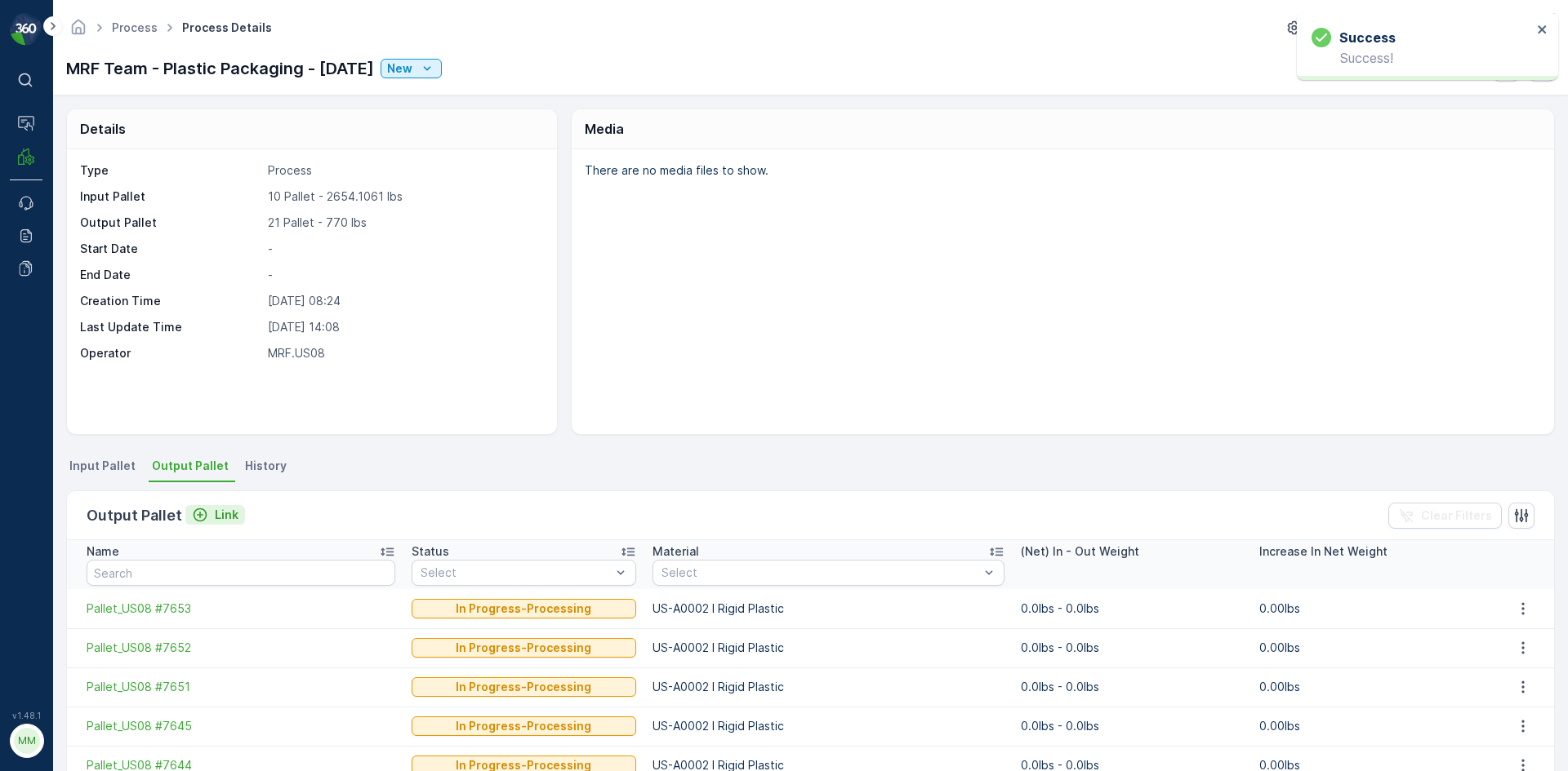
click at [219, 508] on p "Link" at bounding box center [227, 515] width 23 height 16
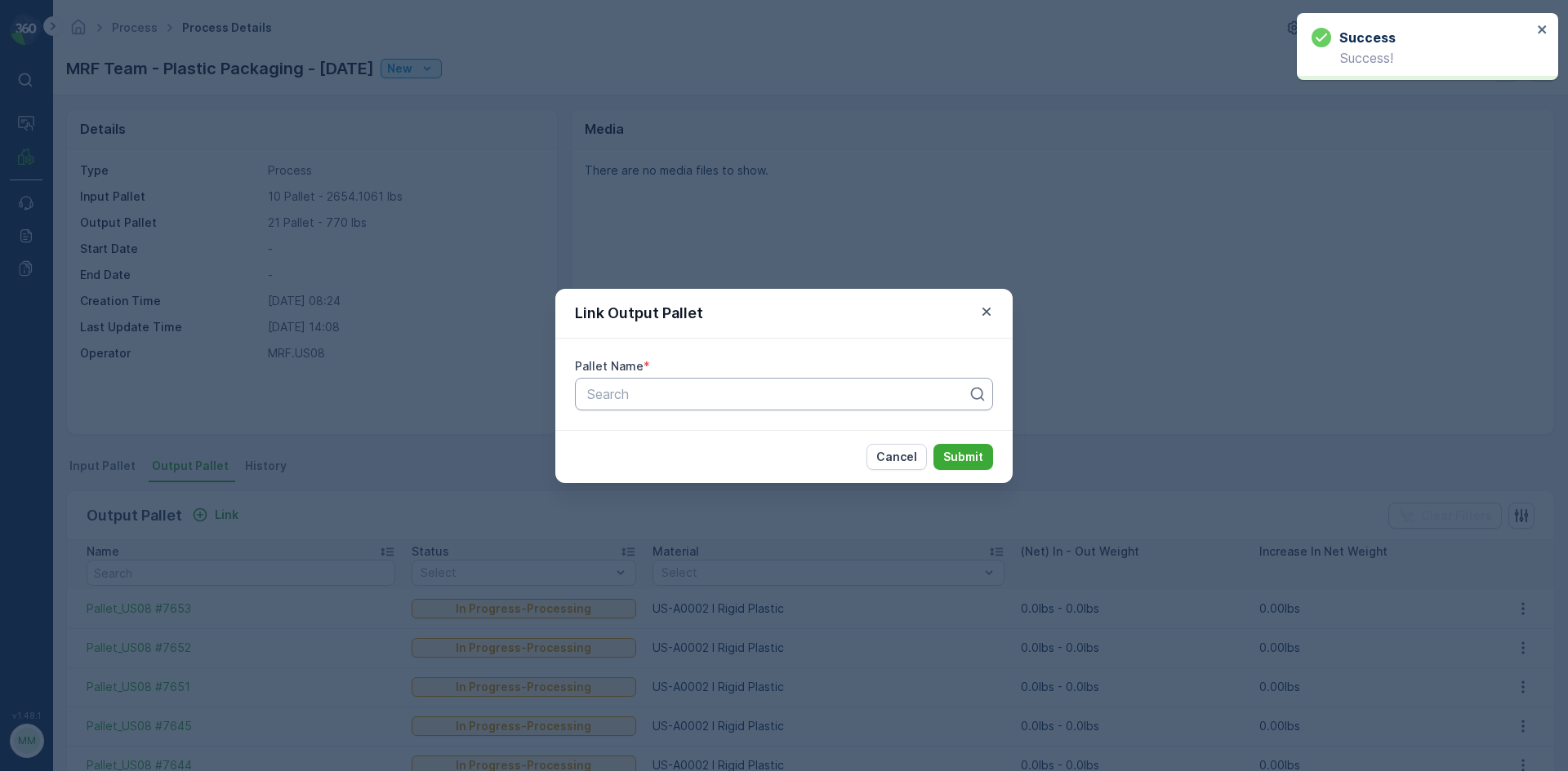
click at [740, 395] on div at bounding box center [778, 394] width 383 height 14
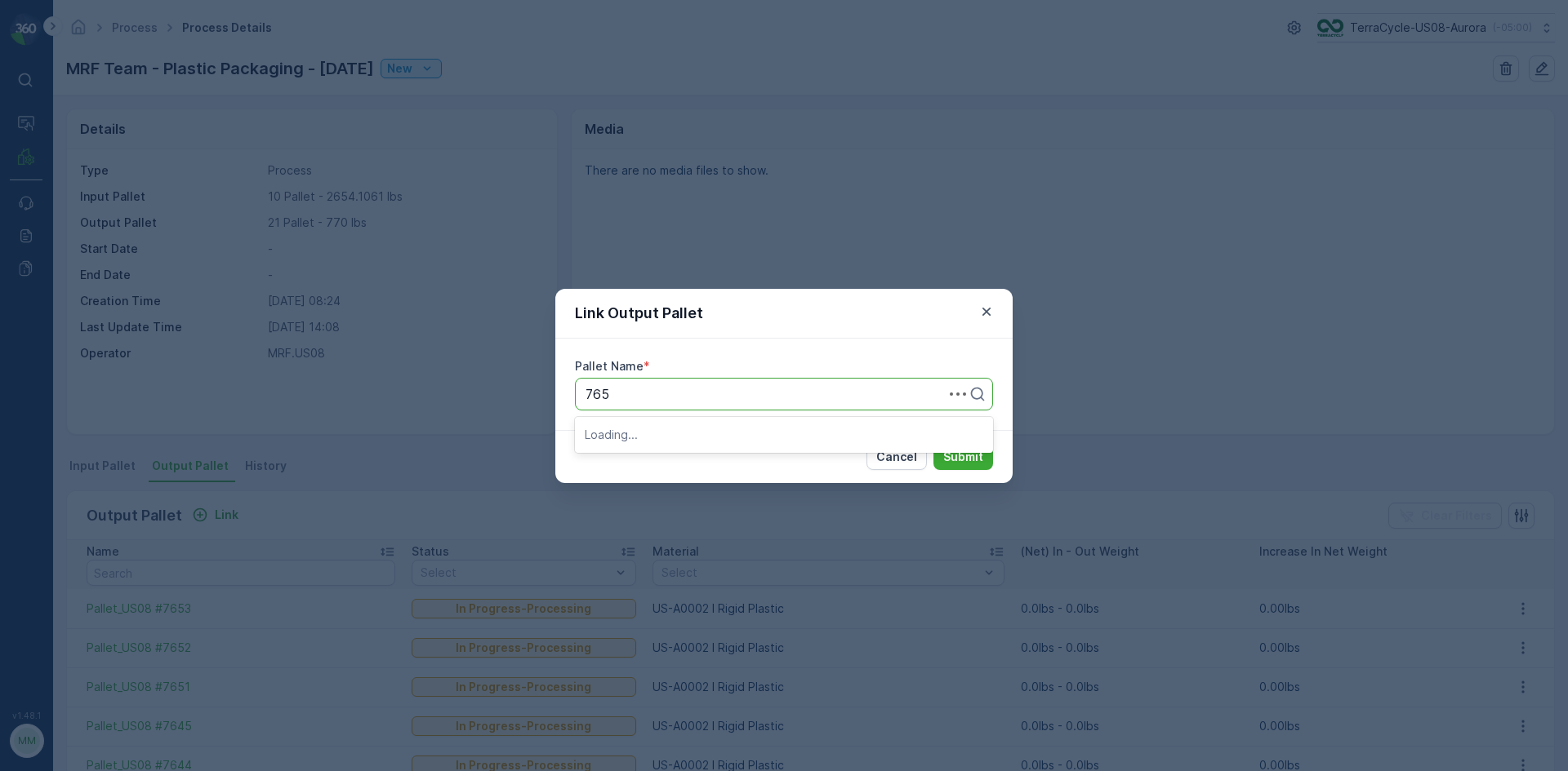
type input "7650"
click at [715, 465] on div "Pallet_US08 #7650" at bounding box center [784, 462] width 399 height 14
click at [978, 460] on p "Submit" at bounding box center [963, 457] width 40 height 16
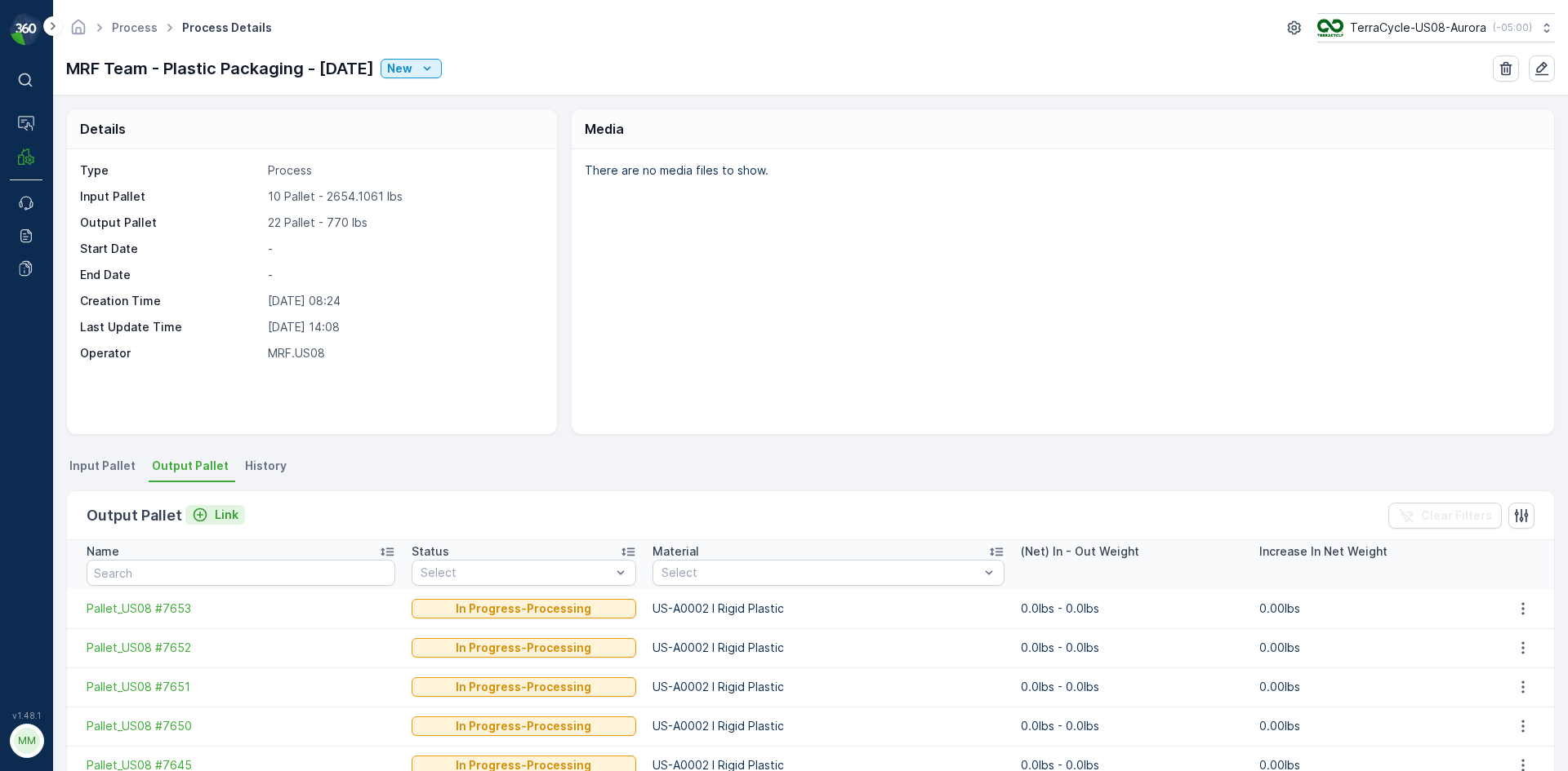
click at [209, 517] on div "Link" at bounding box center [215, 515] width 47 height 16
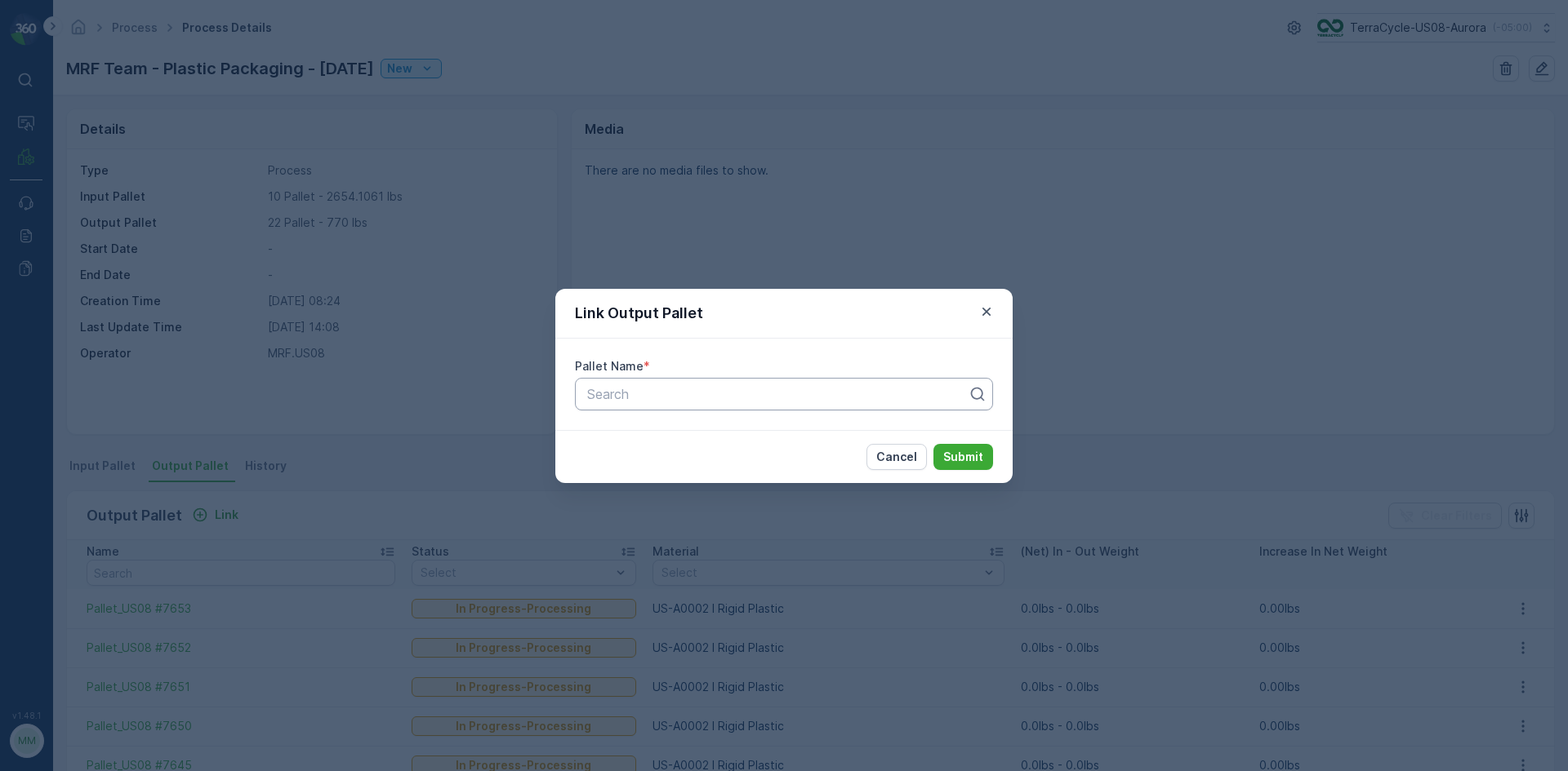
click at [730, 399] on div at bounding box center [778, 394] width 383 height 14
click at [734, 402] on p "Search" at bounding box center [777, 394] width 381 height 20
type input "7656"
click at [687, 459] on span "Pallet_US08 #7656" at bounding box center [643, 462] width 117 height 14
click at [953, 458] on p "Submit" at bounding box center [963, 457] width 40 height 16
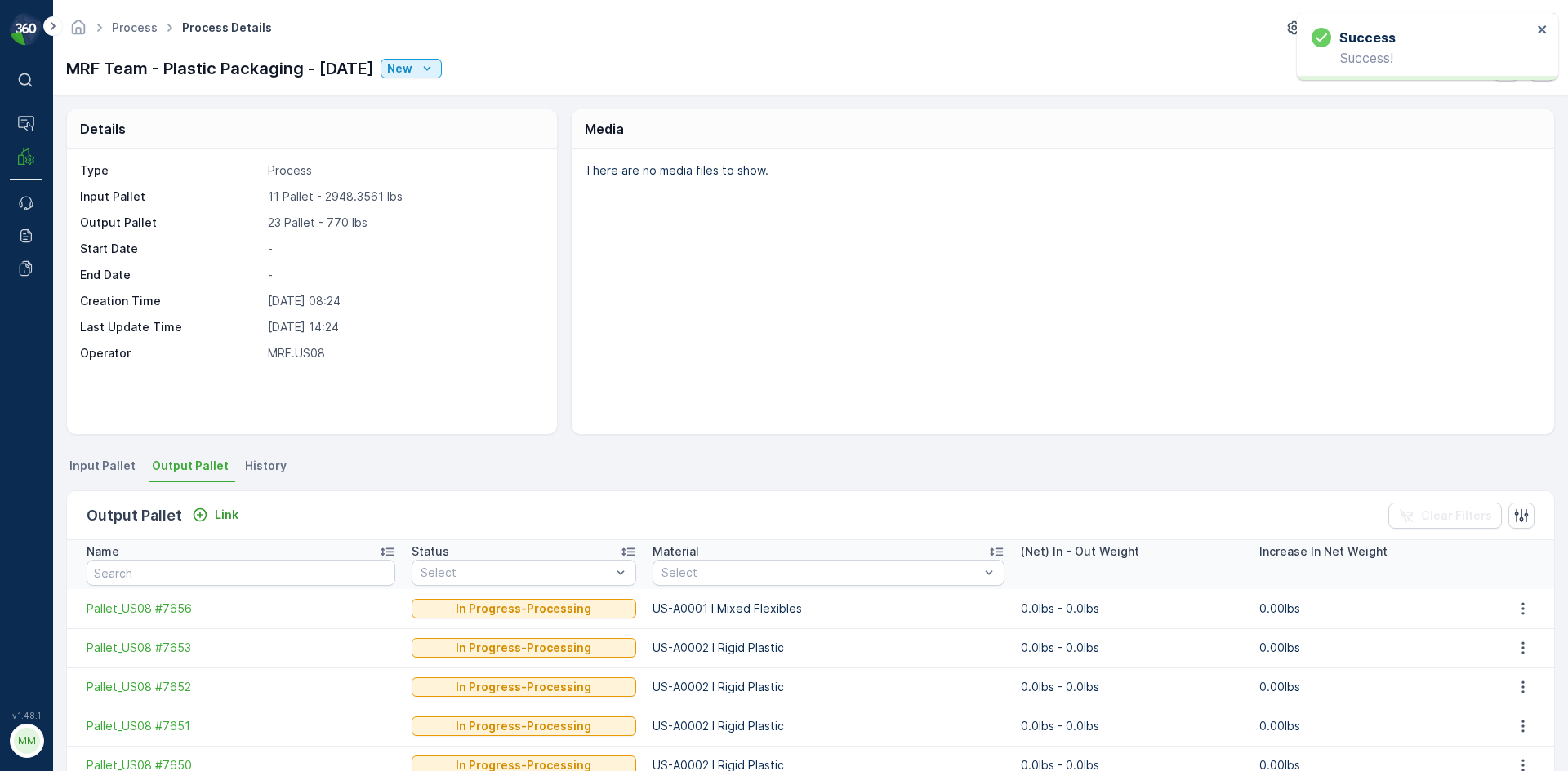
click at [125, 463] on span "Input Pallet" at bounding box center [102, 466] width 66 height 16
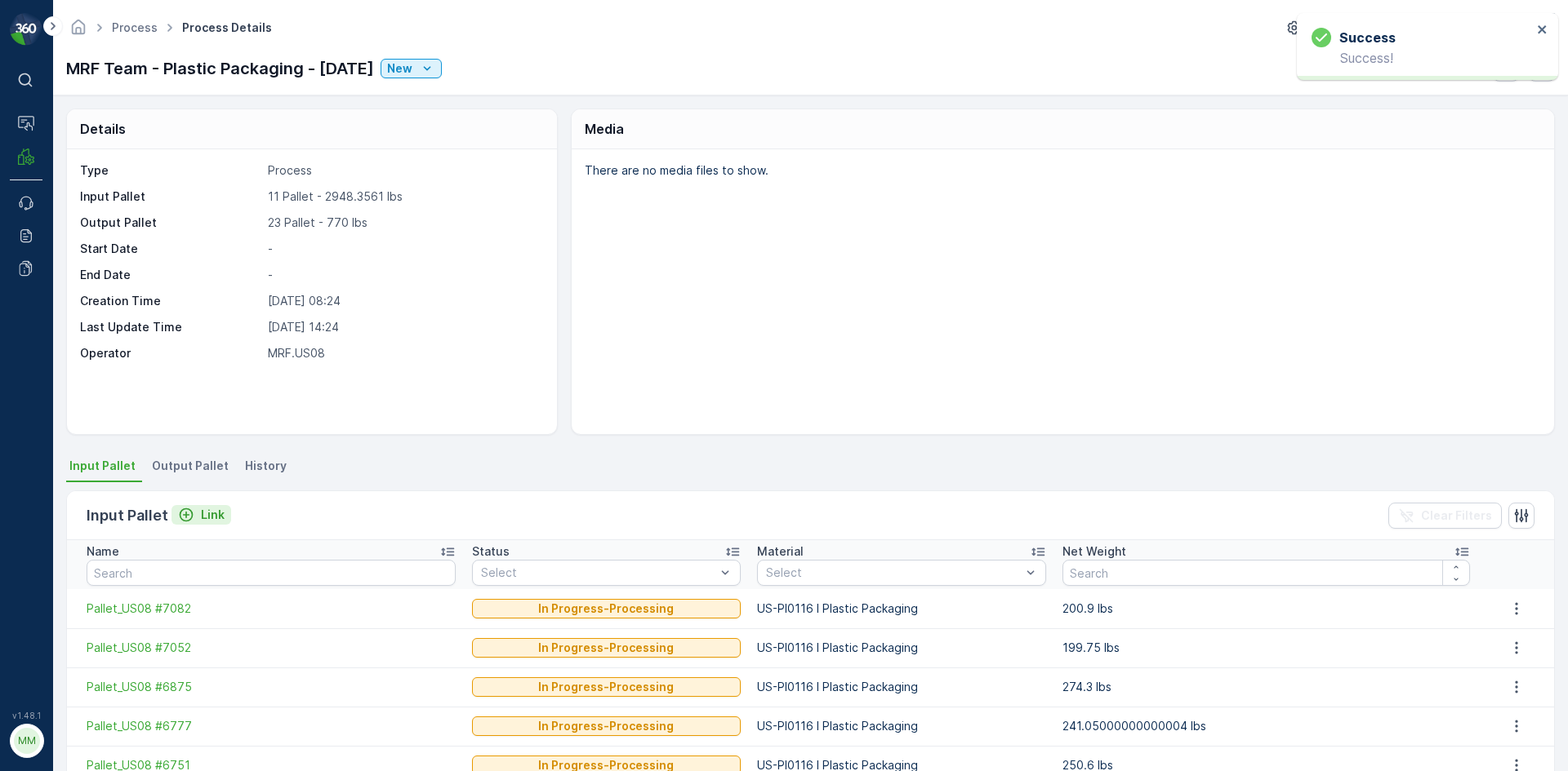
click at [211, 513] on p "Link" at bounding box center [212, 515] width 23 height 16
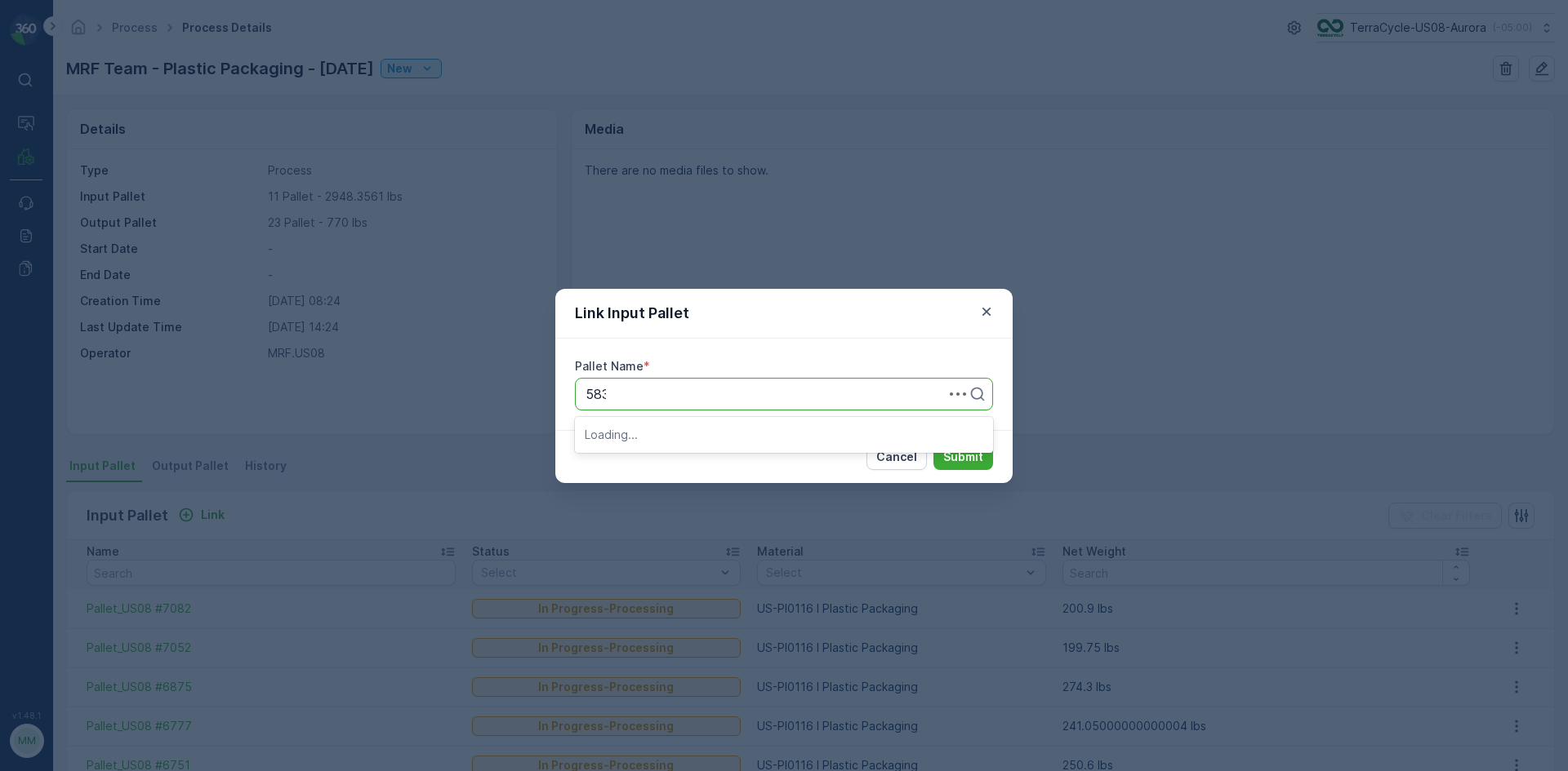
type input "5833"
drag, startPoint x: 691, startPoint y: 467, endPoint x: 700, endPoint y: 467, distance: 9.0
click at [692, 467] on span "Pallet_US08 #5833" at bounding box center [644, 462] width 118 height 14
click at [984, 461] on button "Submit" at bounding box center [963, 457] width 60 height 26
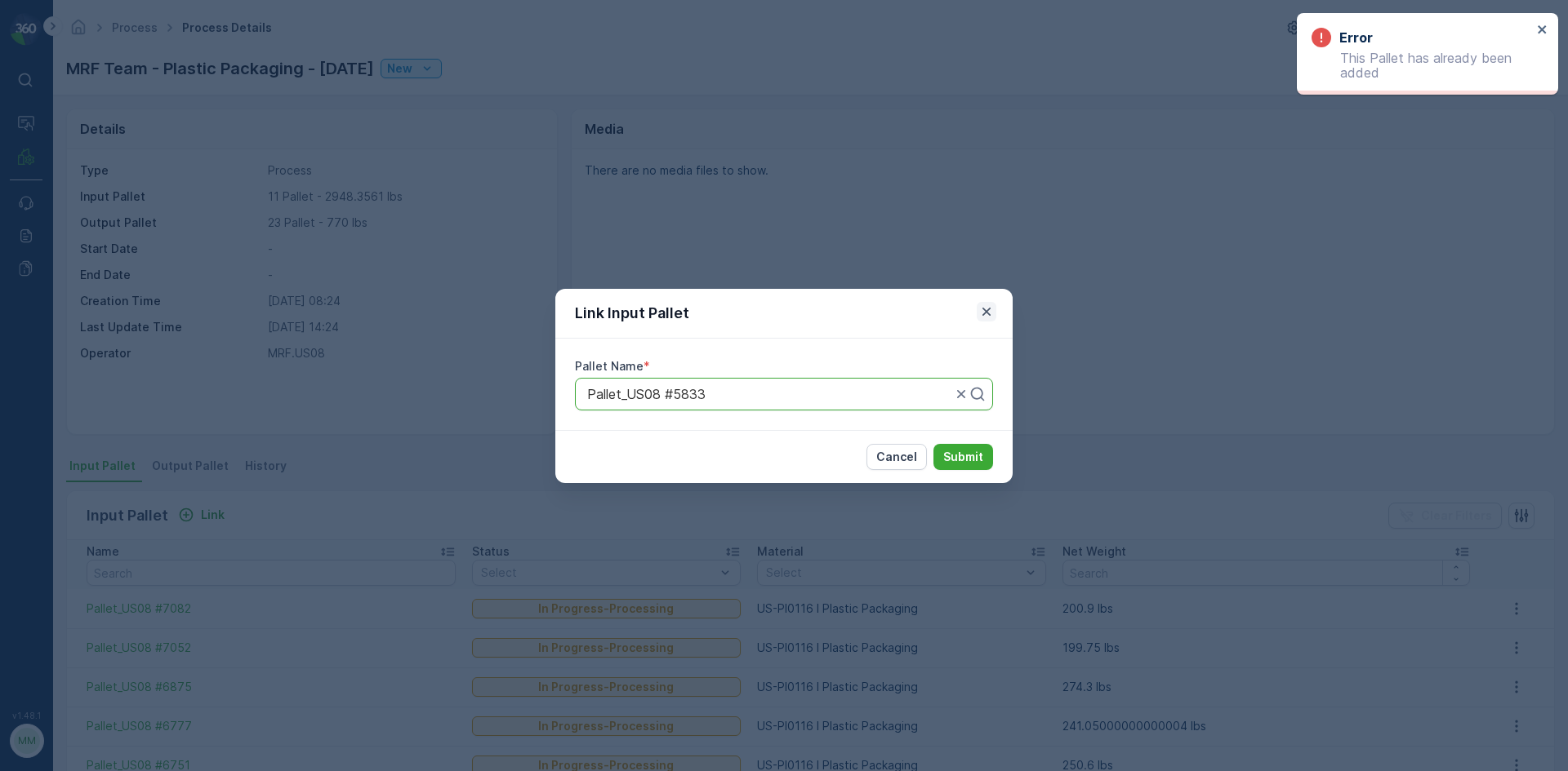
click at [982, 307] on icon "button" at bounding box center [986, 312] width 16 height 16
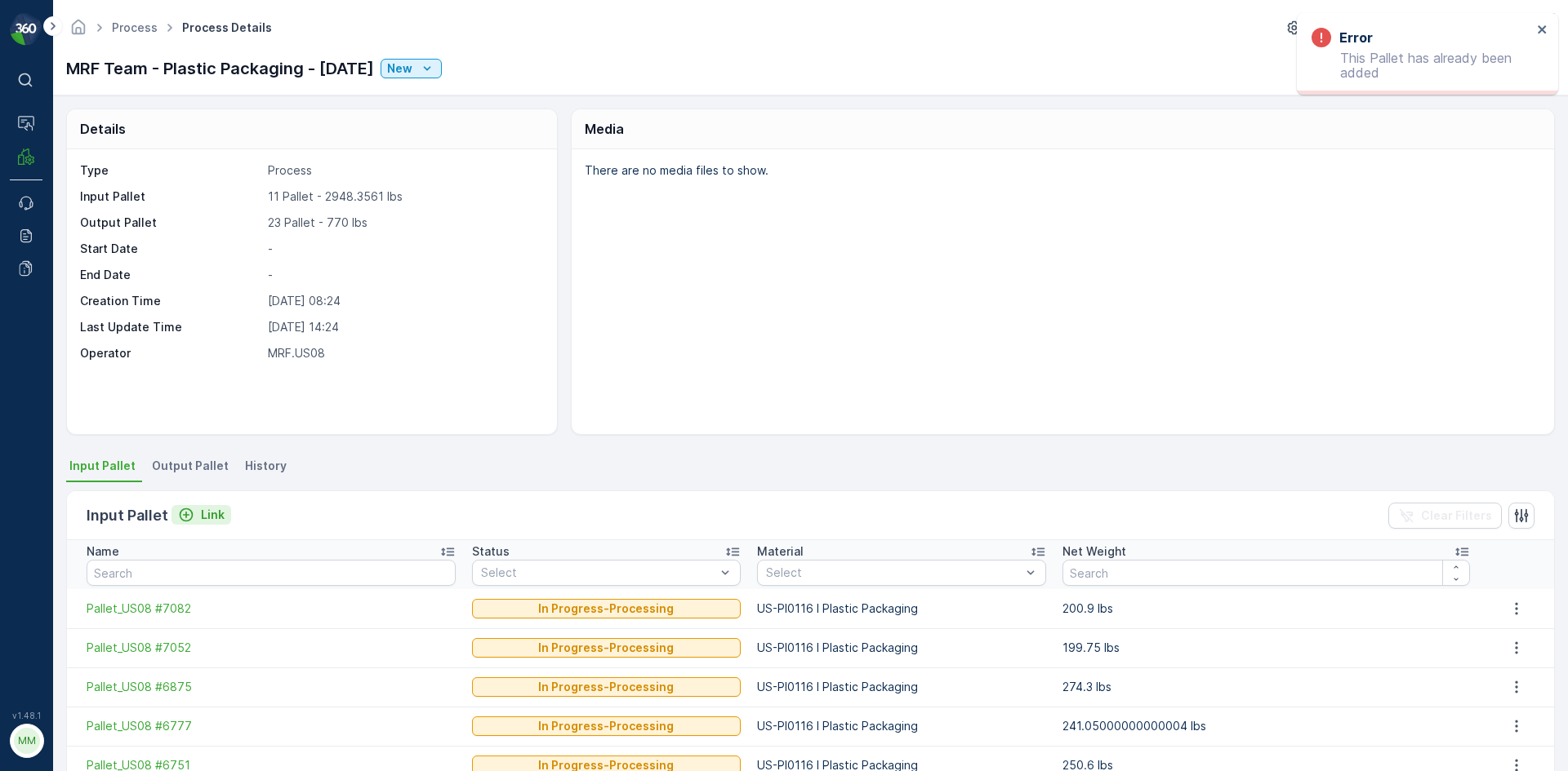
click at [208, 517] on p "Link" at bounding box center [212, 515] width 23 height 16
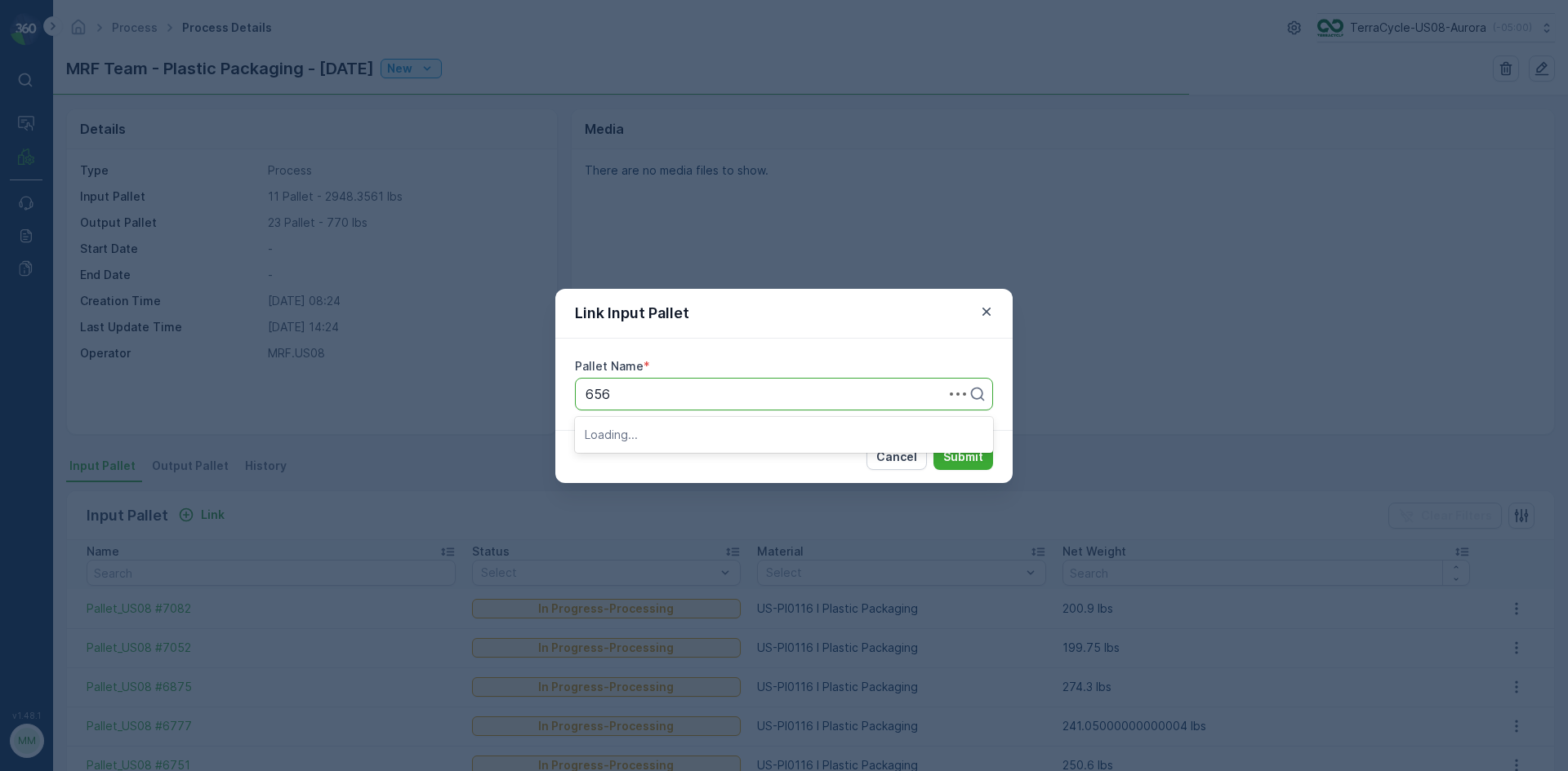
type input "6568"
drag, startPoint x: 695, startPoint y: 443, endPoint x: 892, endPoint y: 445, distance: 197.0
click at [695, 440] on div "Pallet_US08 #6568" at bounding box center [784, 433] width 418 height 28
click at [939, 451] on button "Submit" at bounding box center [963, 457] width 60 height 26
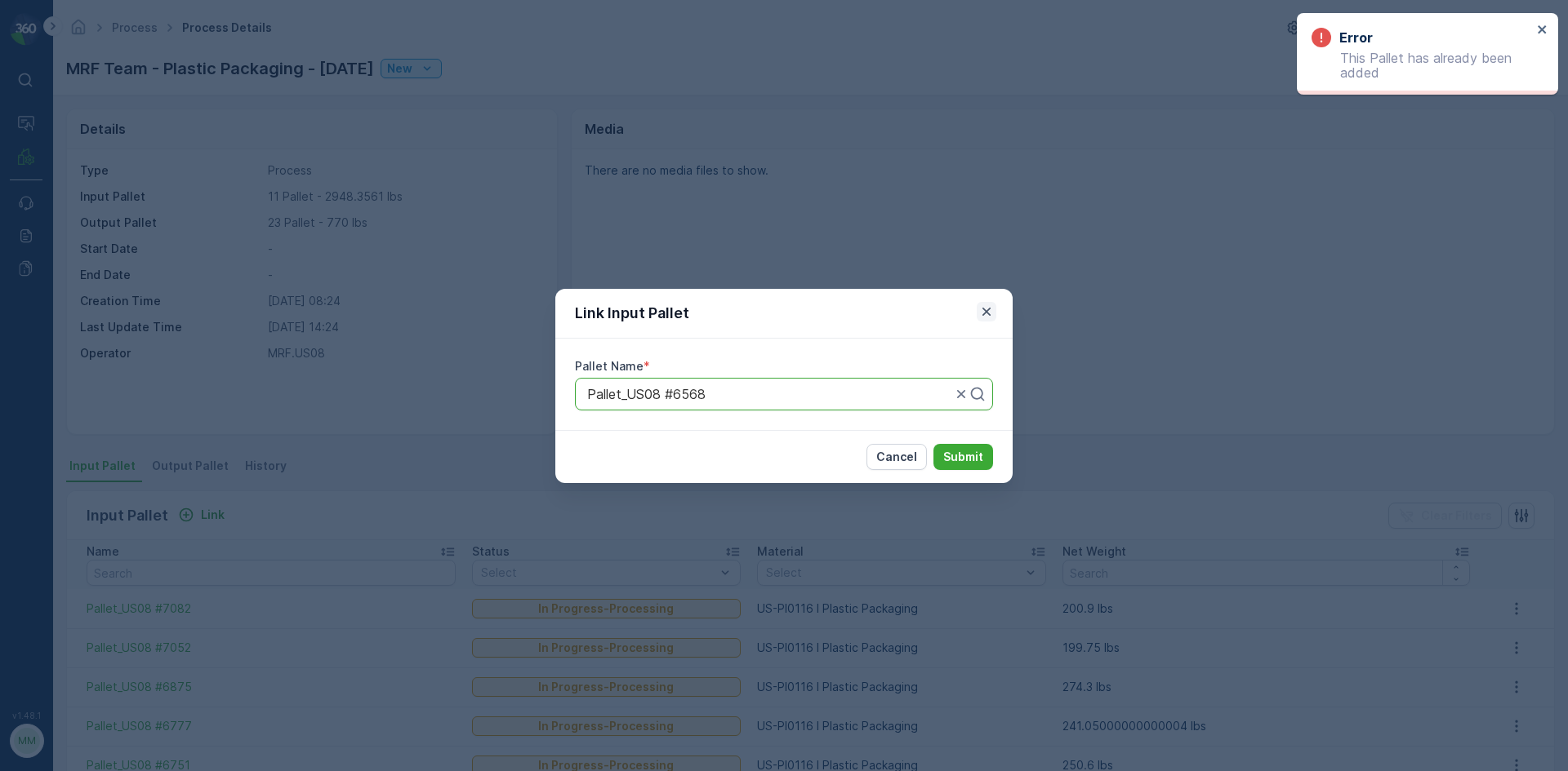
click at [980, 310] on icon "button" at bounding box center [986, 312] width 16 height 16
